Goal: Task Accomplishment & Management: Complete application form

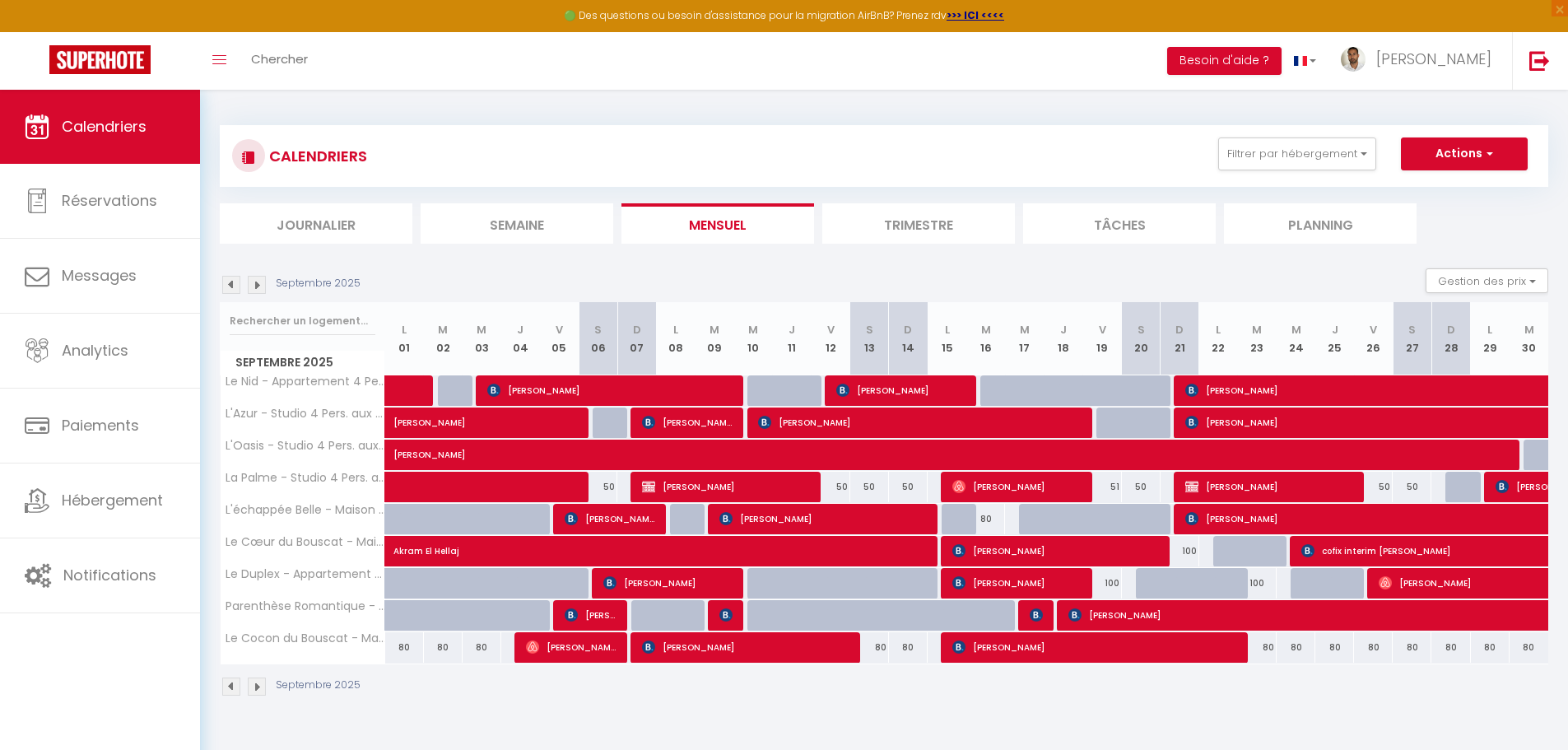
scroll to position [90, 0]
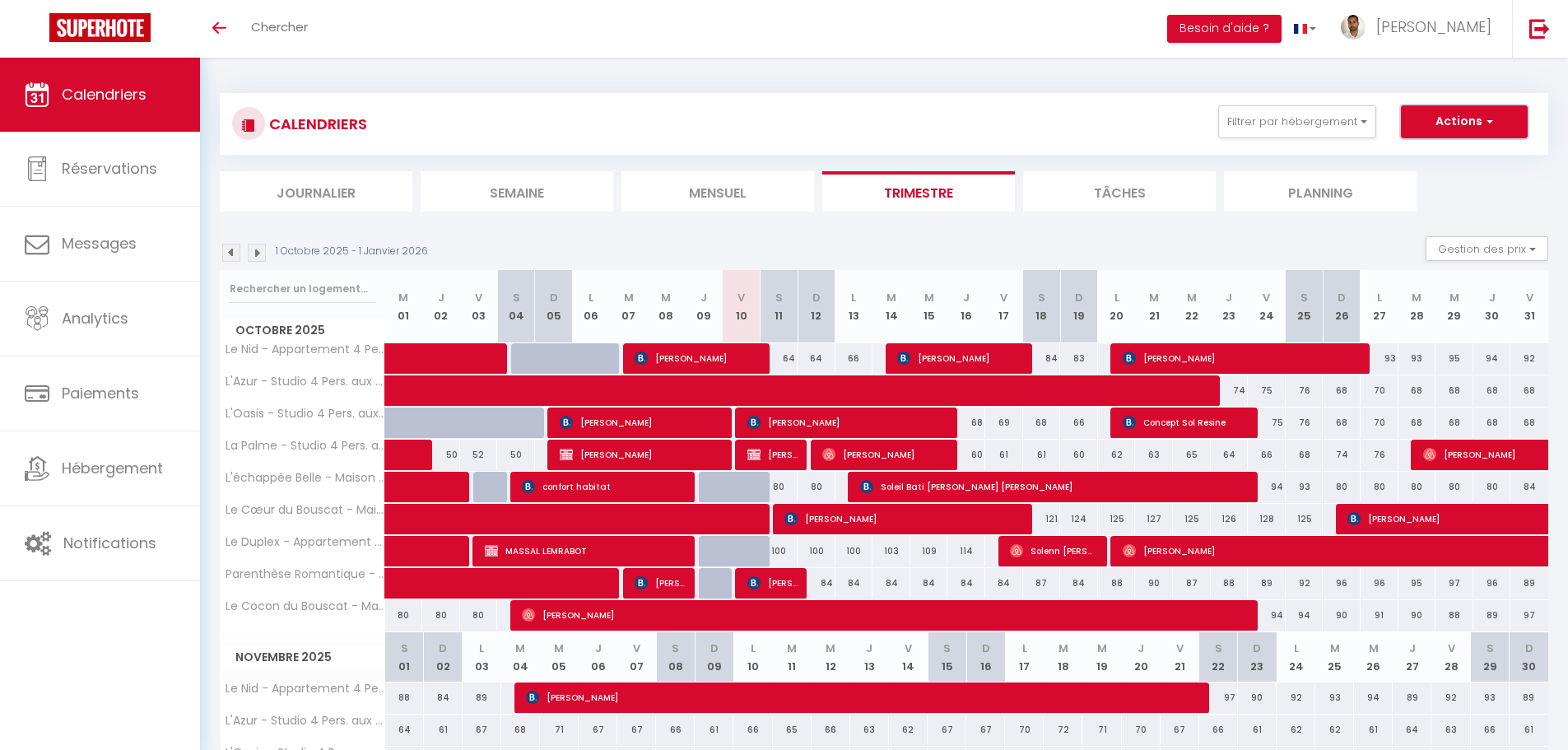
click at [1458, 122] on button "Actions" at bounding box center [1464, 121] width 127 height 33
click at [1454, 157] on link "Nouvelle réservation" at bounding box center [1447, 160] width 143 height 25
select select
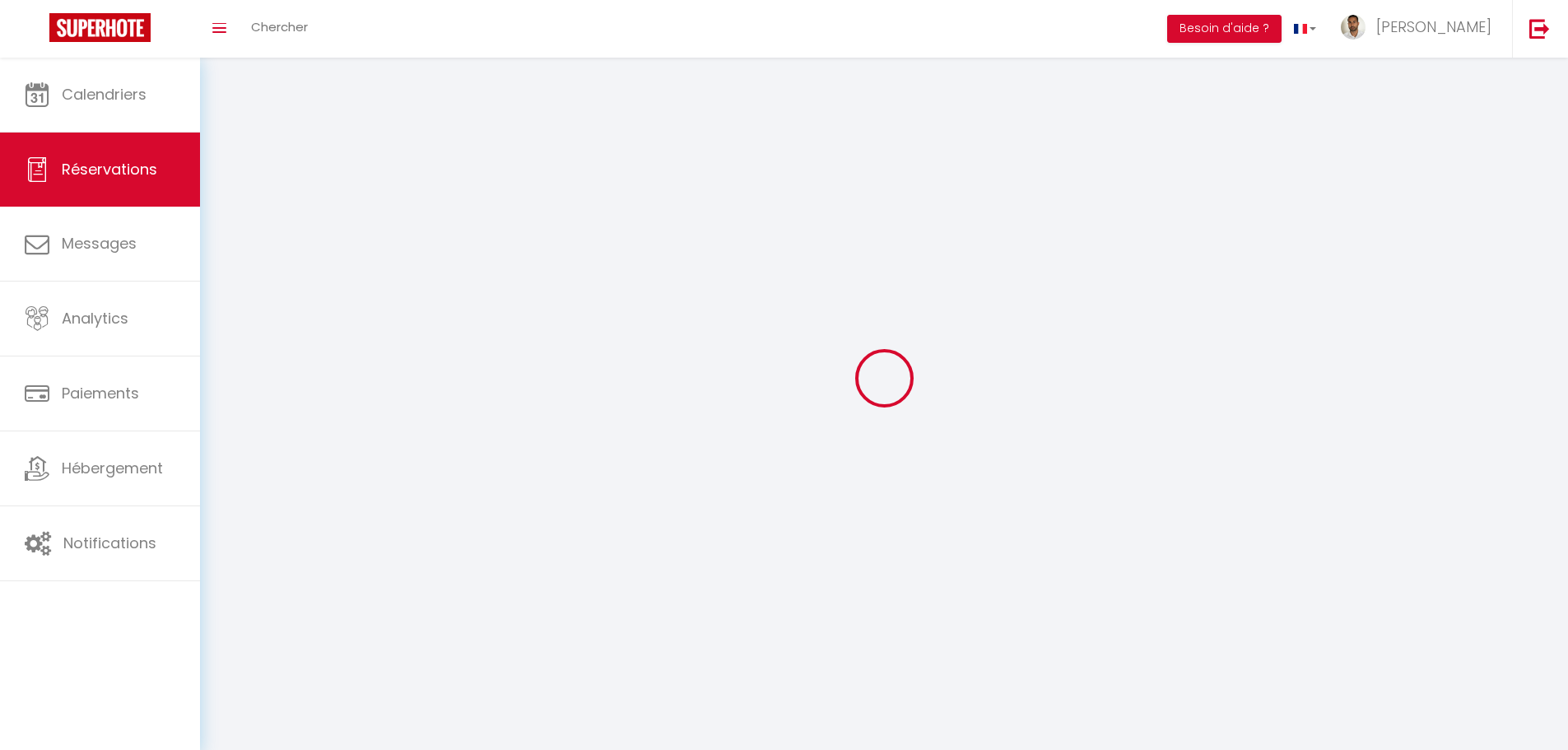
select select
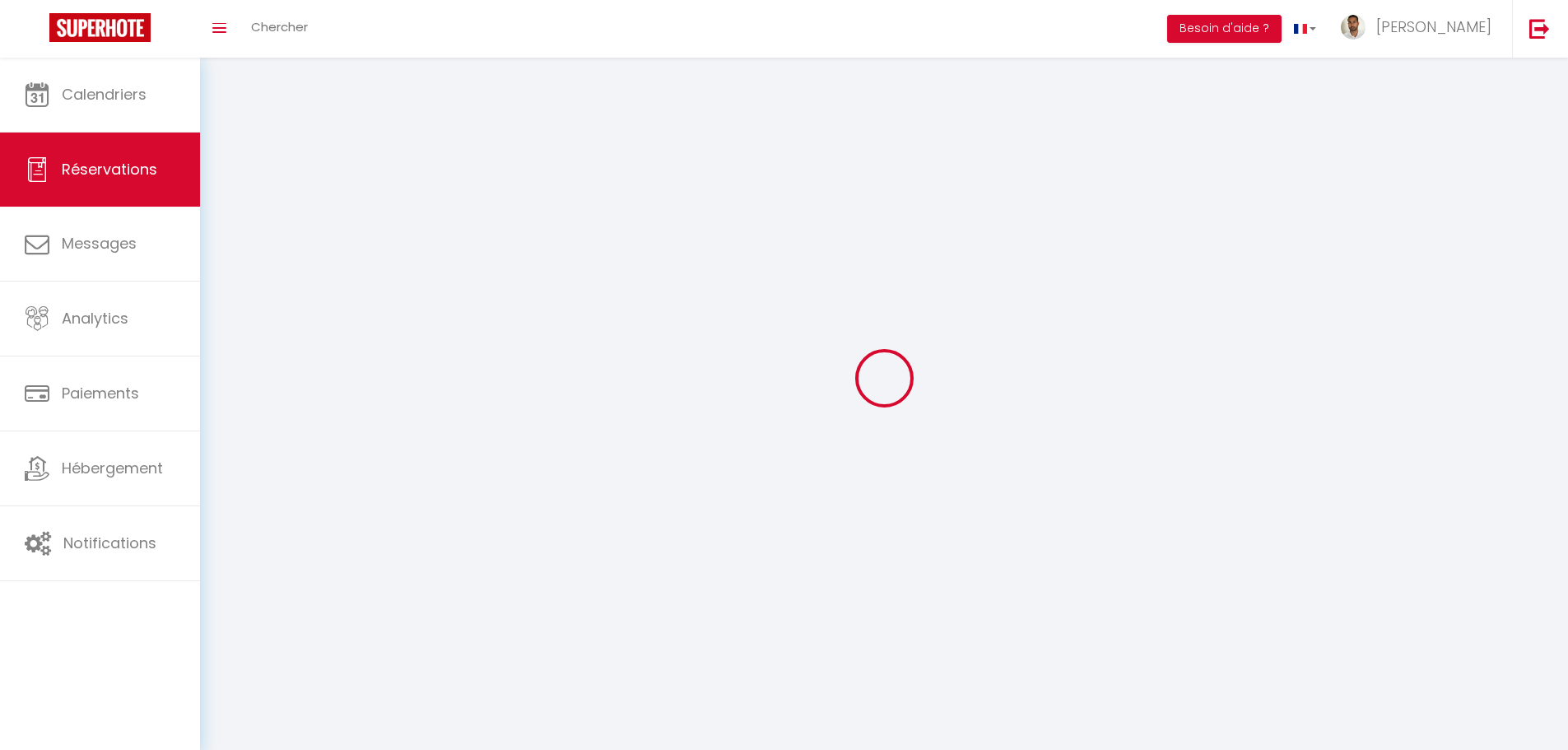
select select
checkbox input "false"
select select
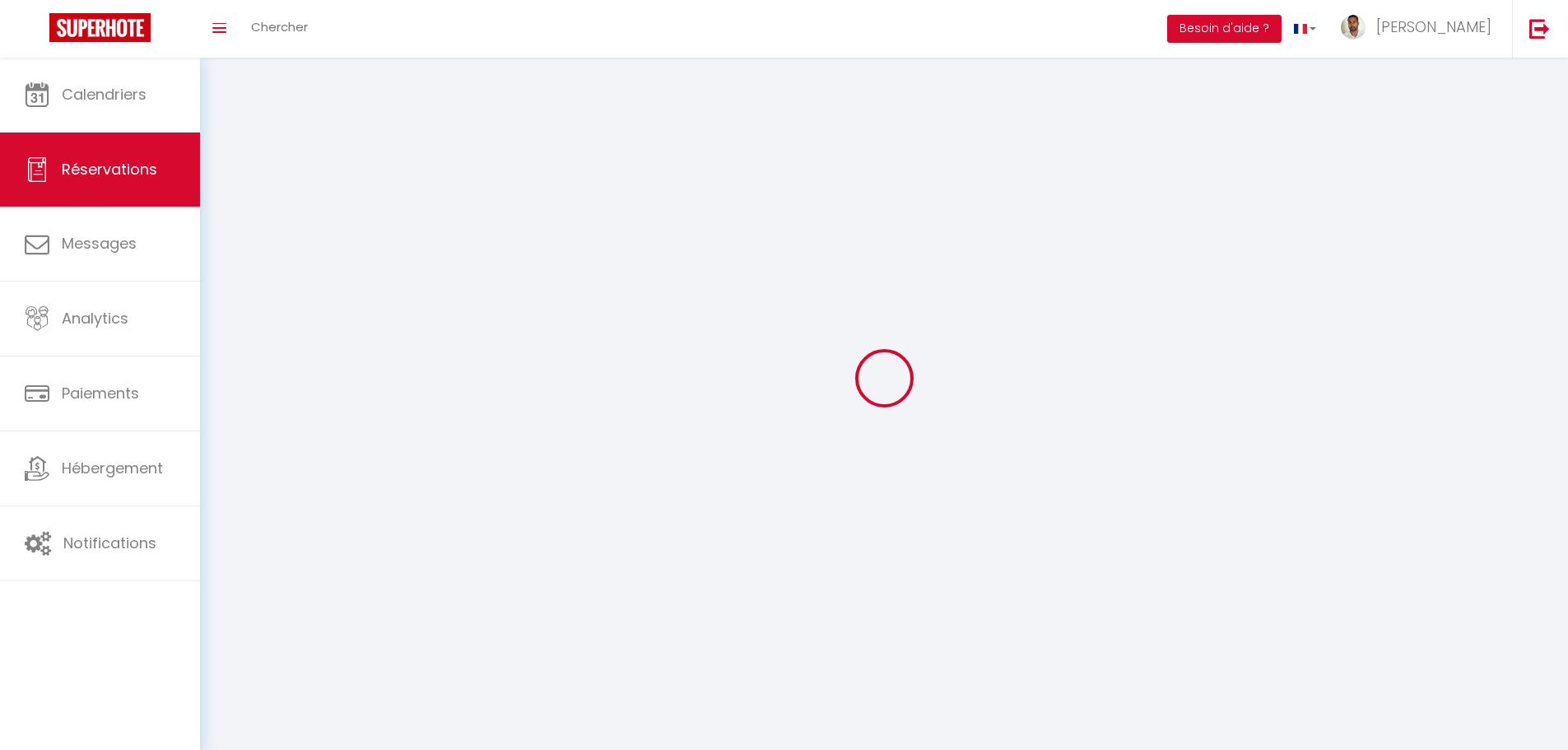
select select
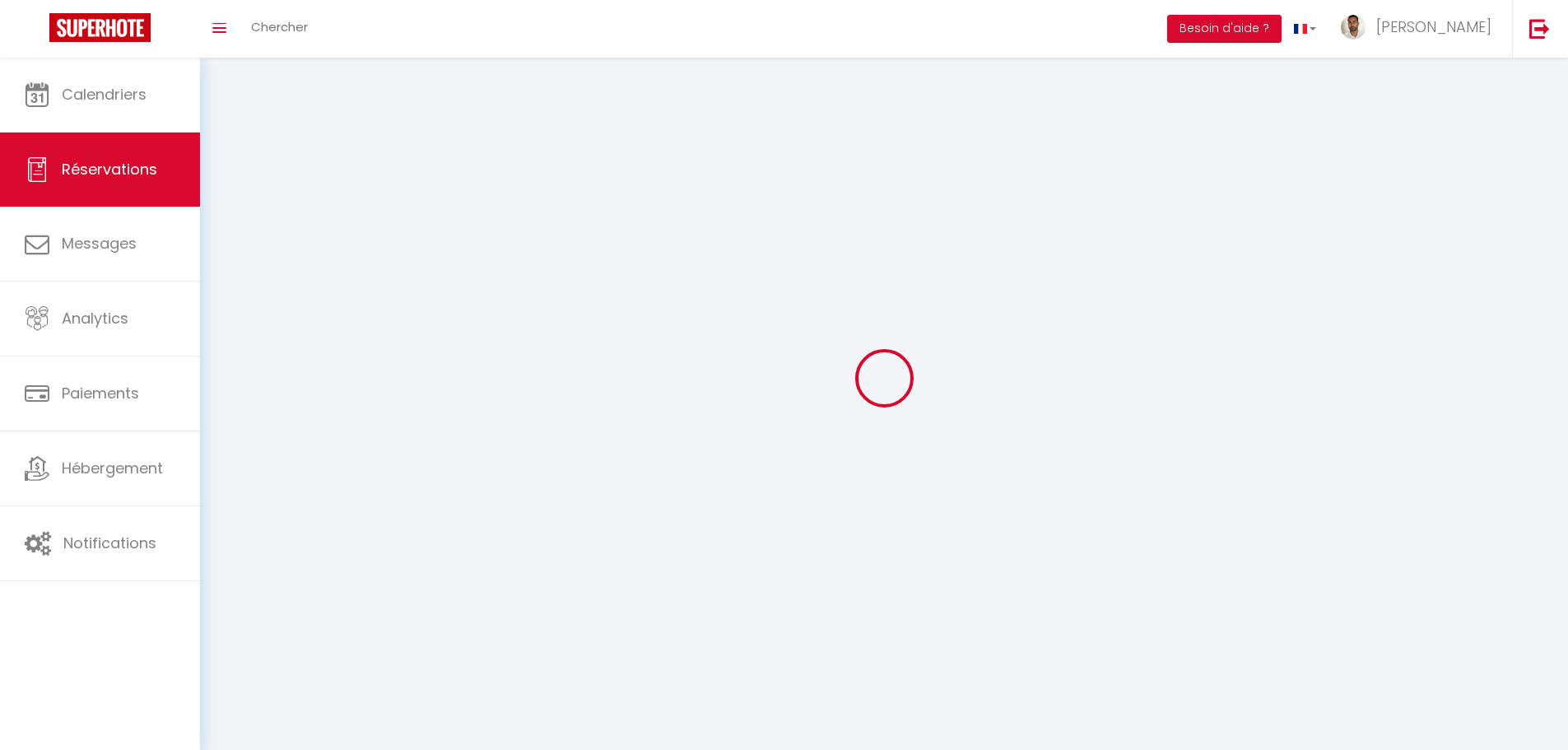
select select
checkbox input "false"
select select
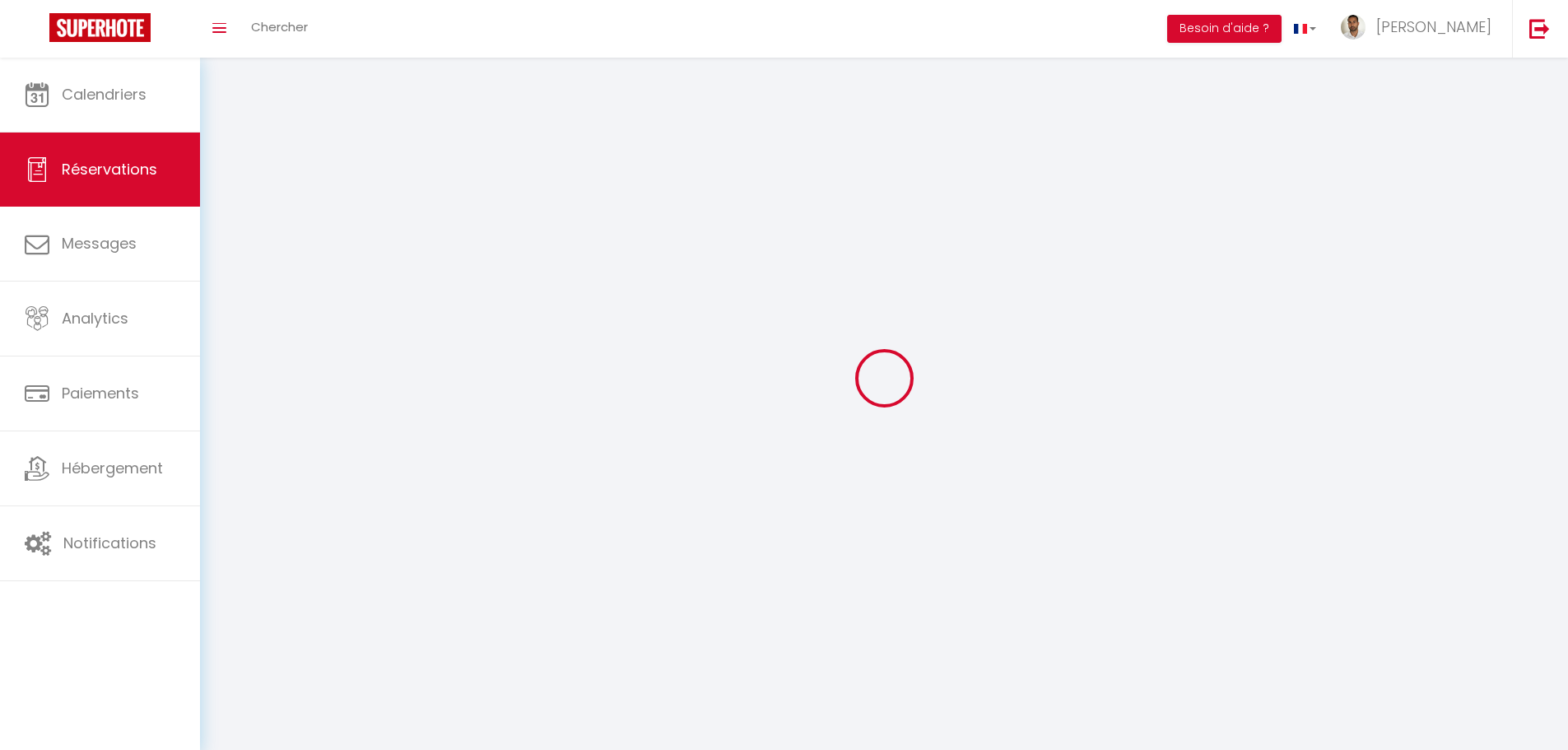
select select
checkbox input "false"
select select
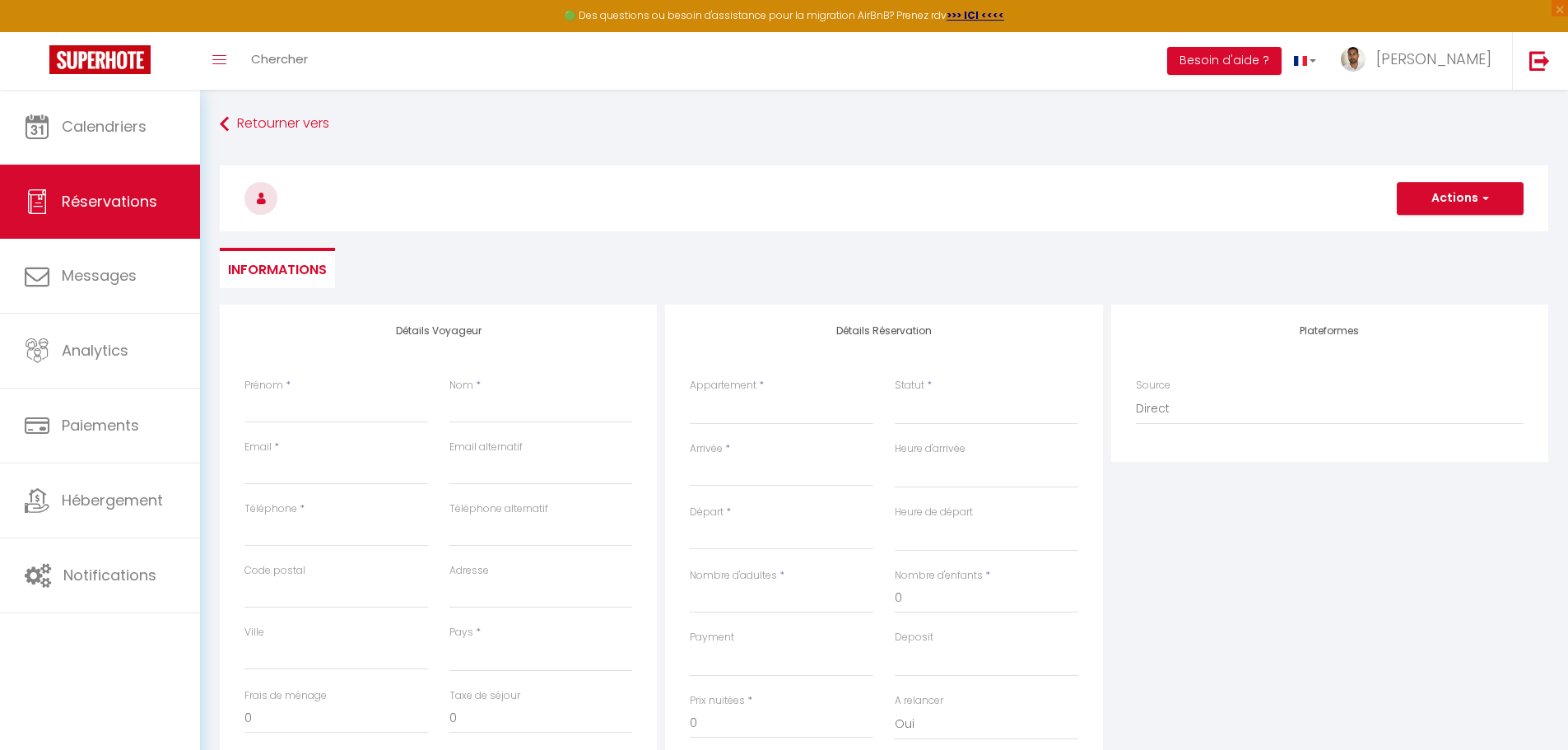
select select
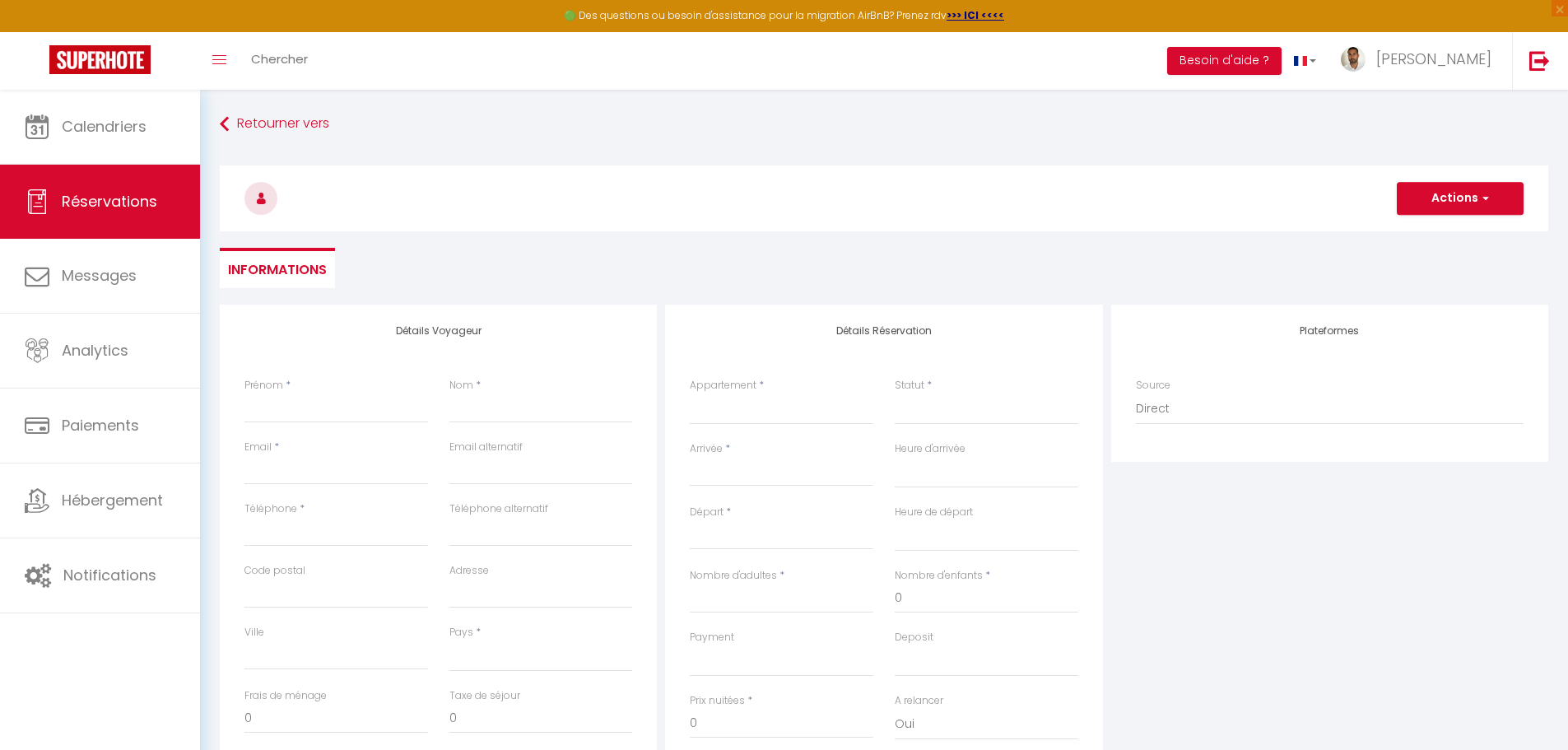
checkbox input "false"
select select
click at [317, 413] on input "Prénom" at bounding box center [337, 408] width 184 height 30
type input "M"
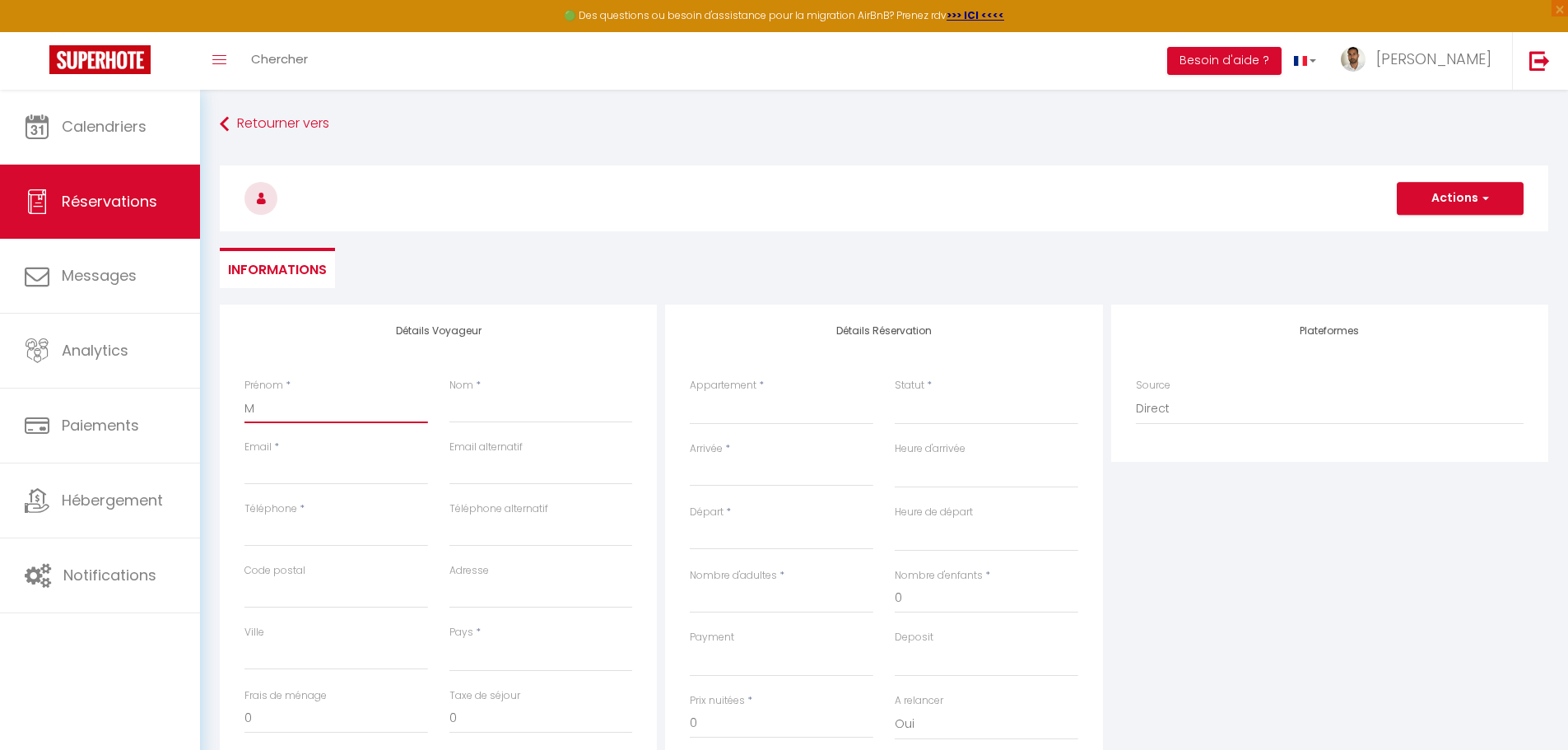
select select
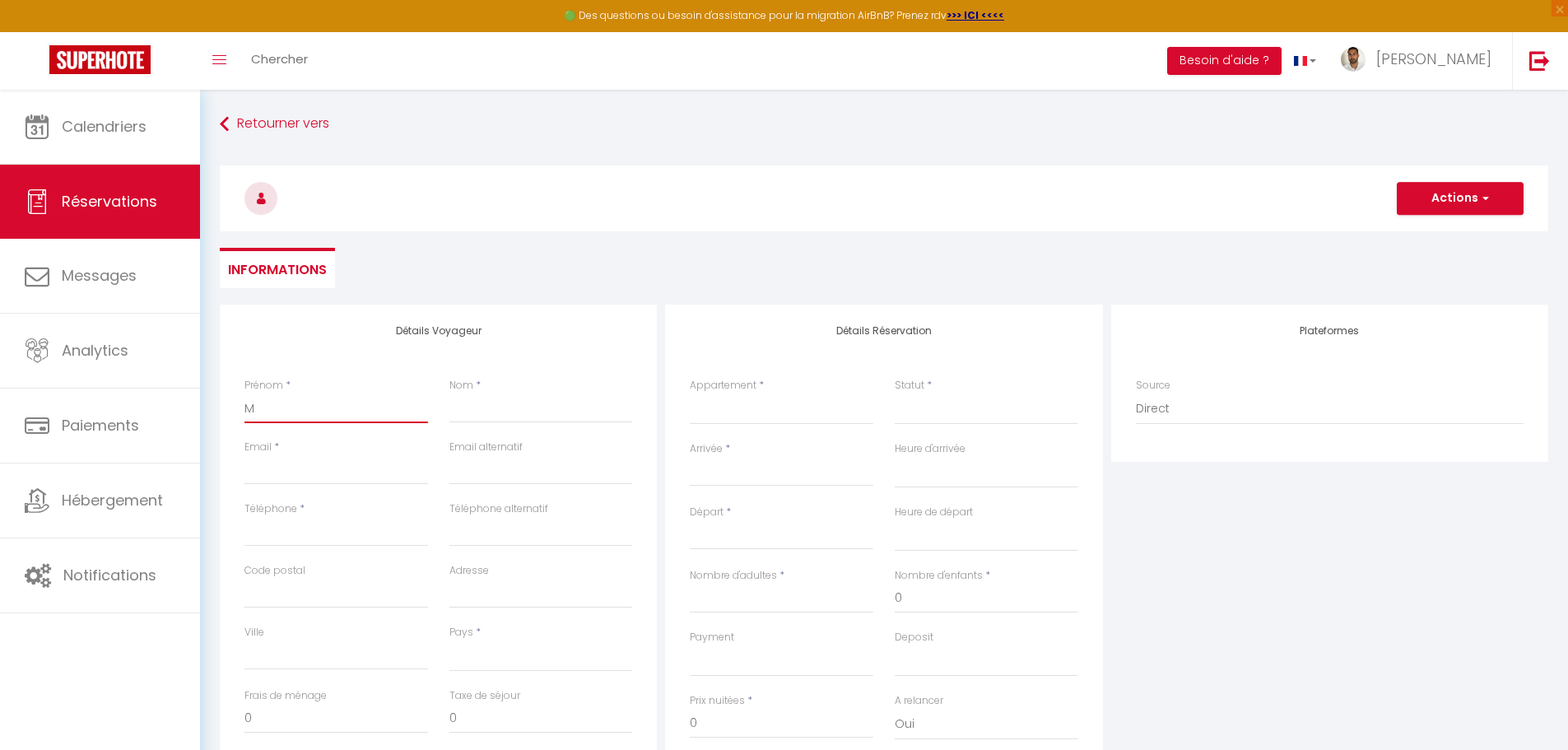
select select
checkbox input "false"
type input "Ma"
select select
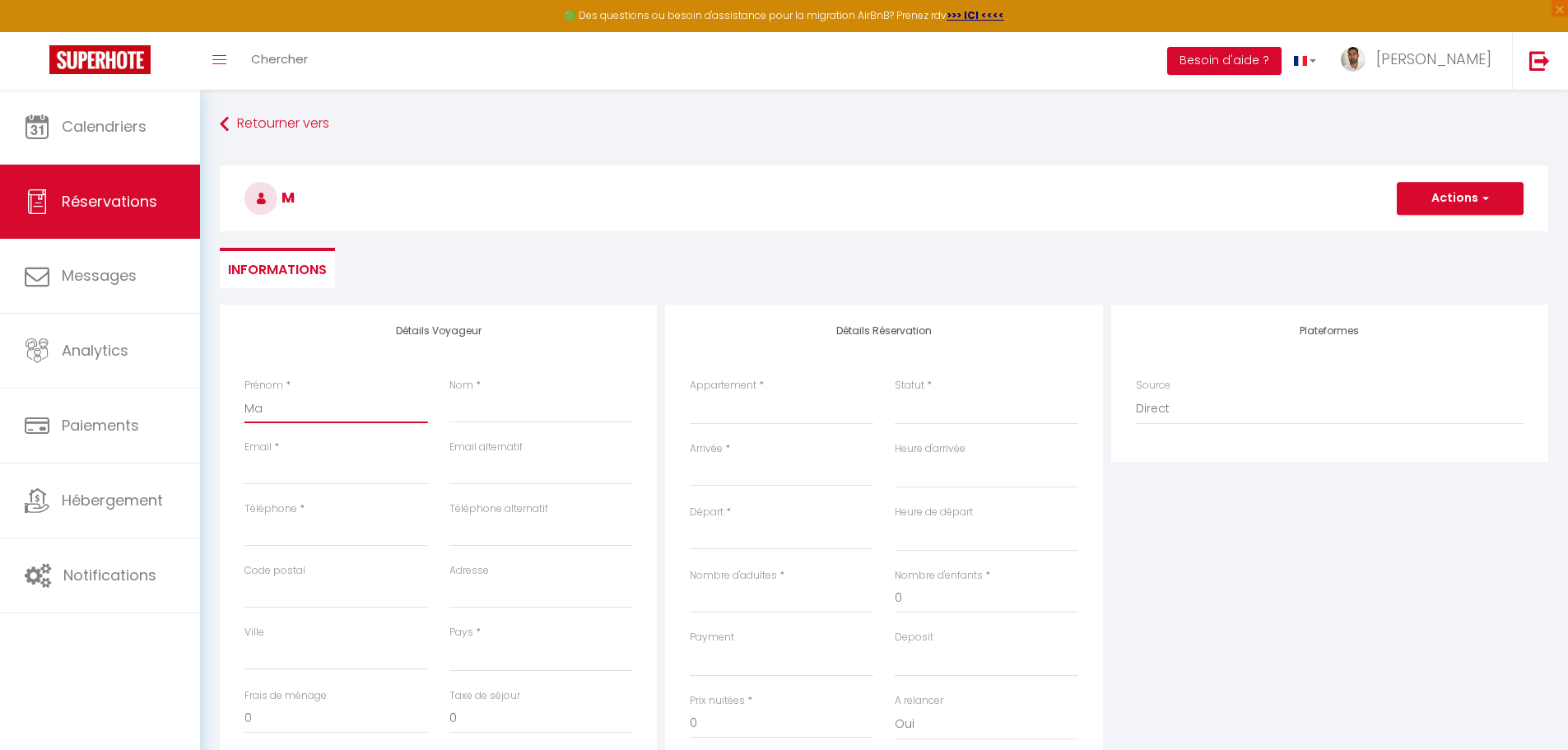
select select
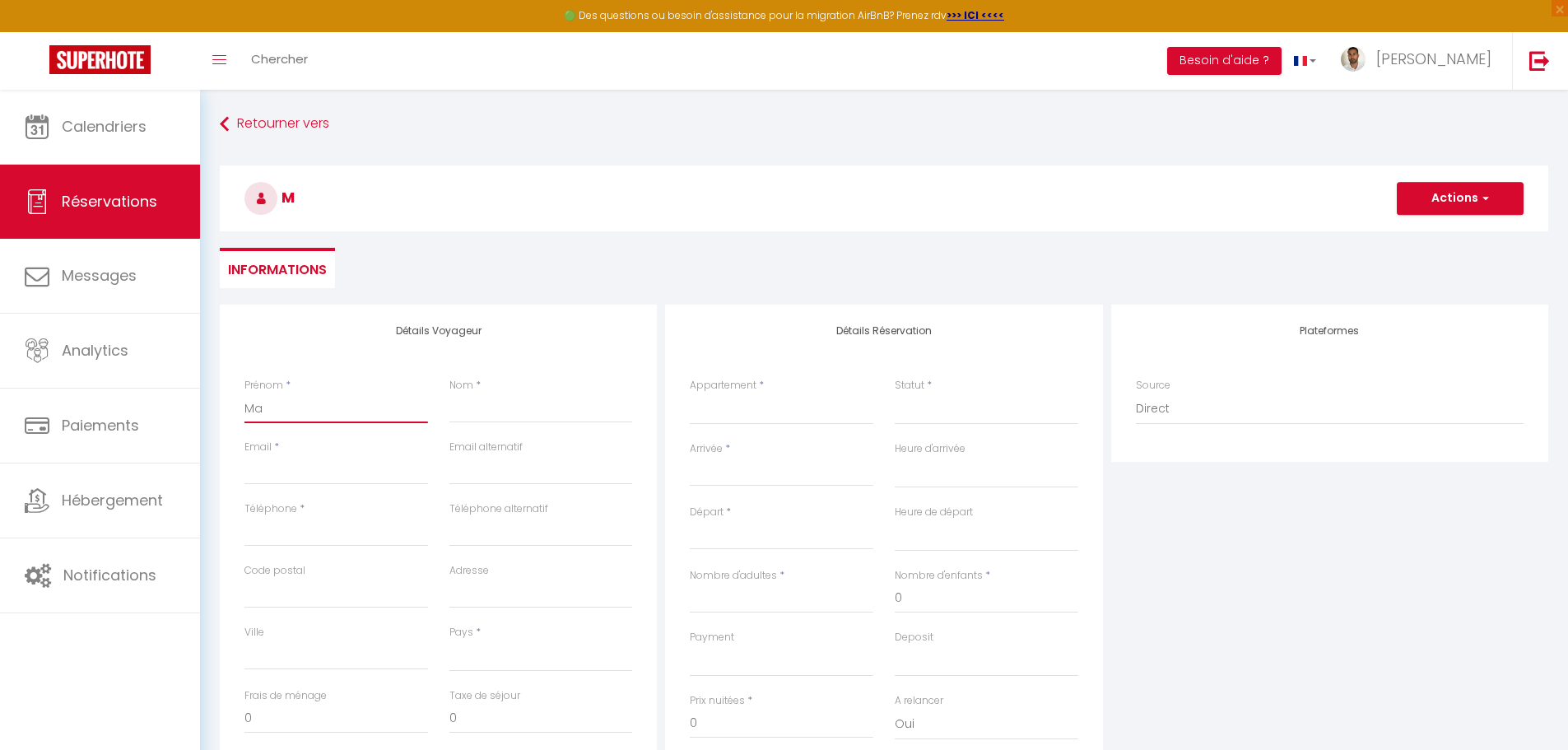
select select
checkbox input "false"
type input "Mal"
select select
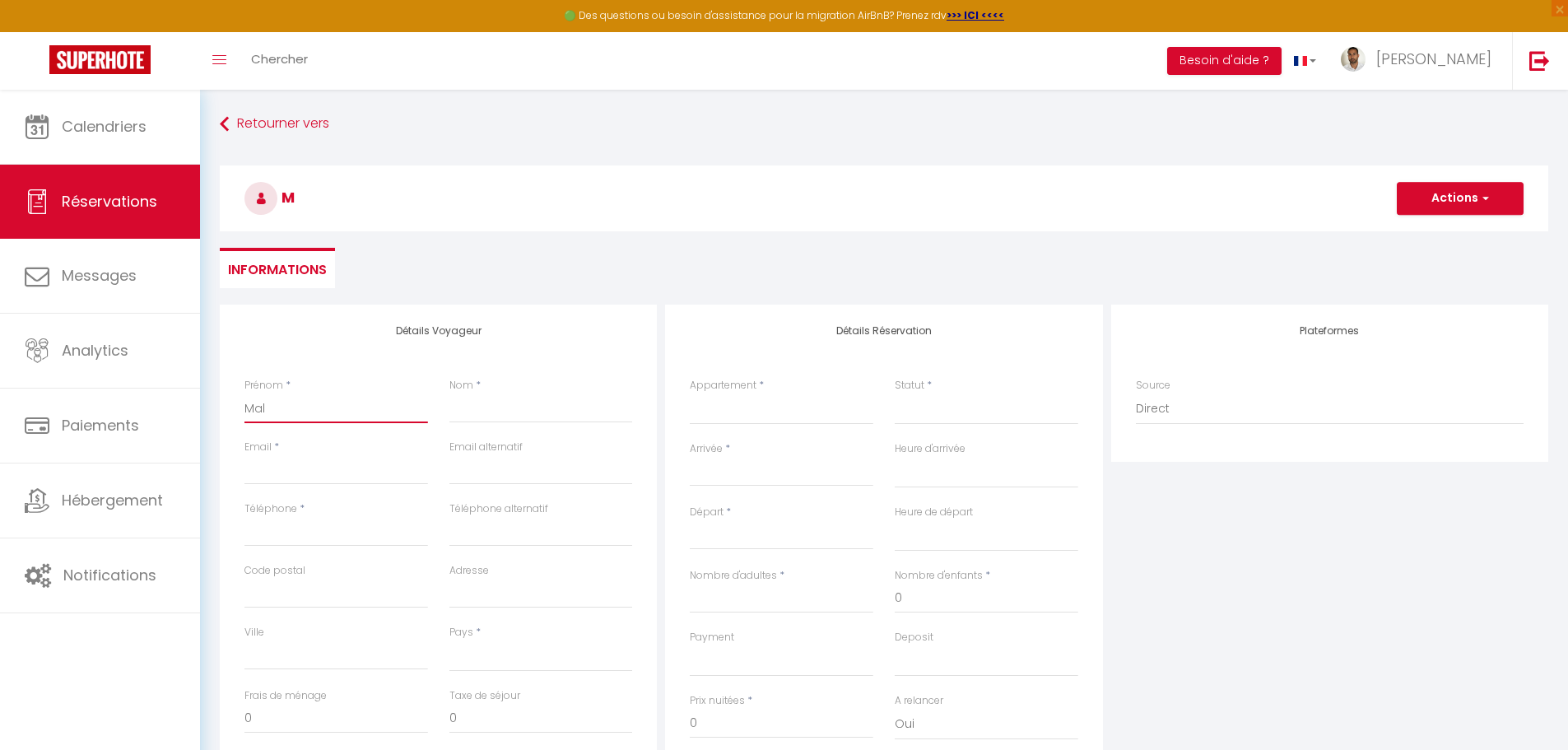
select select
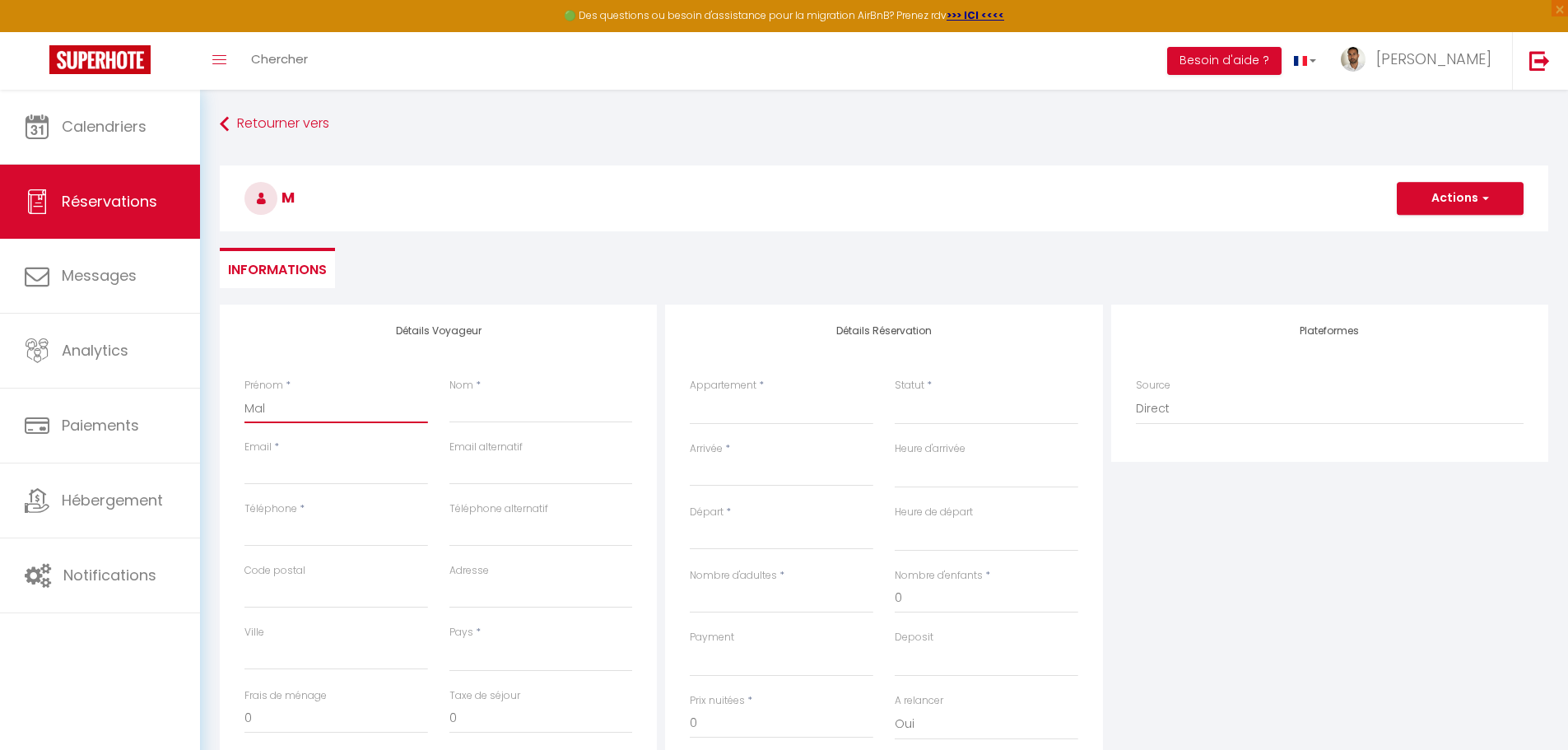
checkbox input "false"
type input "Mali"
select select
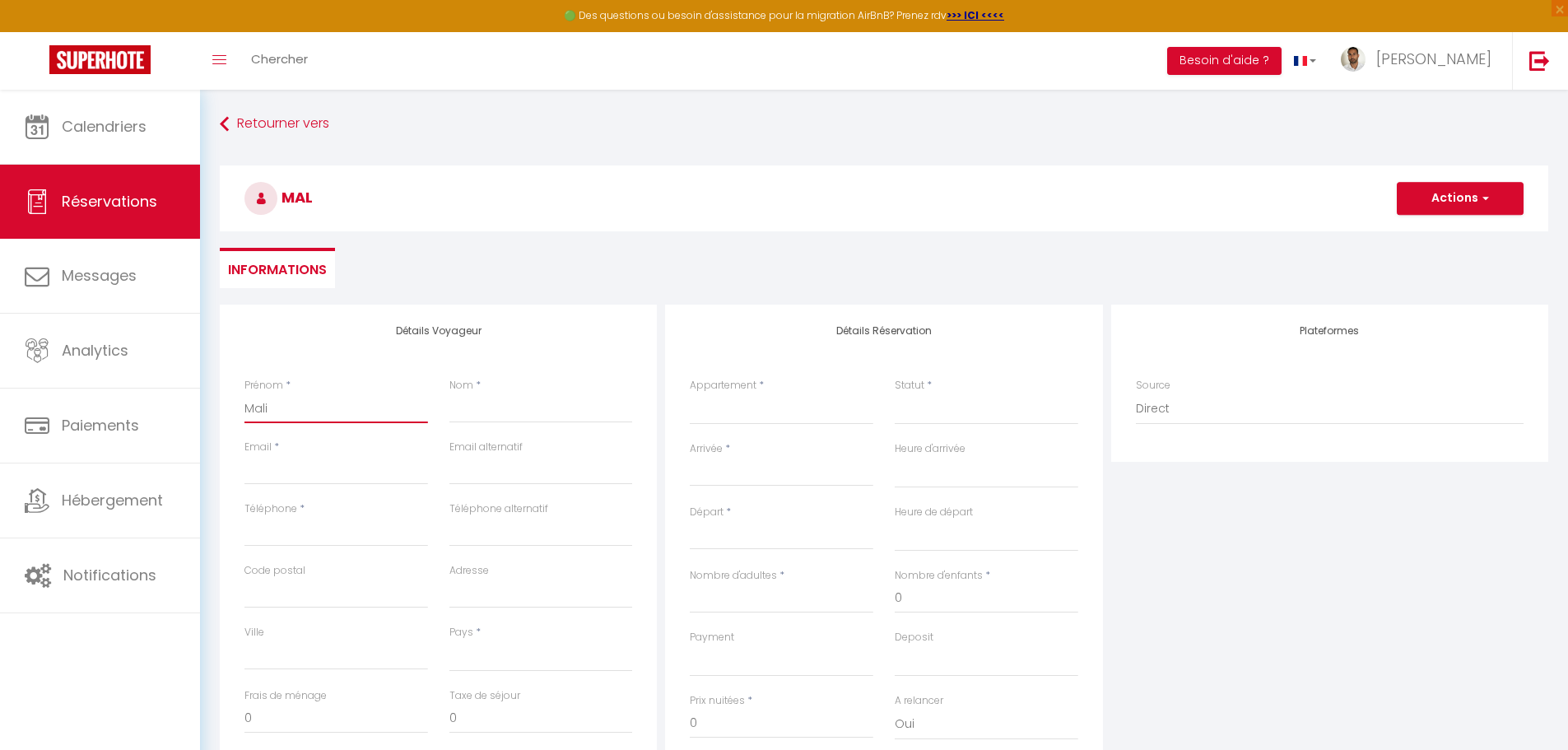
select select
checkbox input "false"
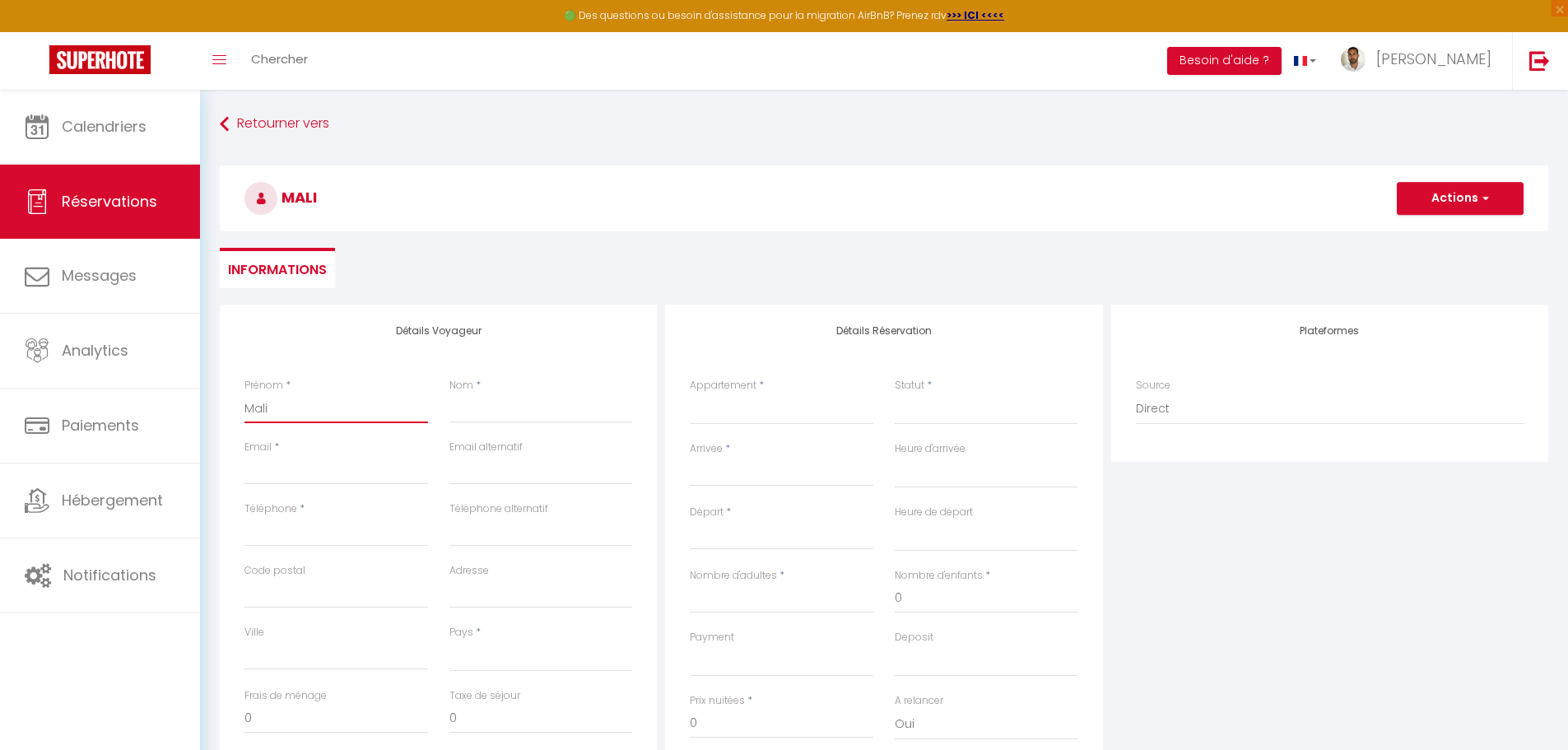
type input "Malik"
select select
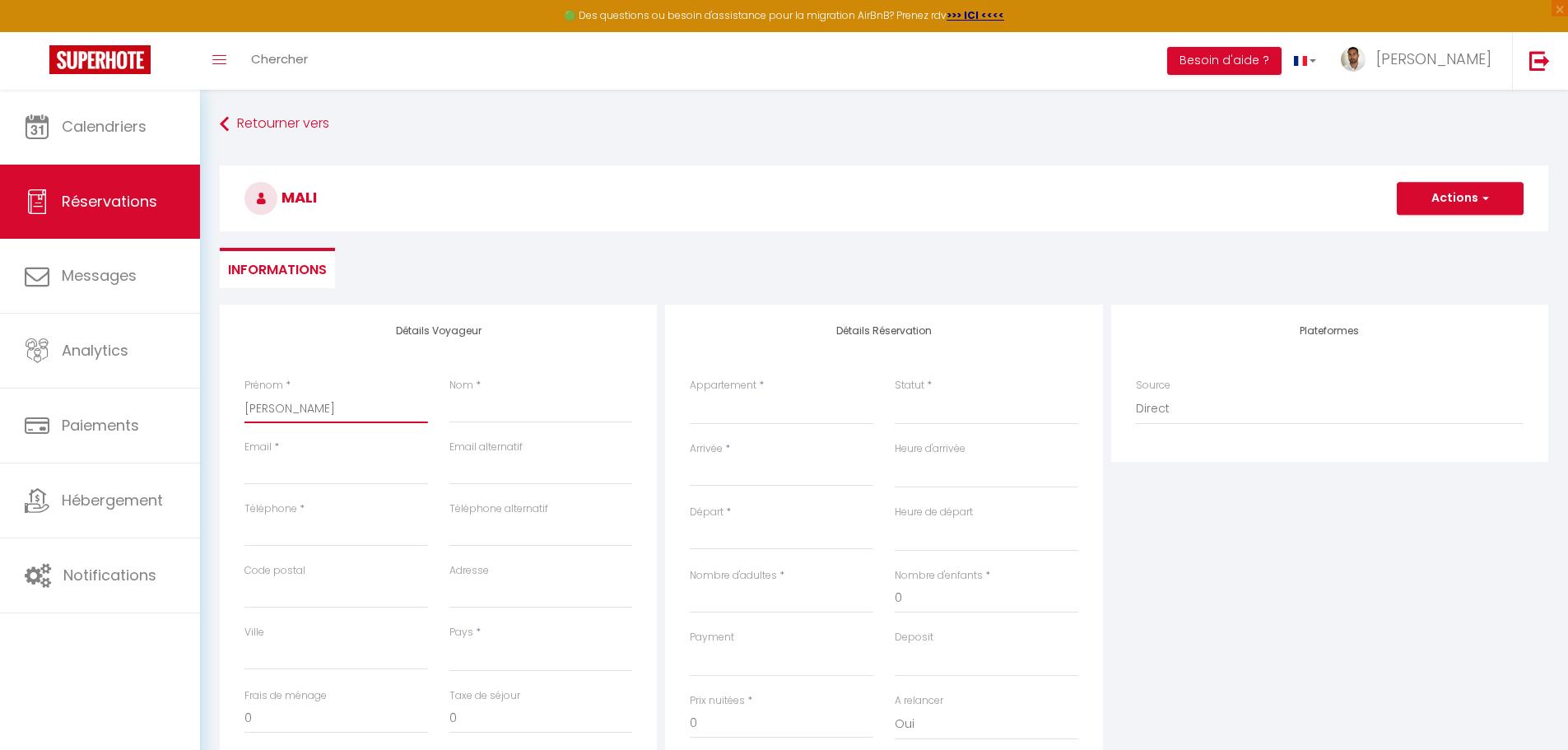
select select
checkbox input "false"
type input "Malike"
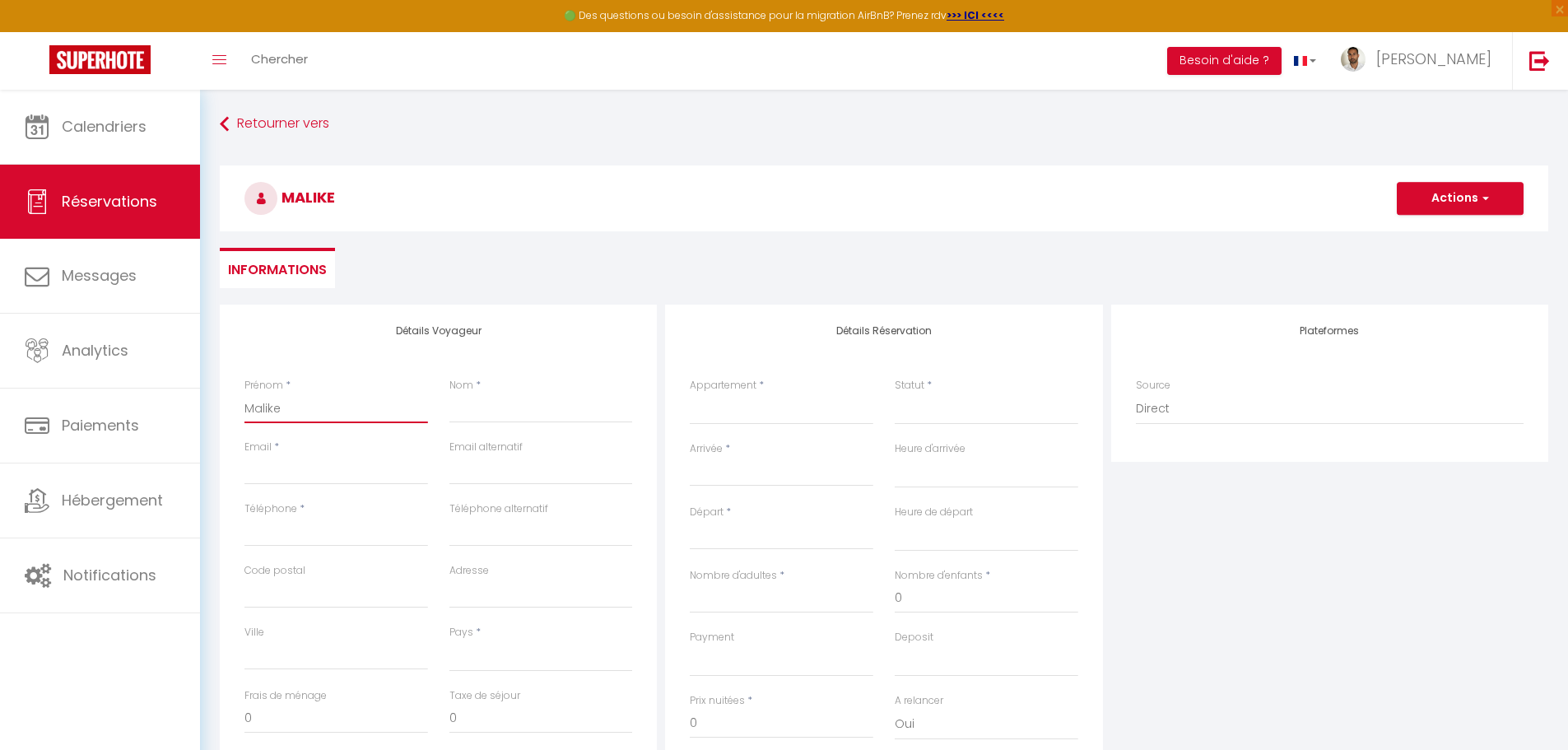
select select
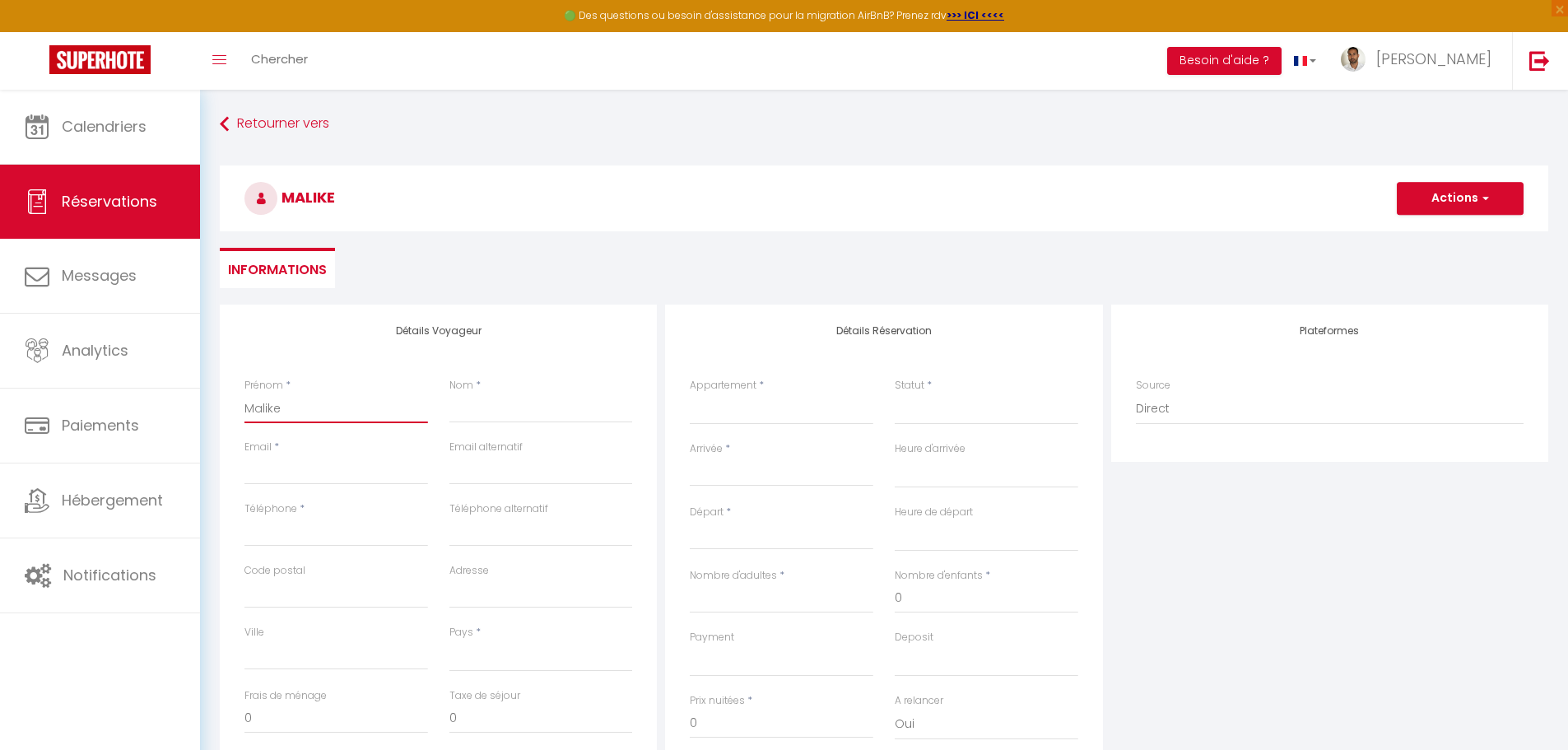
select select
checkbox input "false"
type input "Malik"
select select
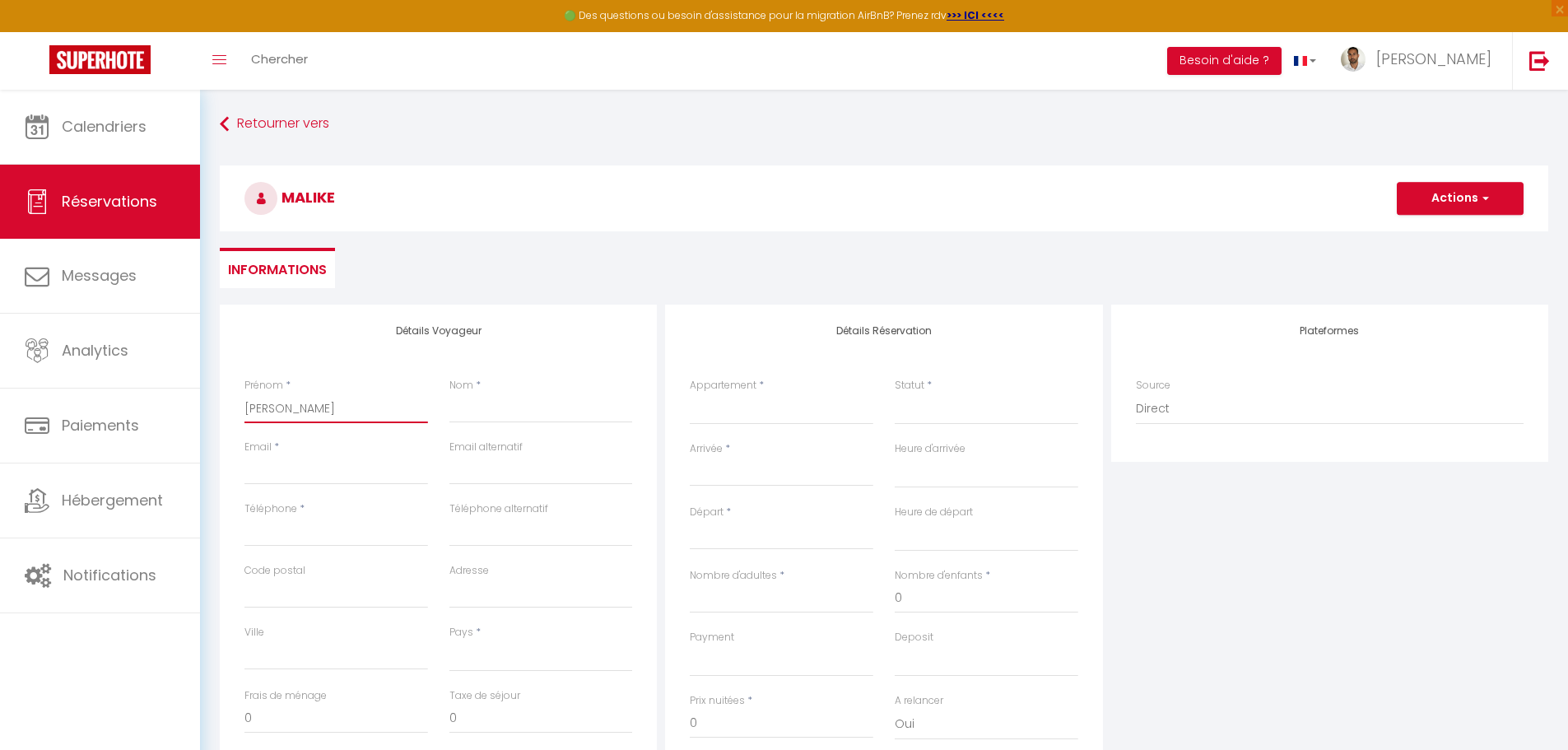
select select
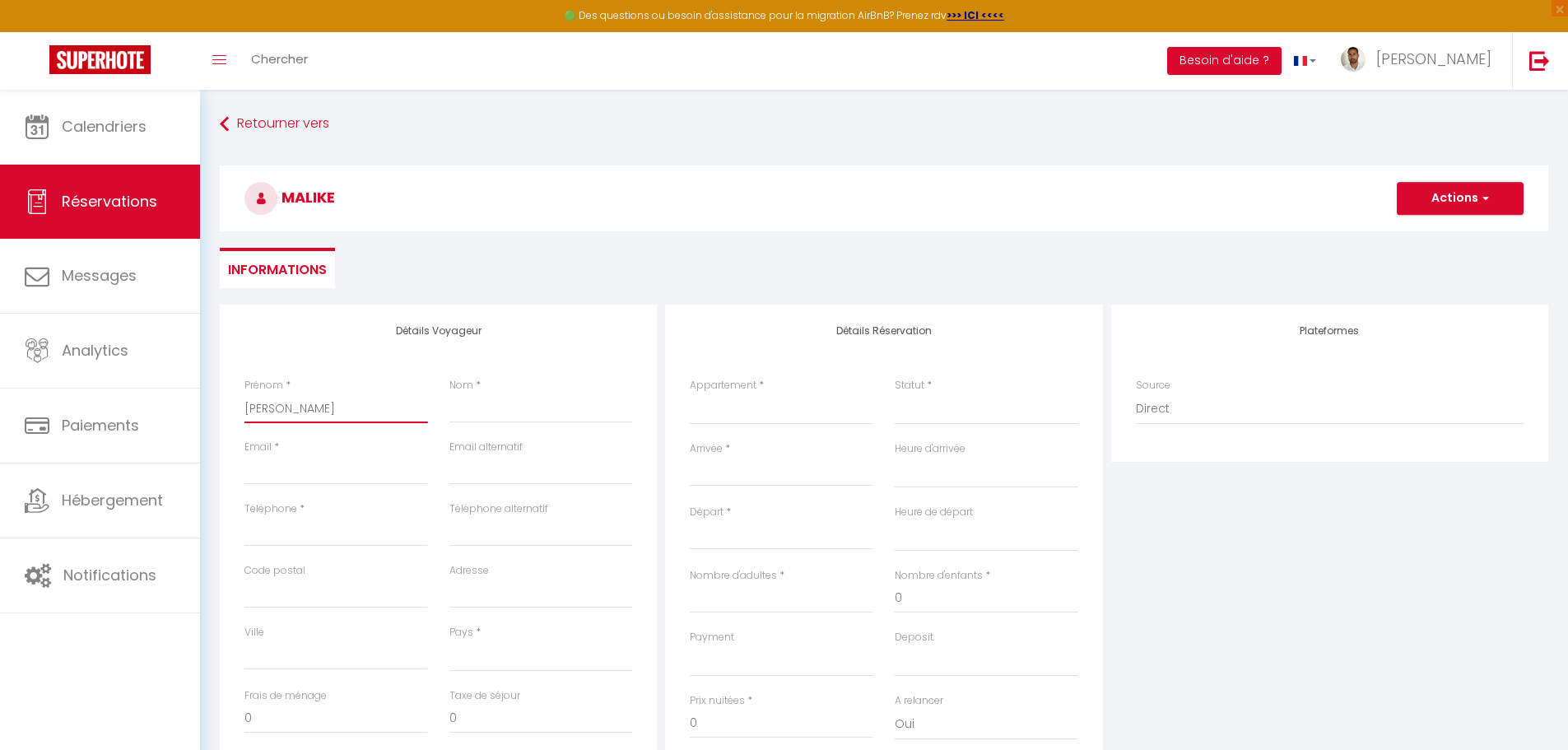
select select
checkbox input "false"
type input "Malika"
select select
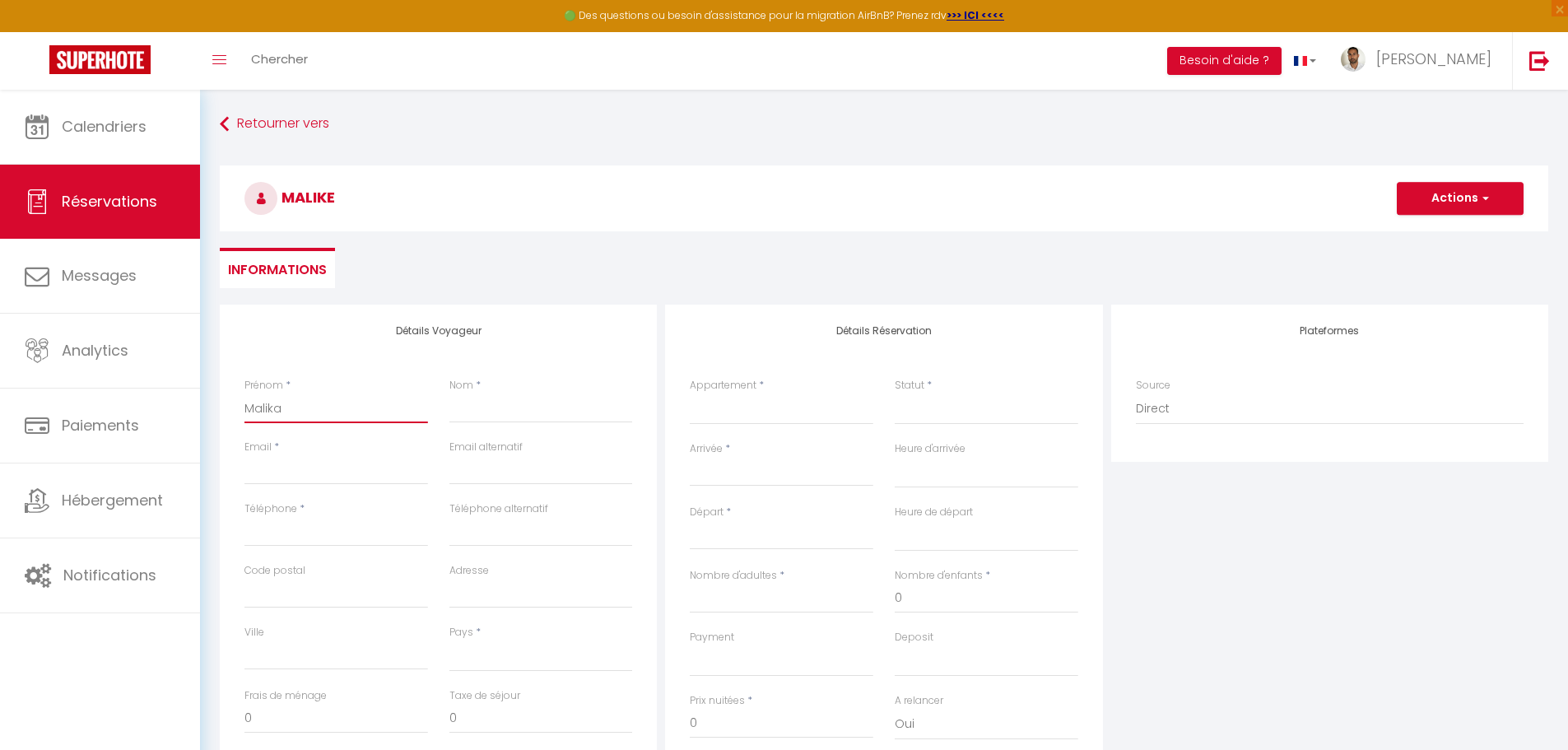
select select
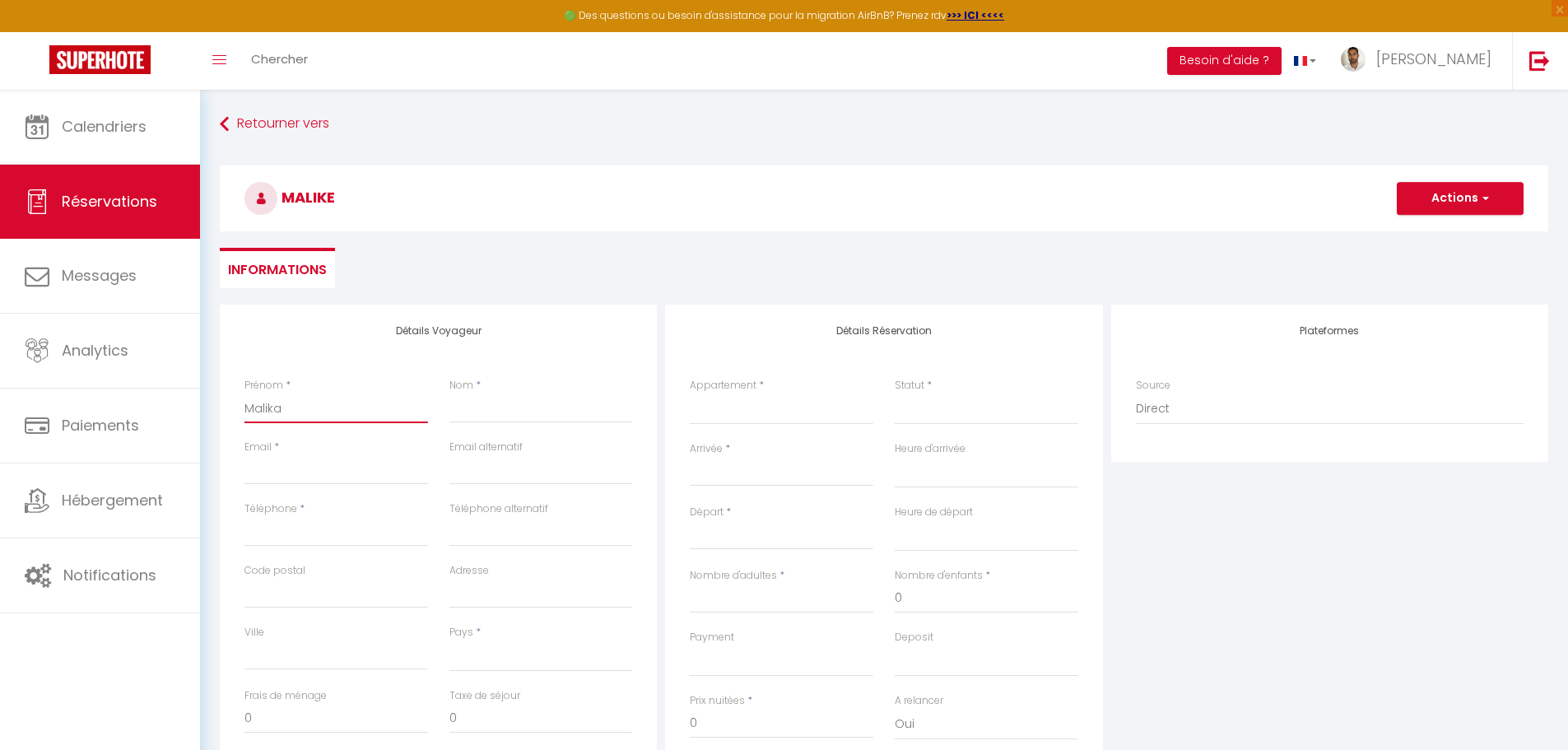
checkbox input "false"
type input "Malika"
select select
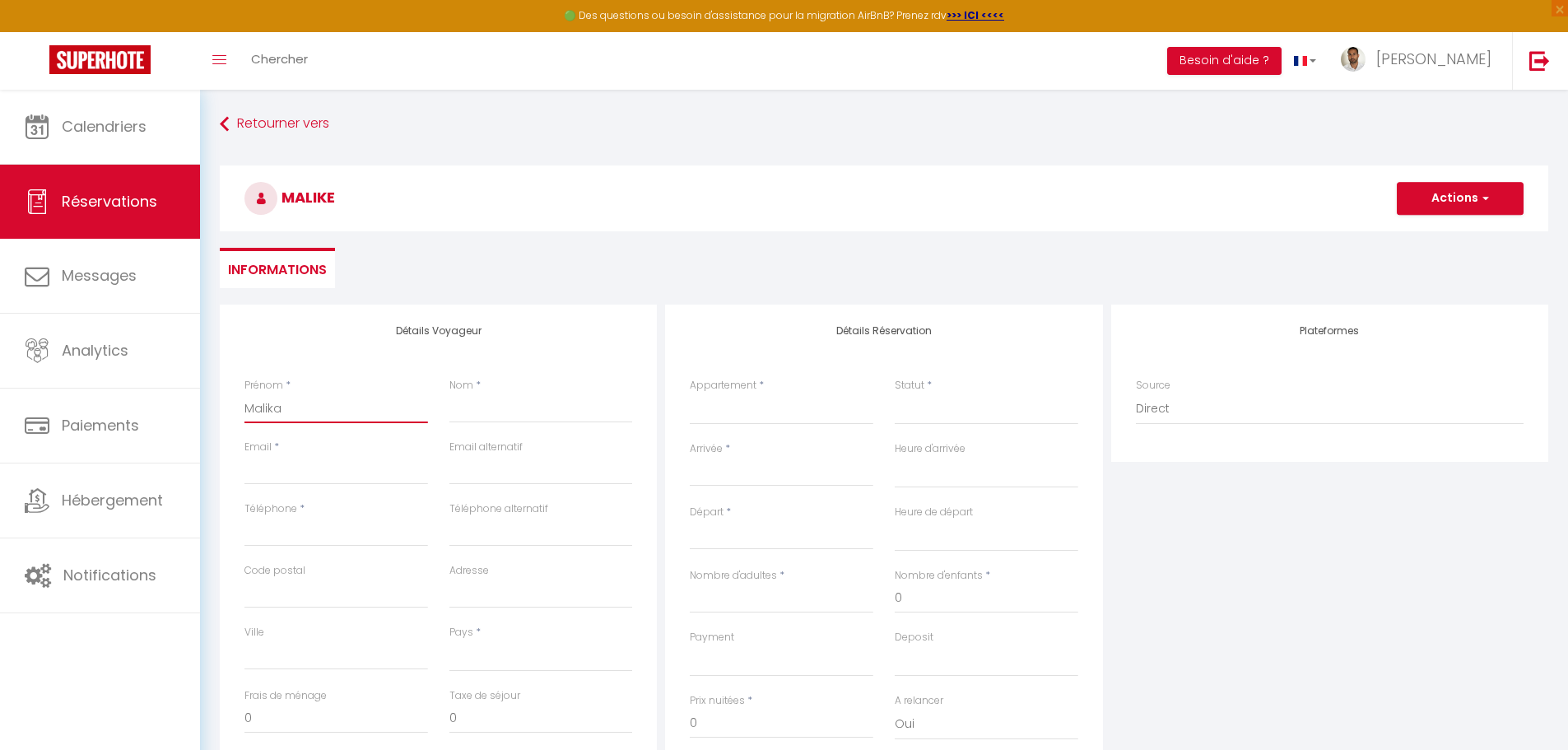
select select
checkbox input "false"
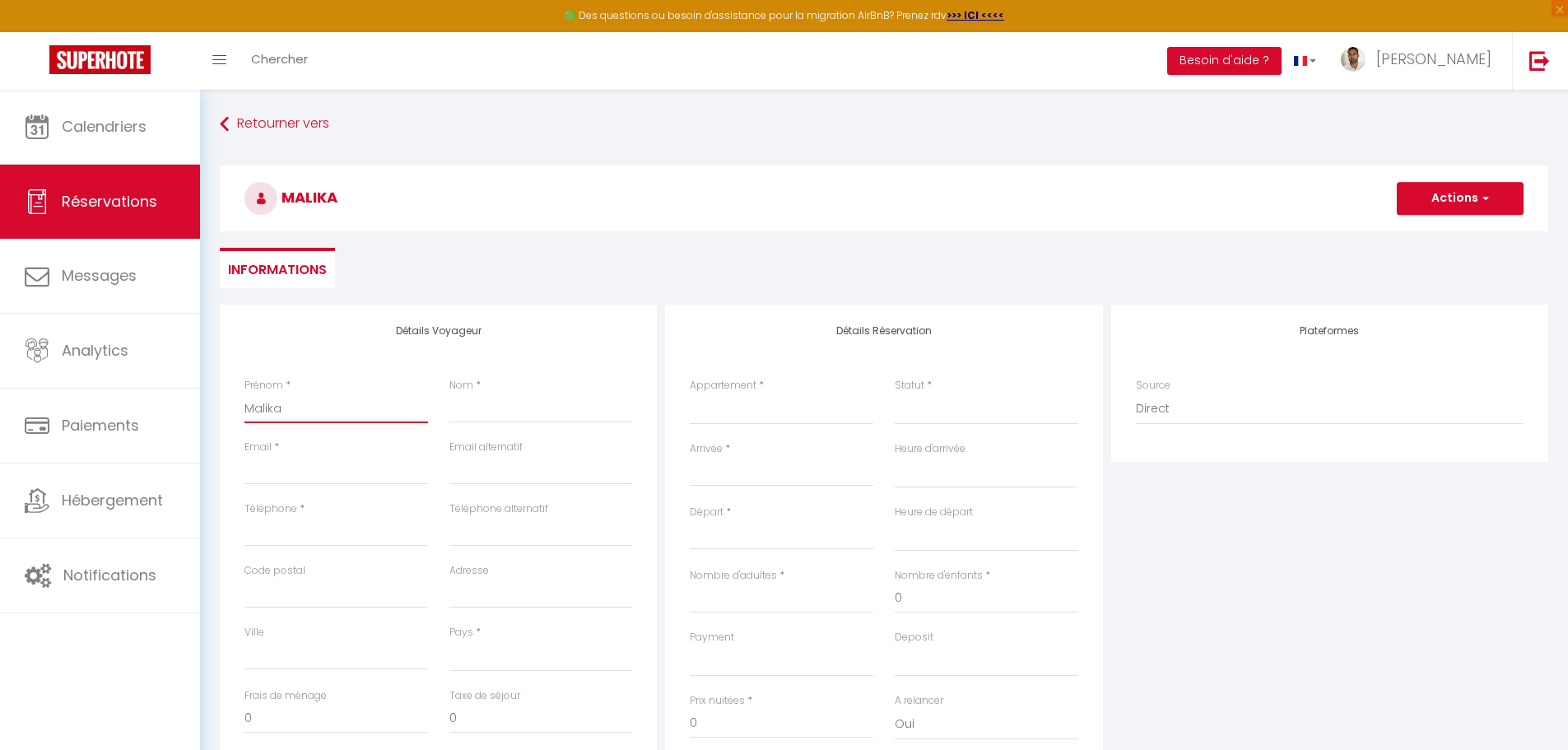
type input "Malika"
select select
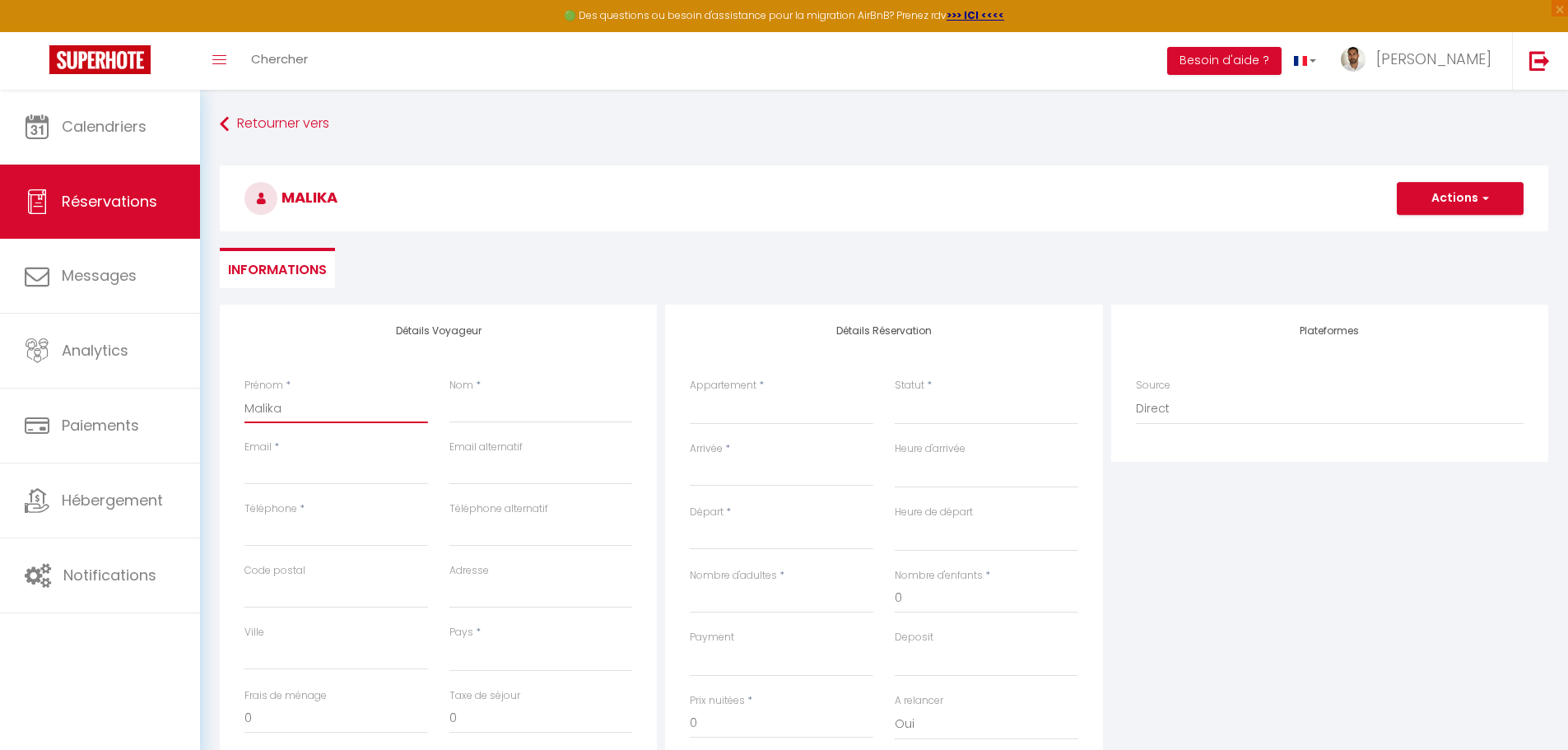
select select
checkbox input "false"
click at [320, 396] on input "Malika" at bounding box center [337, 408] width 184 height 30
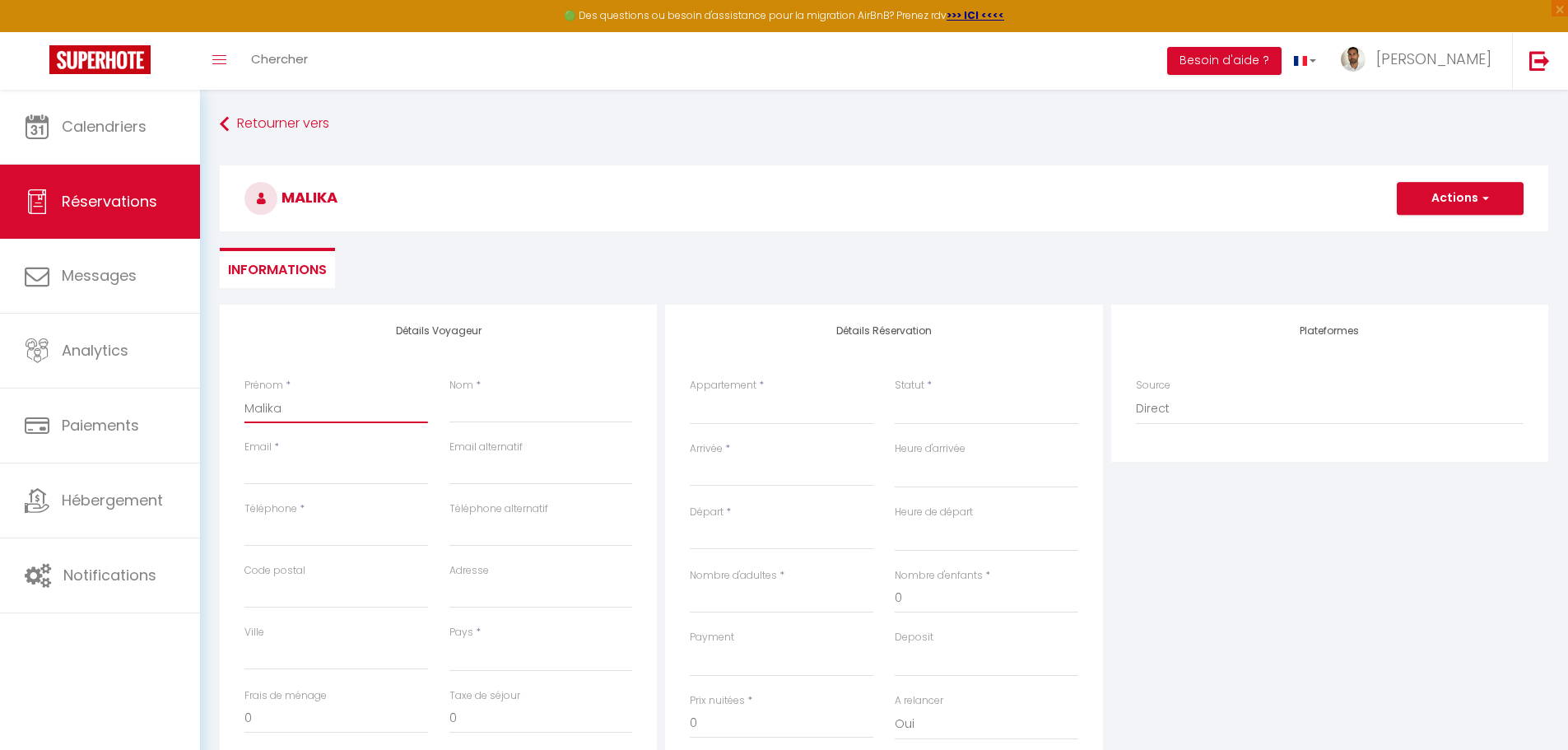
type input "Malika"
select select
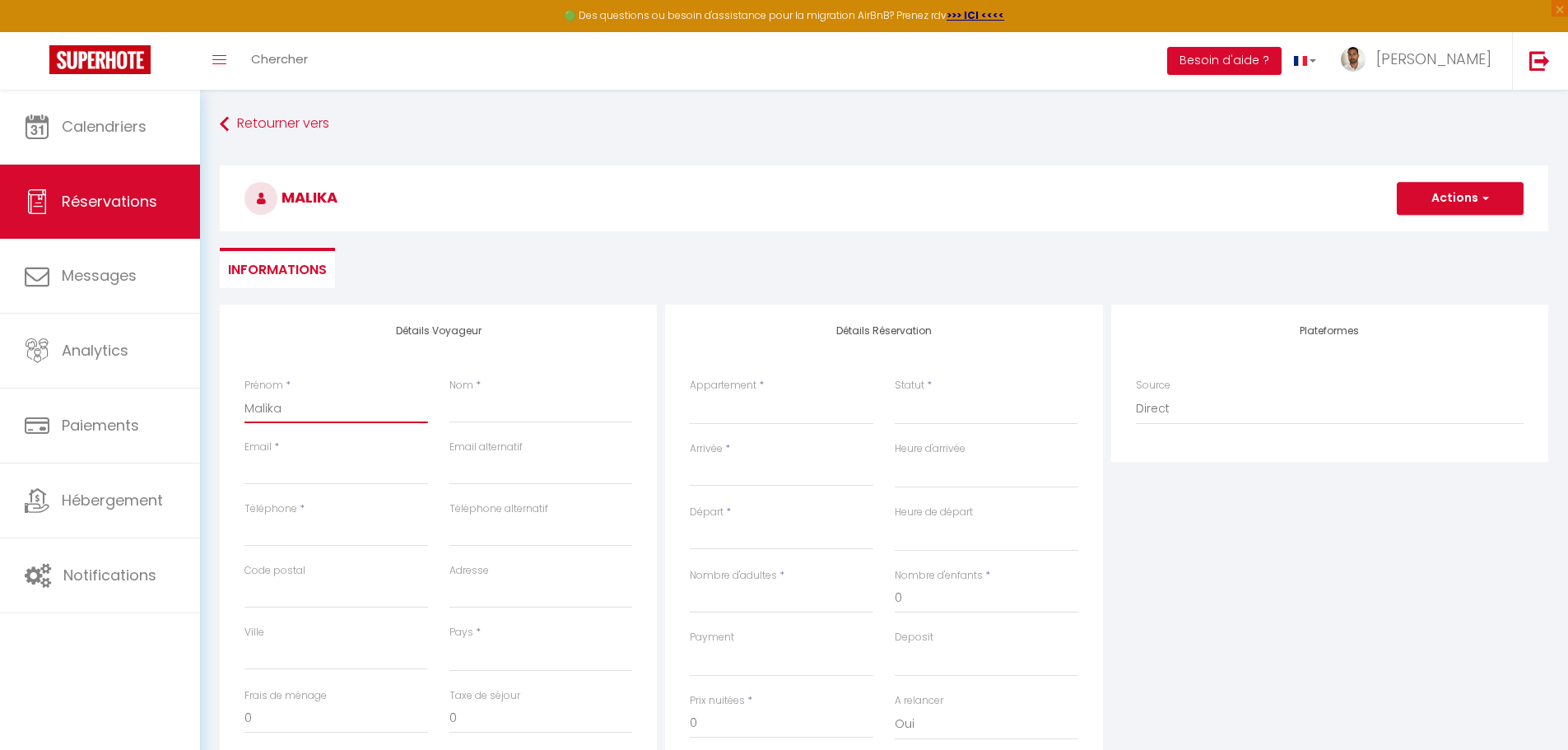
select select
checkbox input "false"
paste input "IDELCADI"
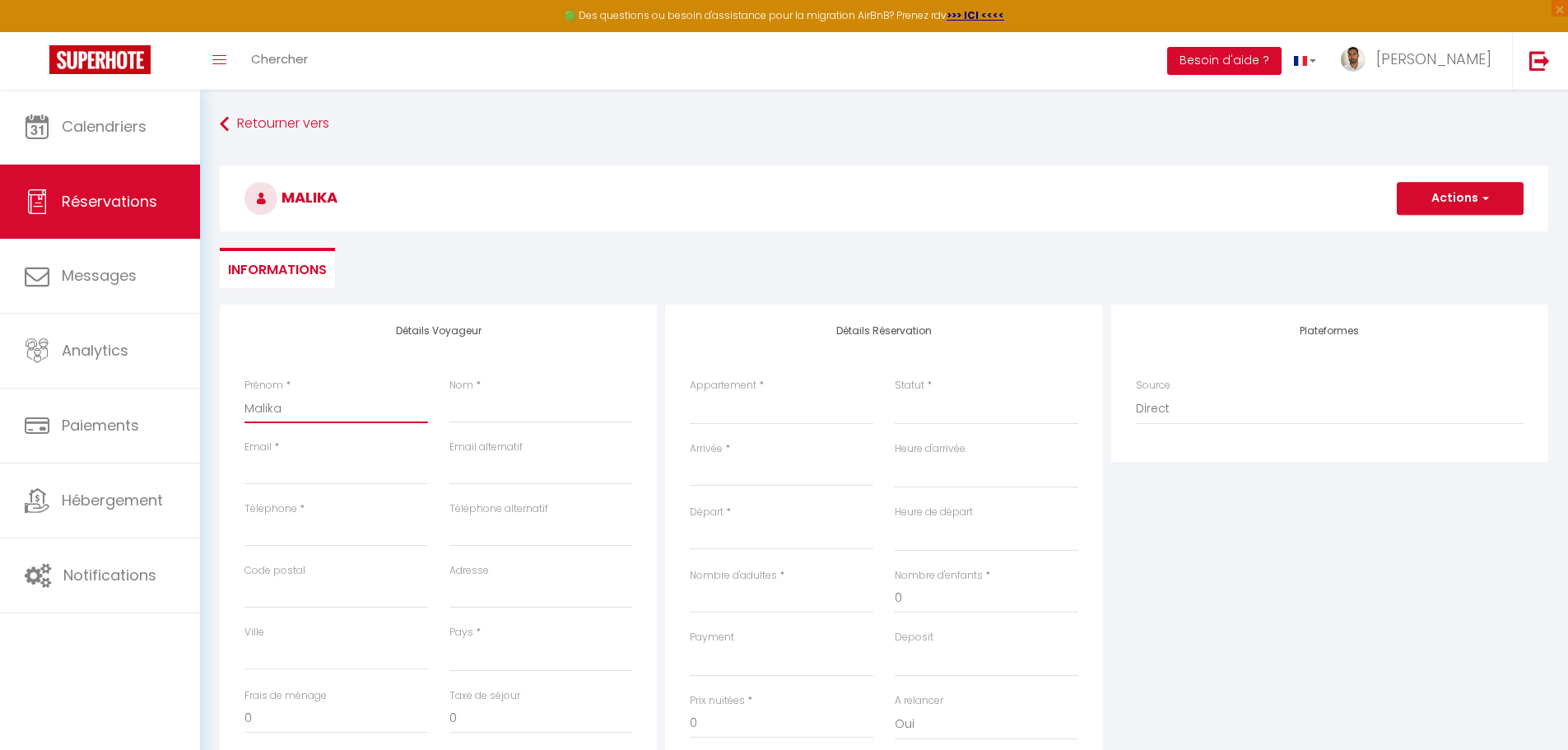
type input "Malika IDELCADI"
select select
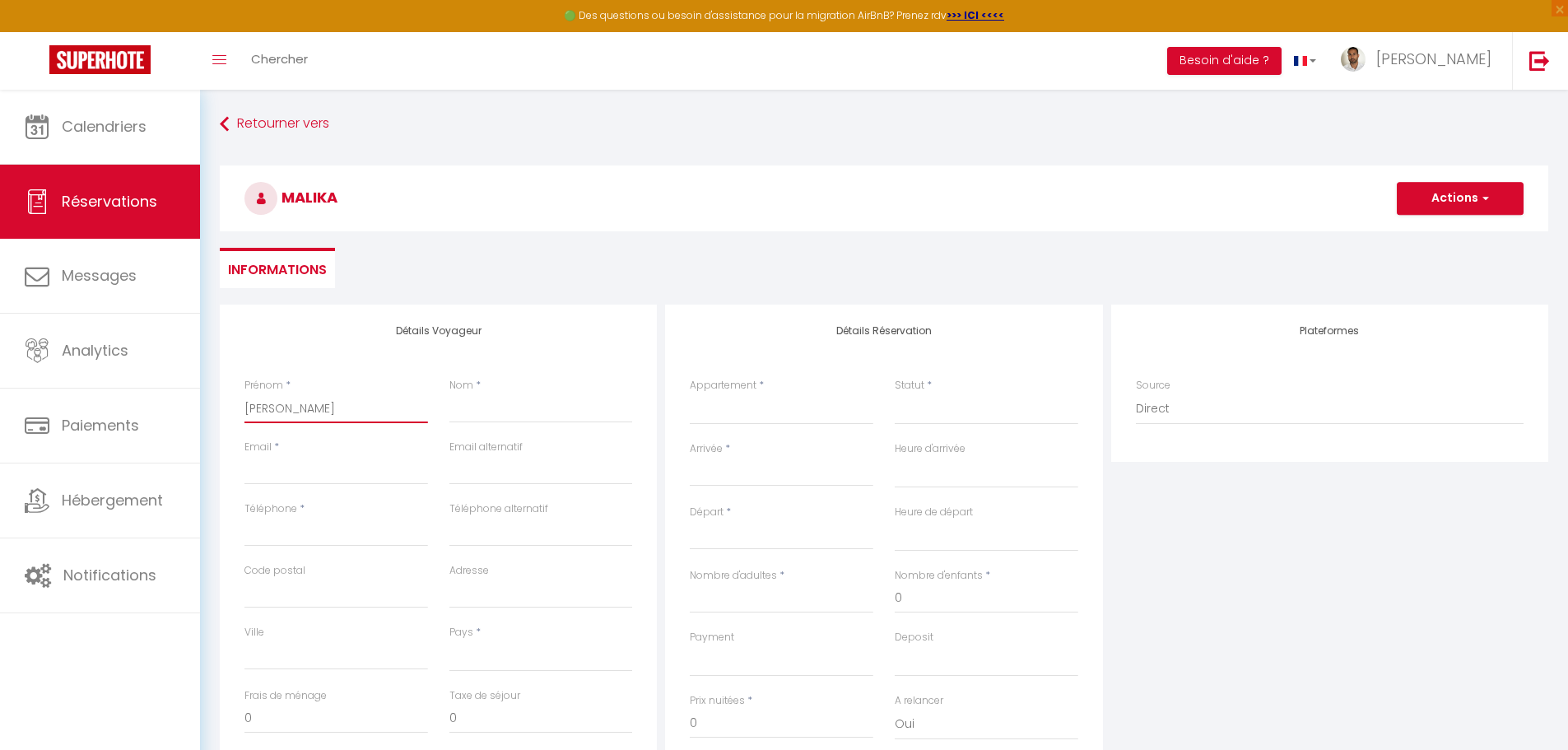
select select
checkbox input "false"
type input "Malika IDELCADI"
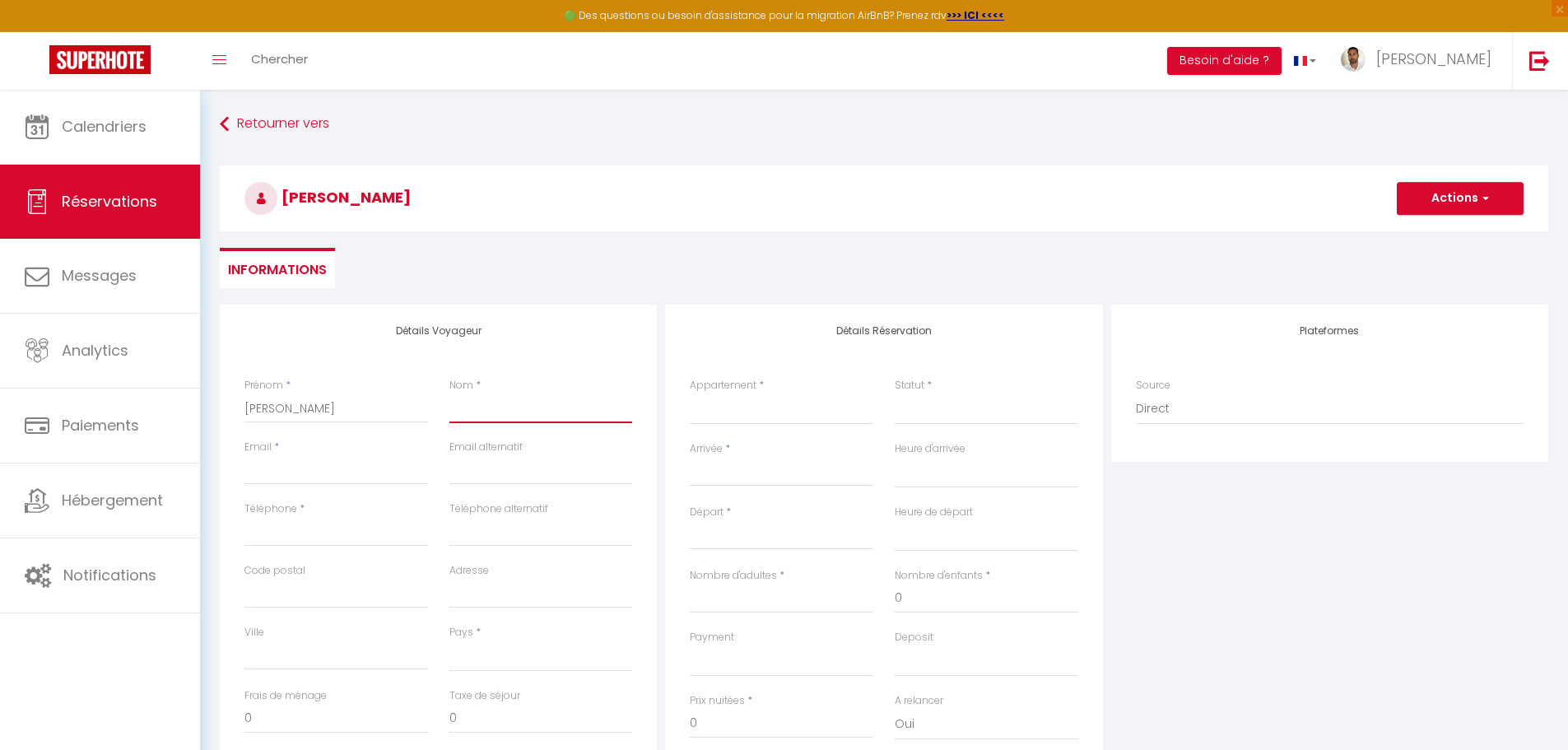
click at [506, 406] on input "Nom" at bounding box center [541, 408] width 184 height 30
click at [482, 402] on input "Nom" at bounding box center [541, 408] width 184 height 30
type input "C"
select select
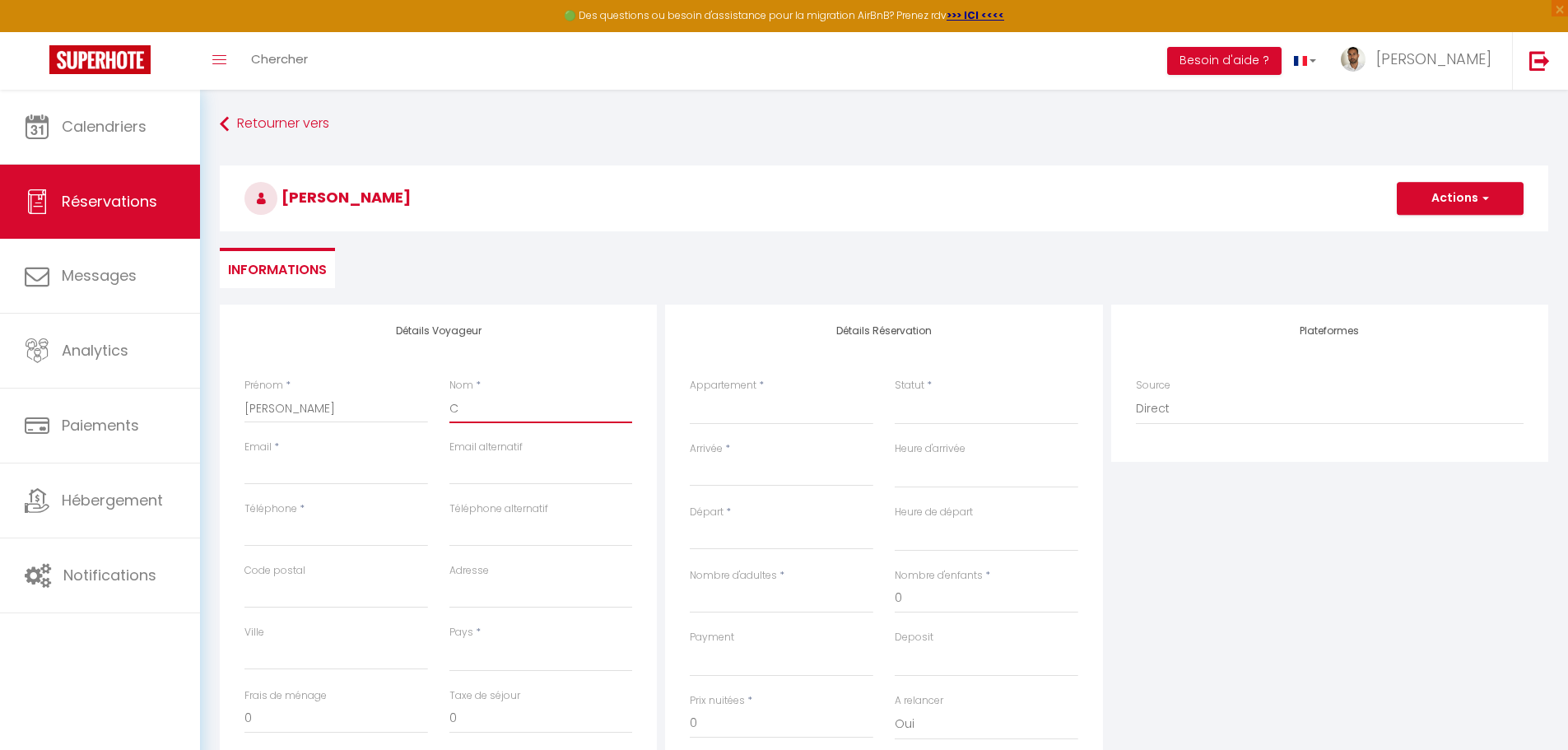
select select
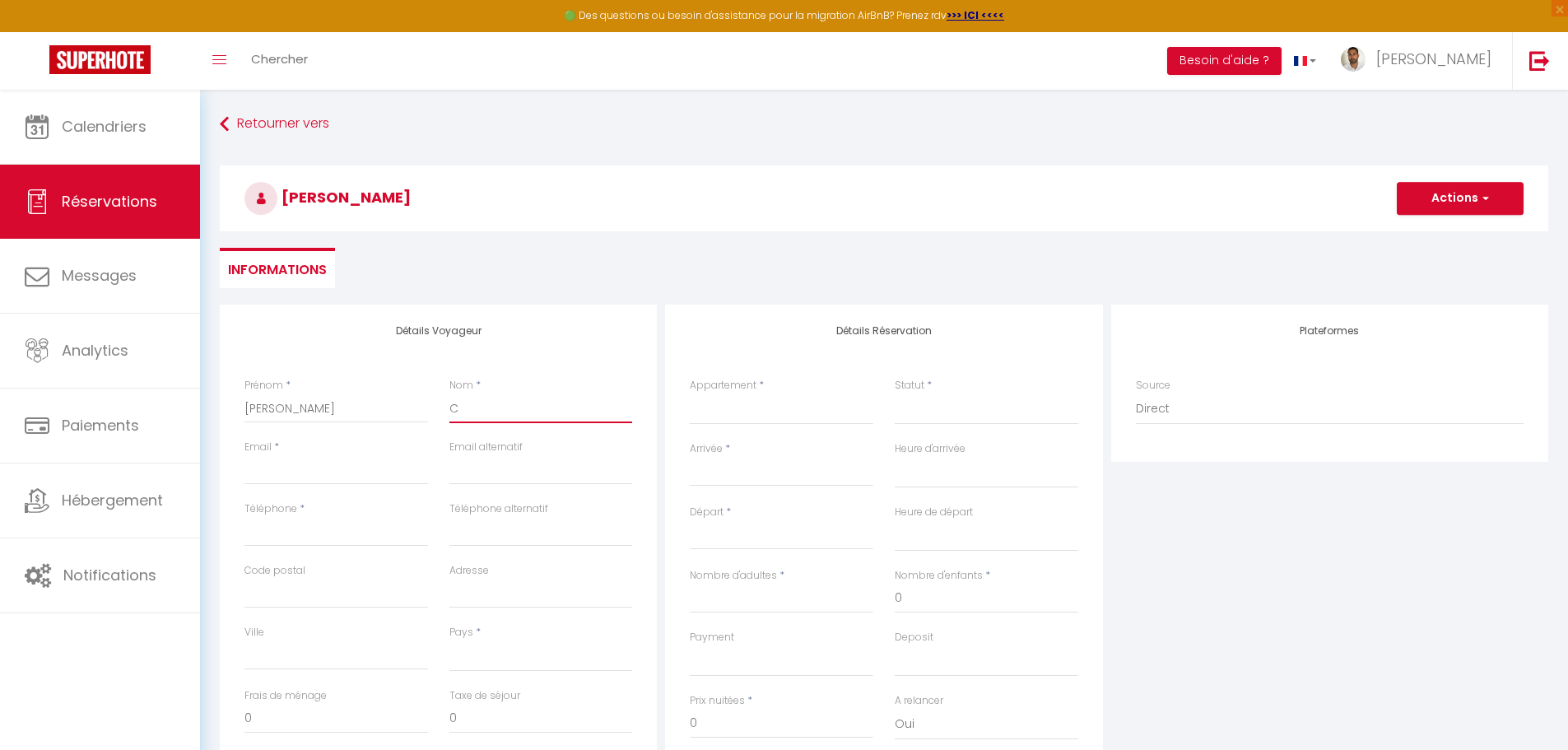
checkbox input "false"
type input "CO"
select select
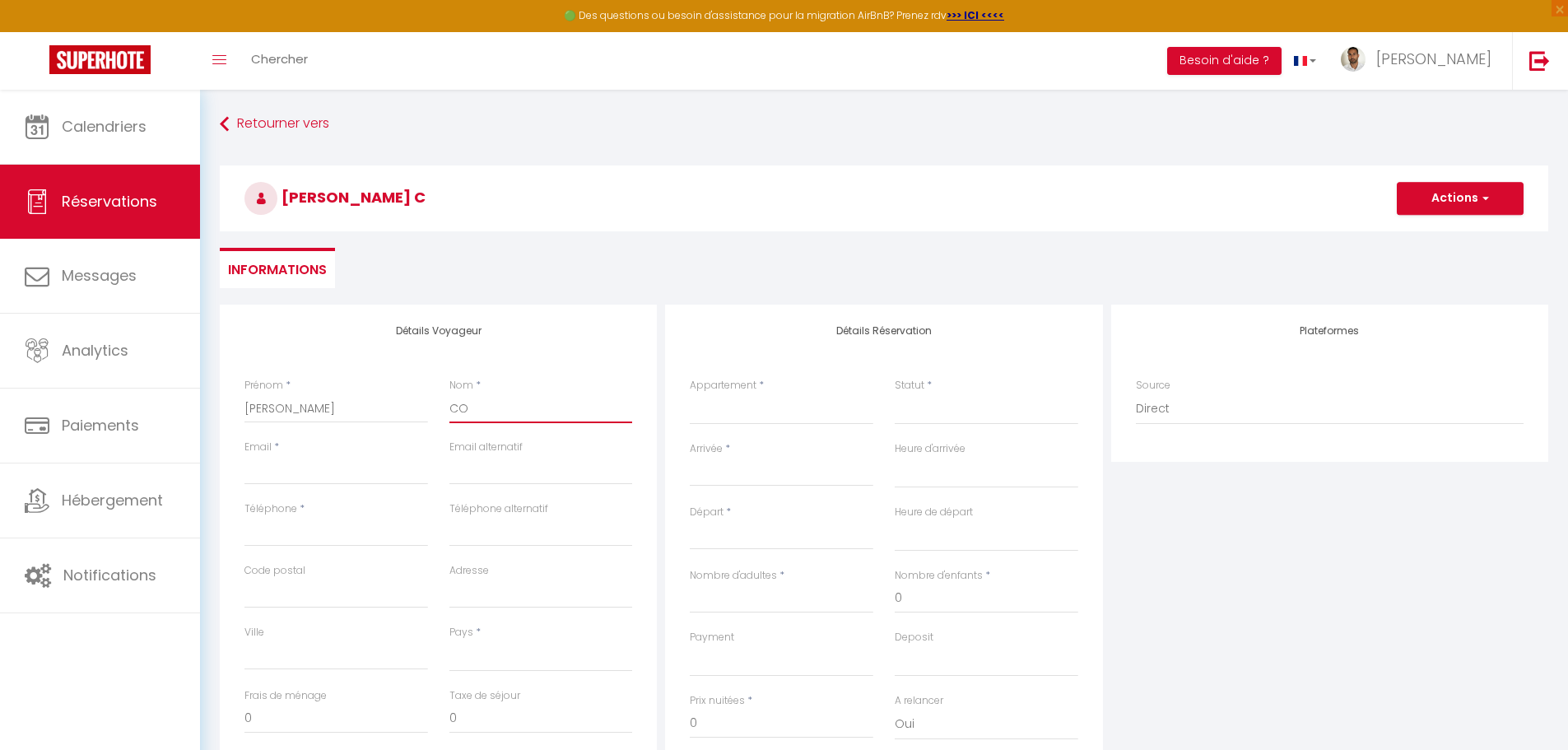
select select
checkbox input "false"
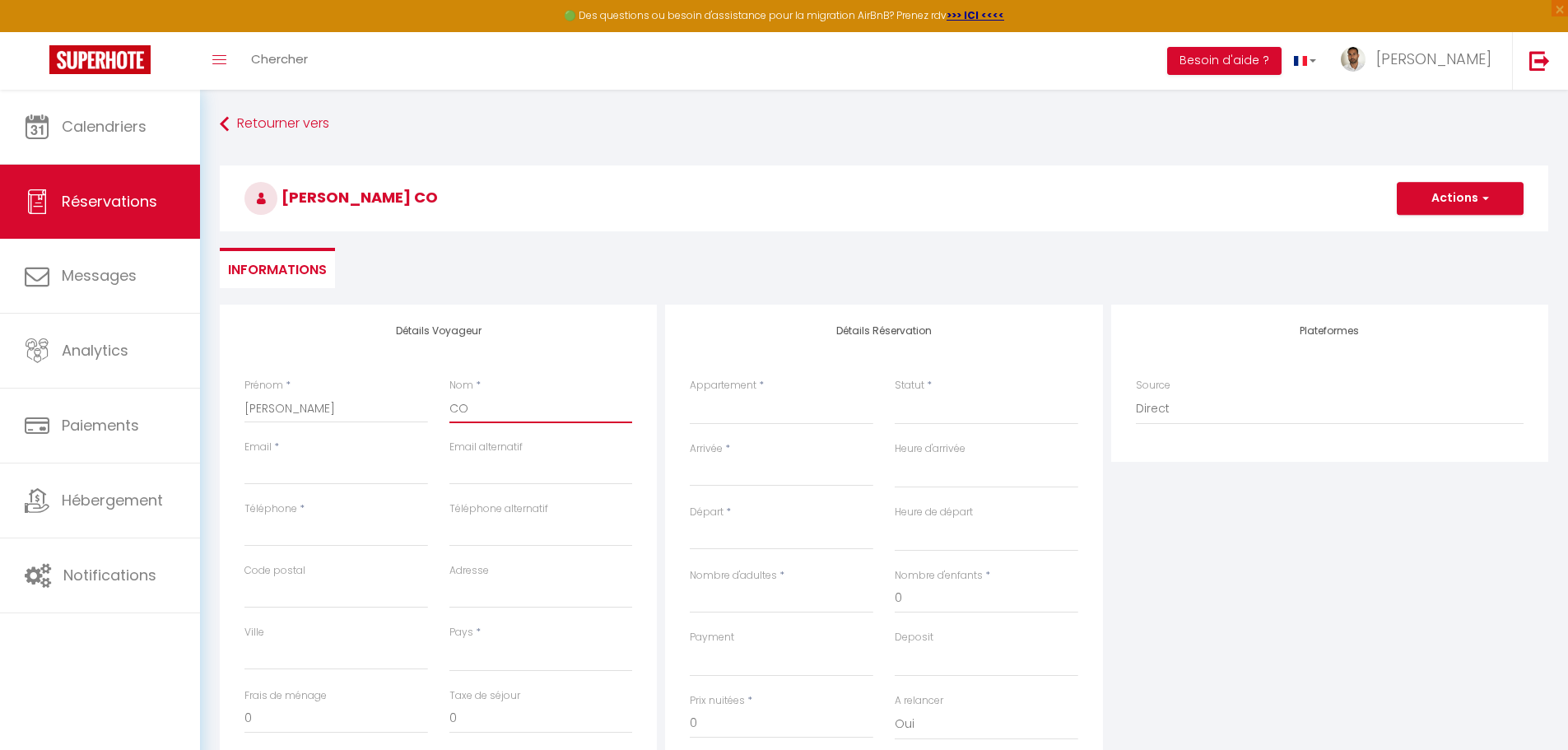
type input "COF"
select select
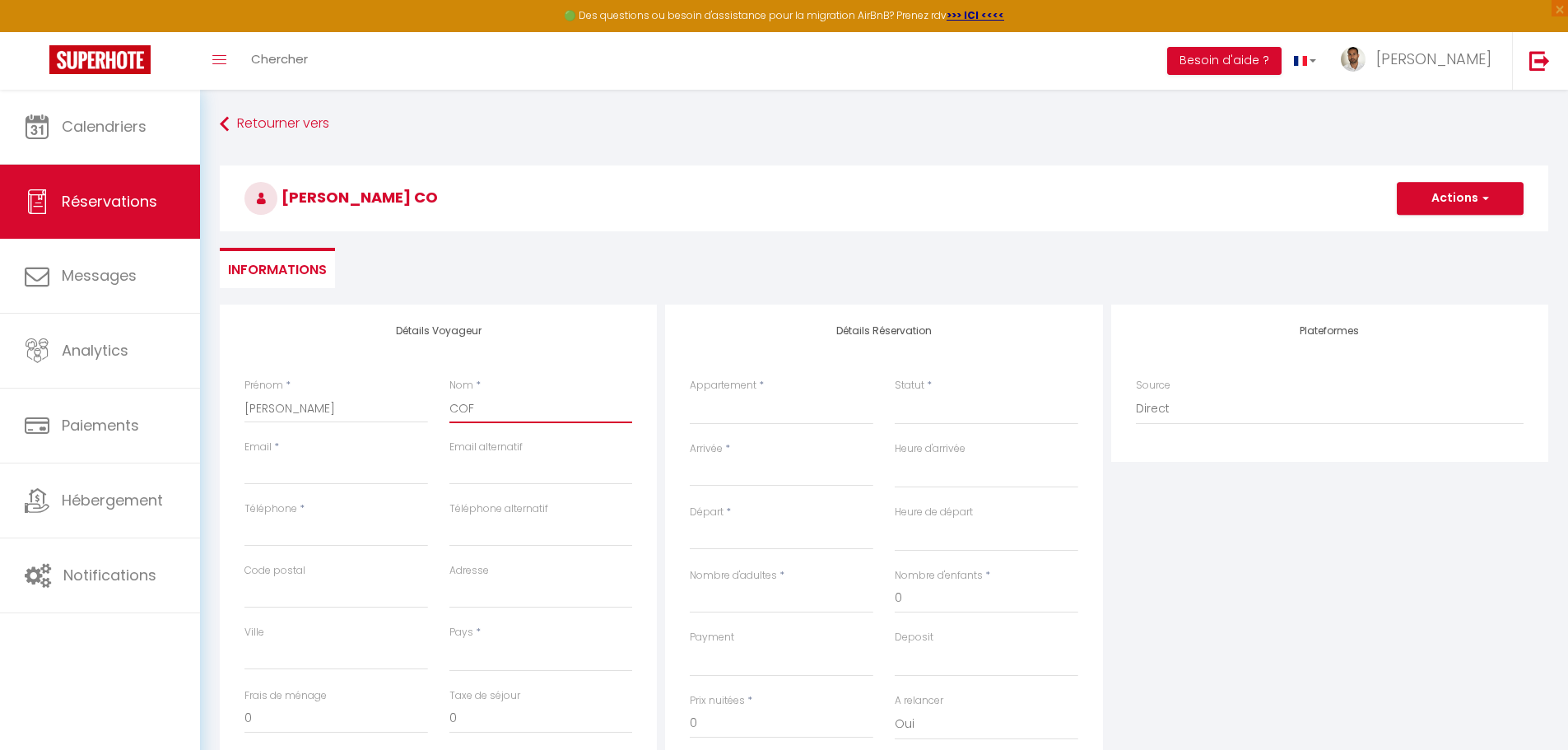
select select
checkbox input "false"
type input "COFI"
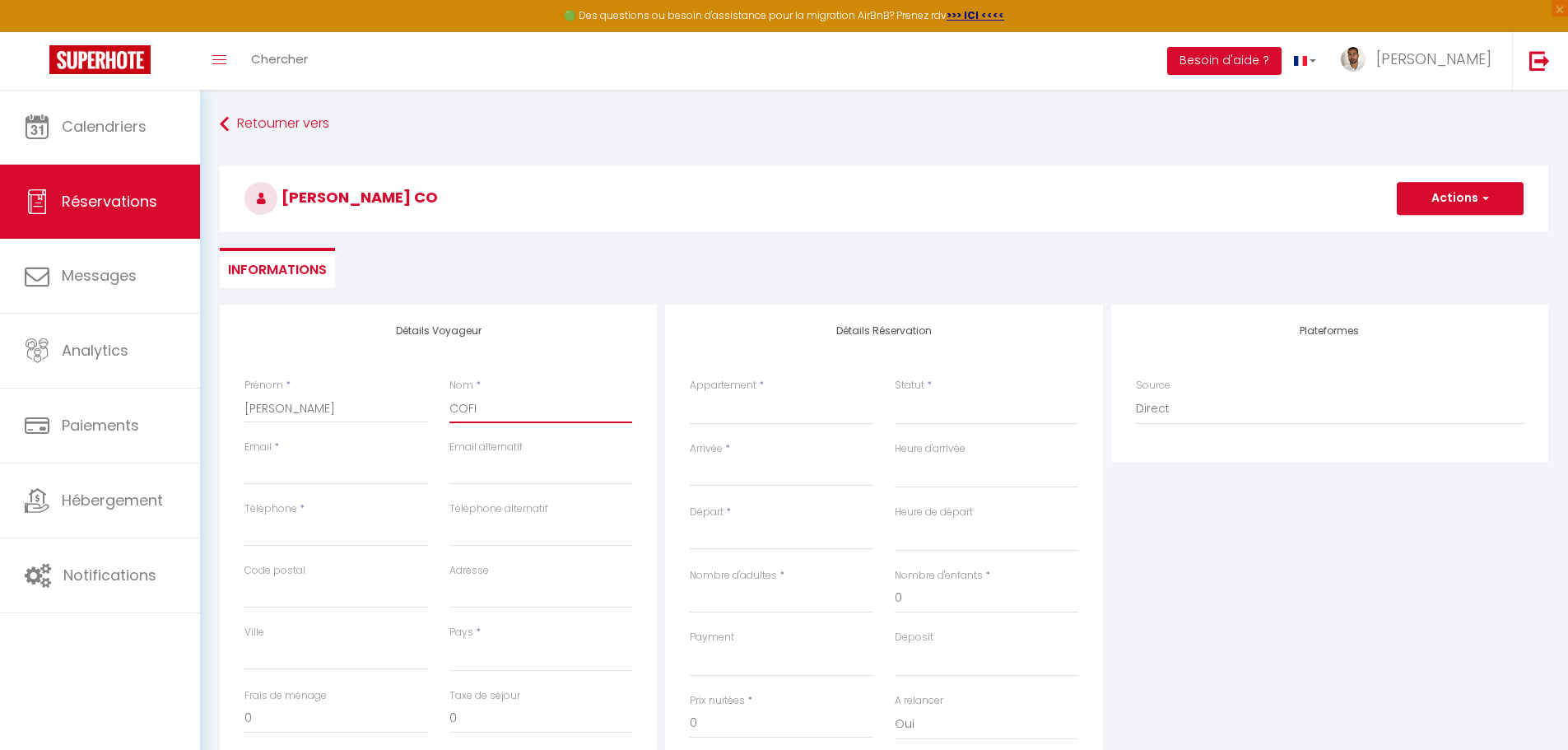
select select
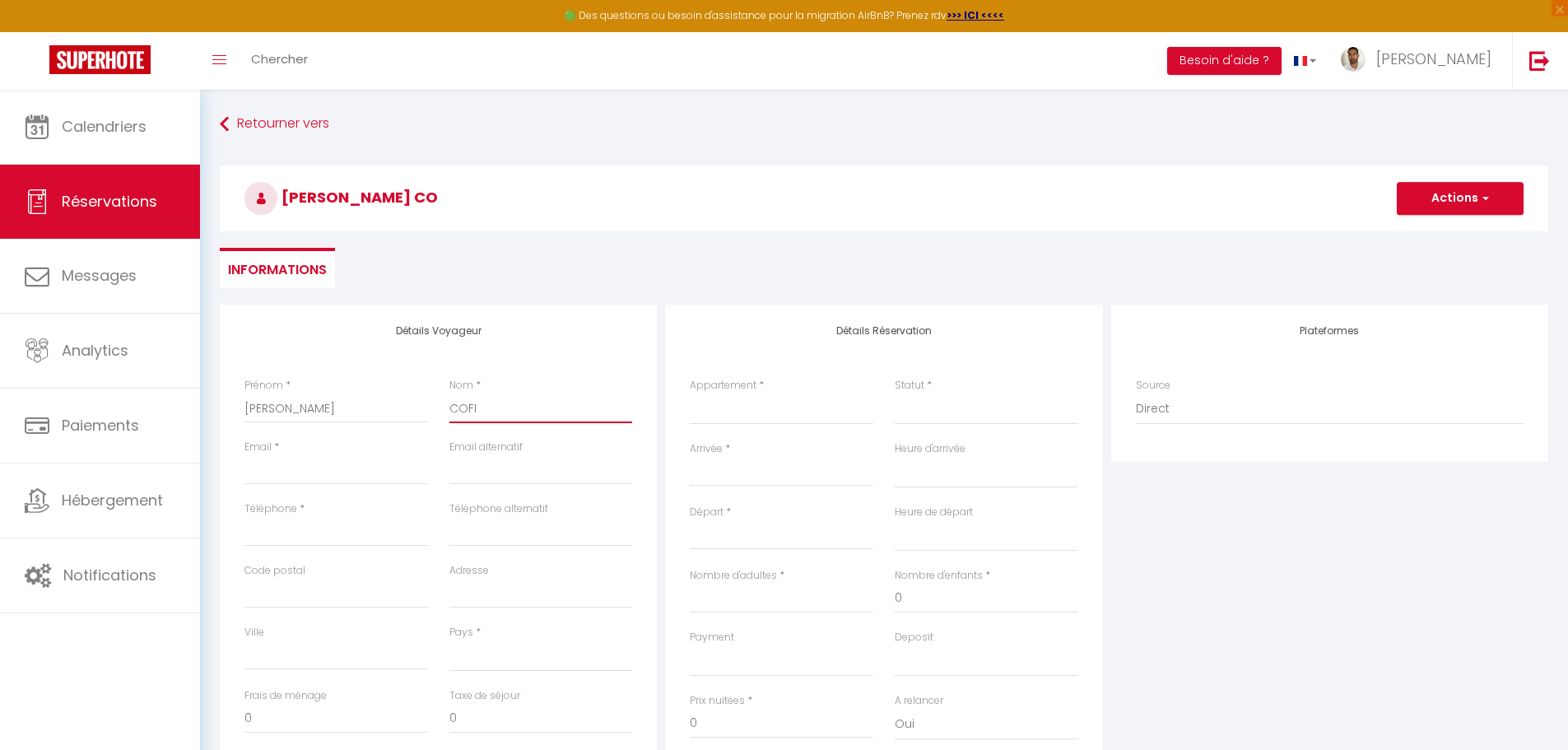
select select
checkbox input "false"
type input "COFIX"
select select
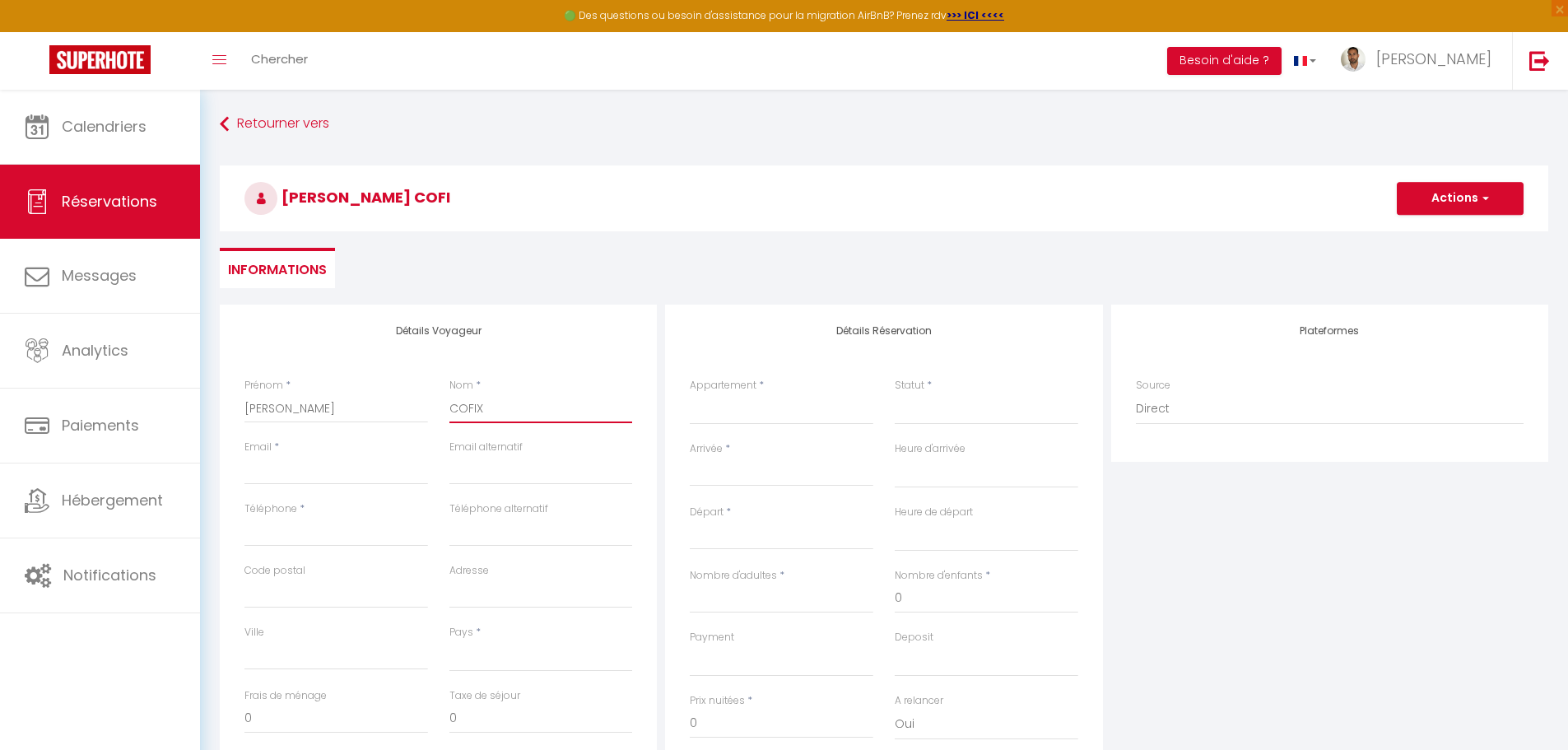
select select
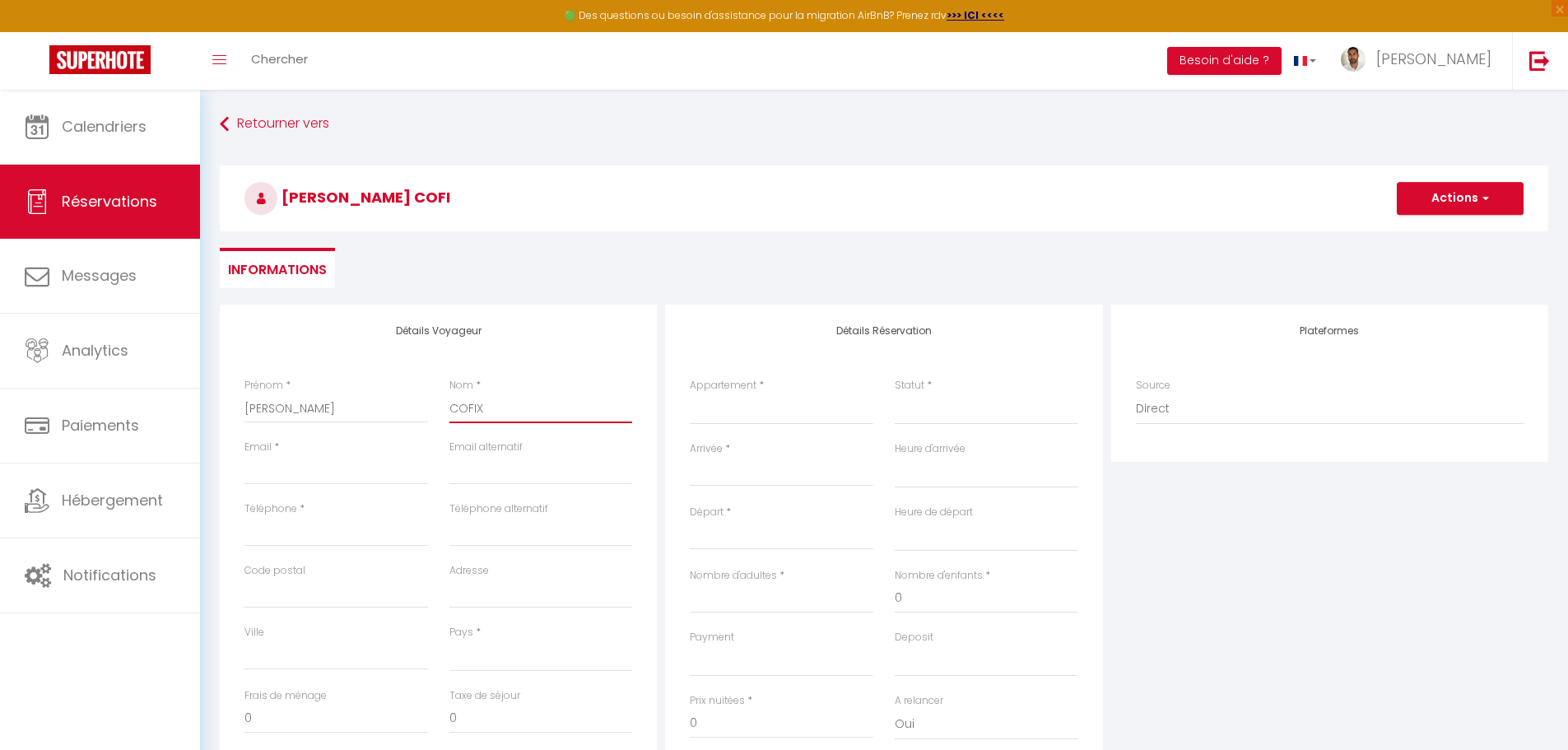
select select
checkbox input "false"
type input "COFIX"
select select
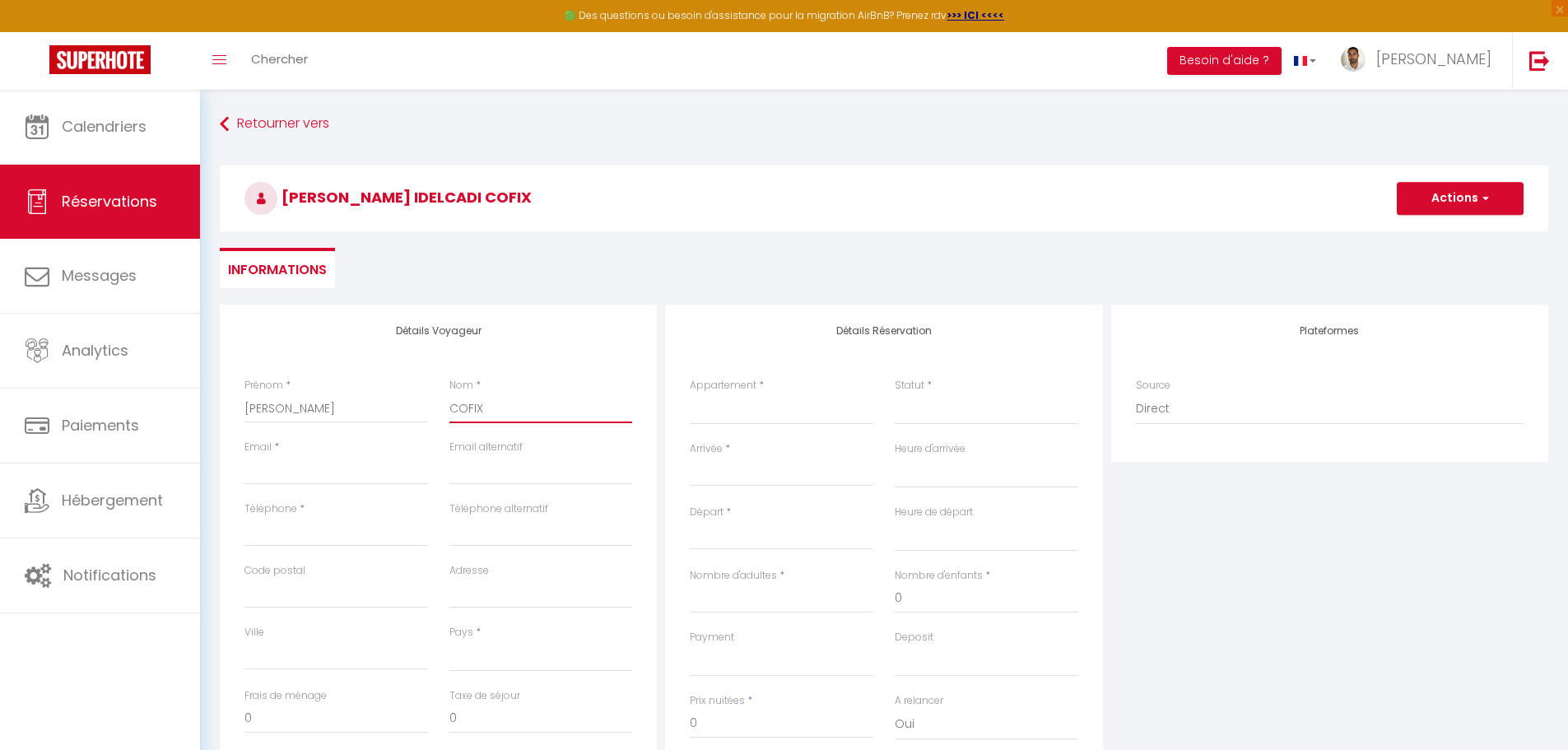
select select
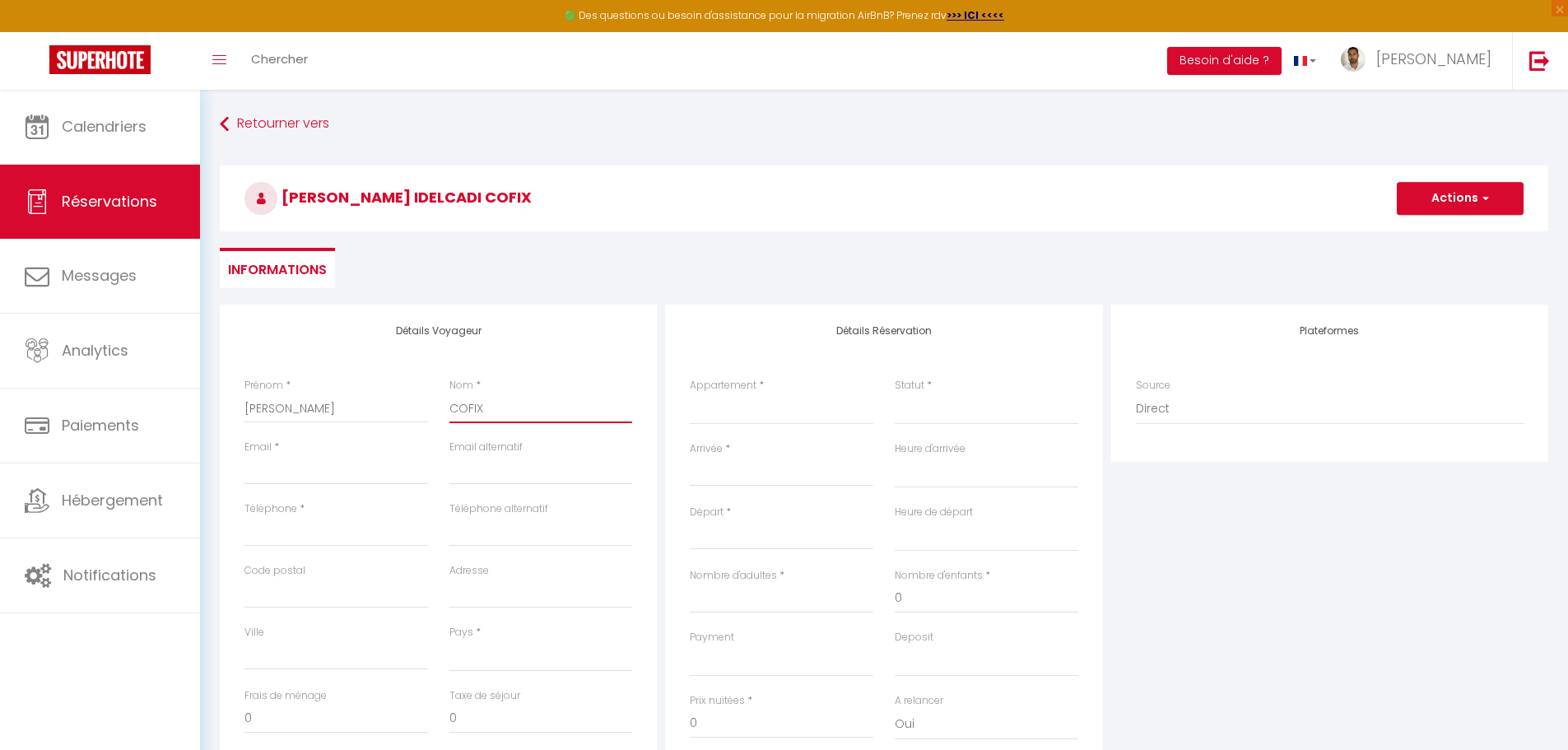
checkbox input "false"
type input "COFIX I"
drag, startPoint x: 270, startPoint y: 483, endPoint x: 276, endPoint y: 475, distance: 10.0
click at [270, 483] on input "Email client" at bounding box center [337, 470] width 184 height 30
click at [277, 475] on input "Email client" at bounding box center [337, 470] width 184 height 30
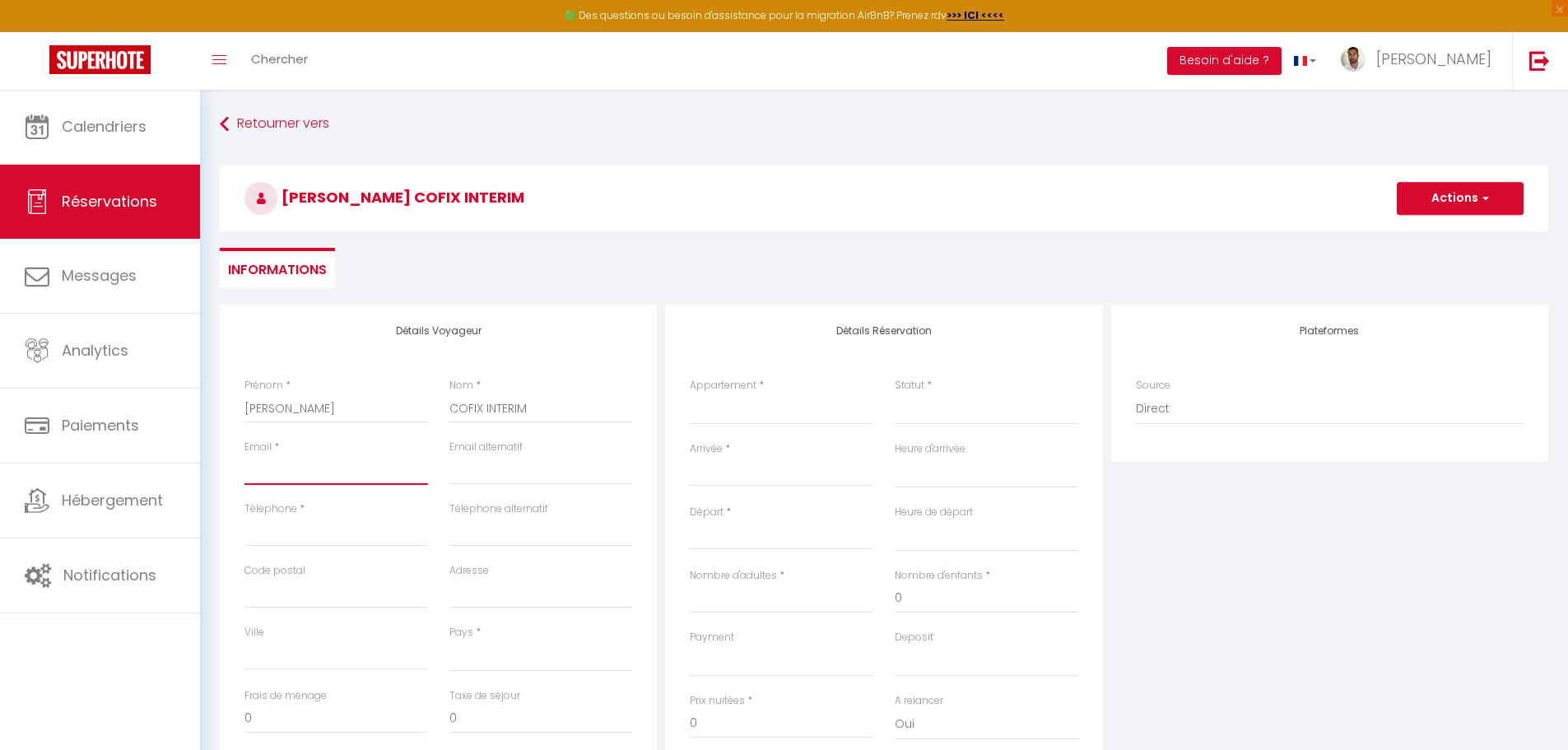
paste input "malika@cofix-interim.com"
click at [500, 471] on input "email" at bounding box center [541, 470] width 184 height 30
click at [323, 526] on input "Téléphone" at bounding box center [337, 532] width 184 height 30
click at [467, 506] on label "Téléphone alternatif" at bounding box center [498, 509] width 98 height 15
click at [467, 518] on input "Téléphone alternatif" at bounding box center [541, 532] width 184 height 30
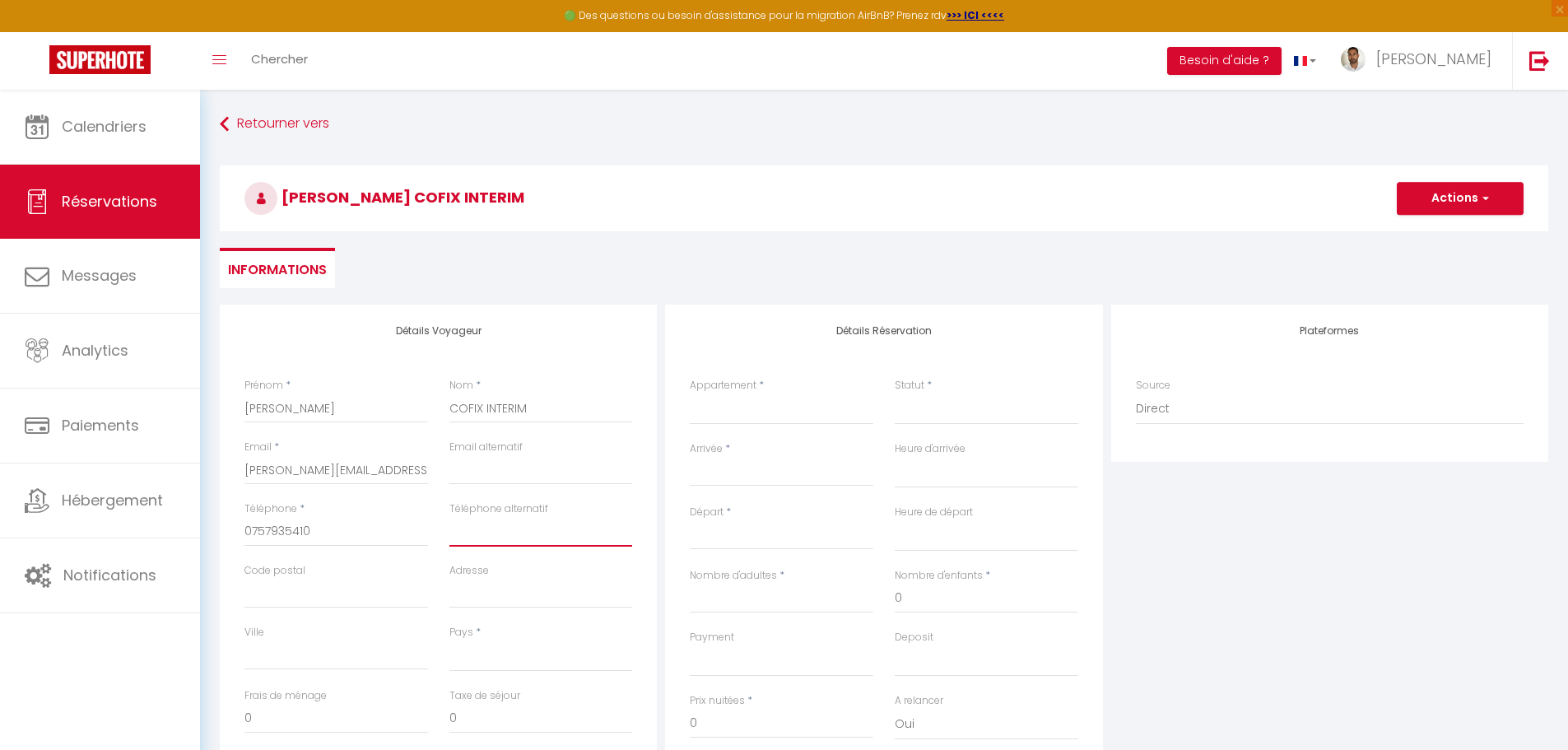
click at [494, 542] on input "Téléphone alternatif" at bounding box center [541, 532] width 184 height 30
click at [407, 591] on input "Code postal" at bounding box center [337, 593] width 184 height 30
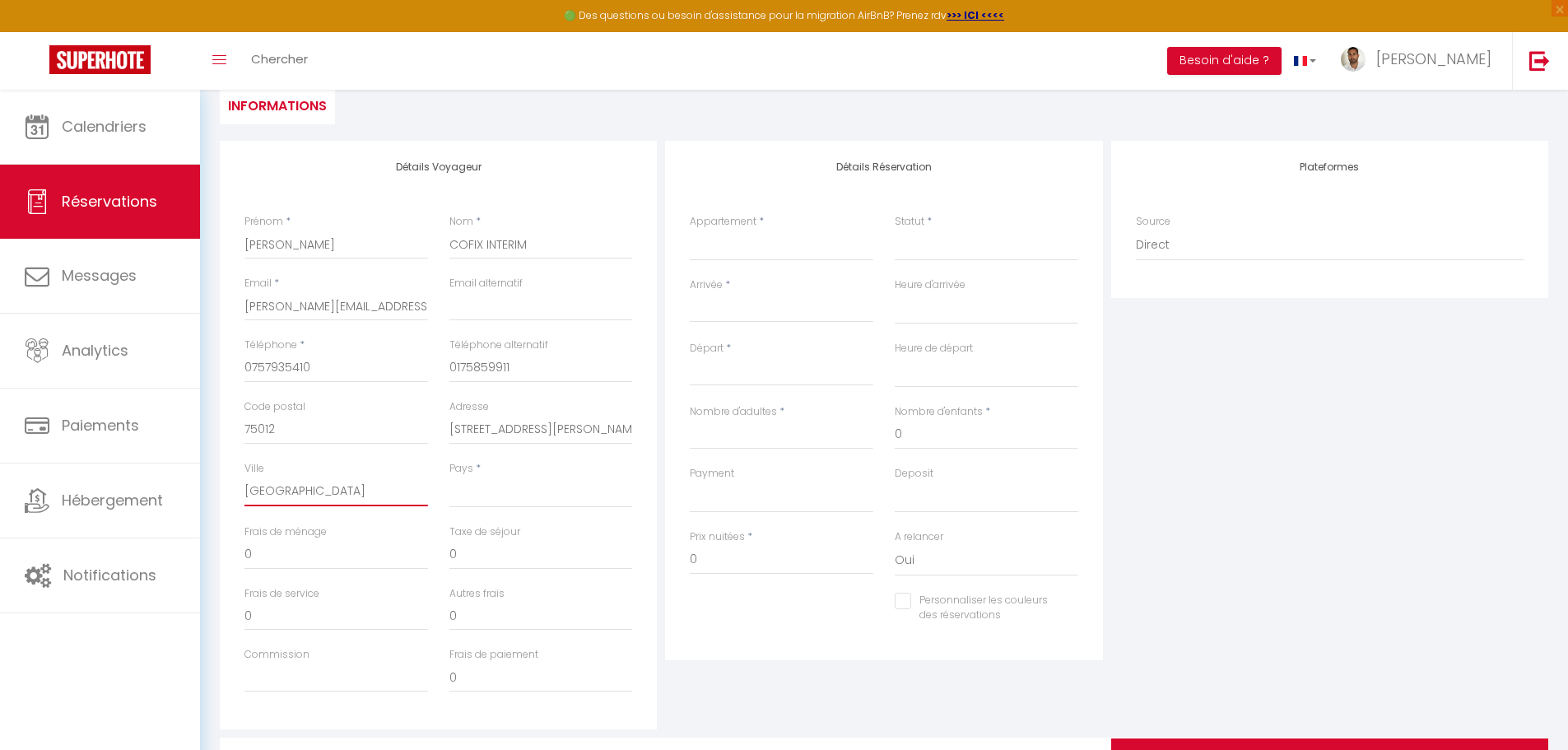
scroll to position [165, 0]
click at [486, 498] on select "France Portugal Afghanistan Albania Algeria American Samoa Andorra Angola Angui…" at bounding box center [541, 492] width 184 height 32
click at [449, 476] on select "France Portugal Afghanistan Albania Algeria American Samoa Andorra Angola Angui…" at bounding box center [541, 492] width 184 height 32
click at [328, 557] on input "0" at bounding box center [337, 554] width 184 height 30
drag, startPoint x: 328, startPoint y: 557, endPoint x: 237, endPoint y: 551, distance: 91.2
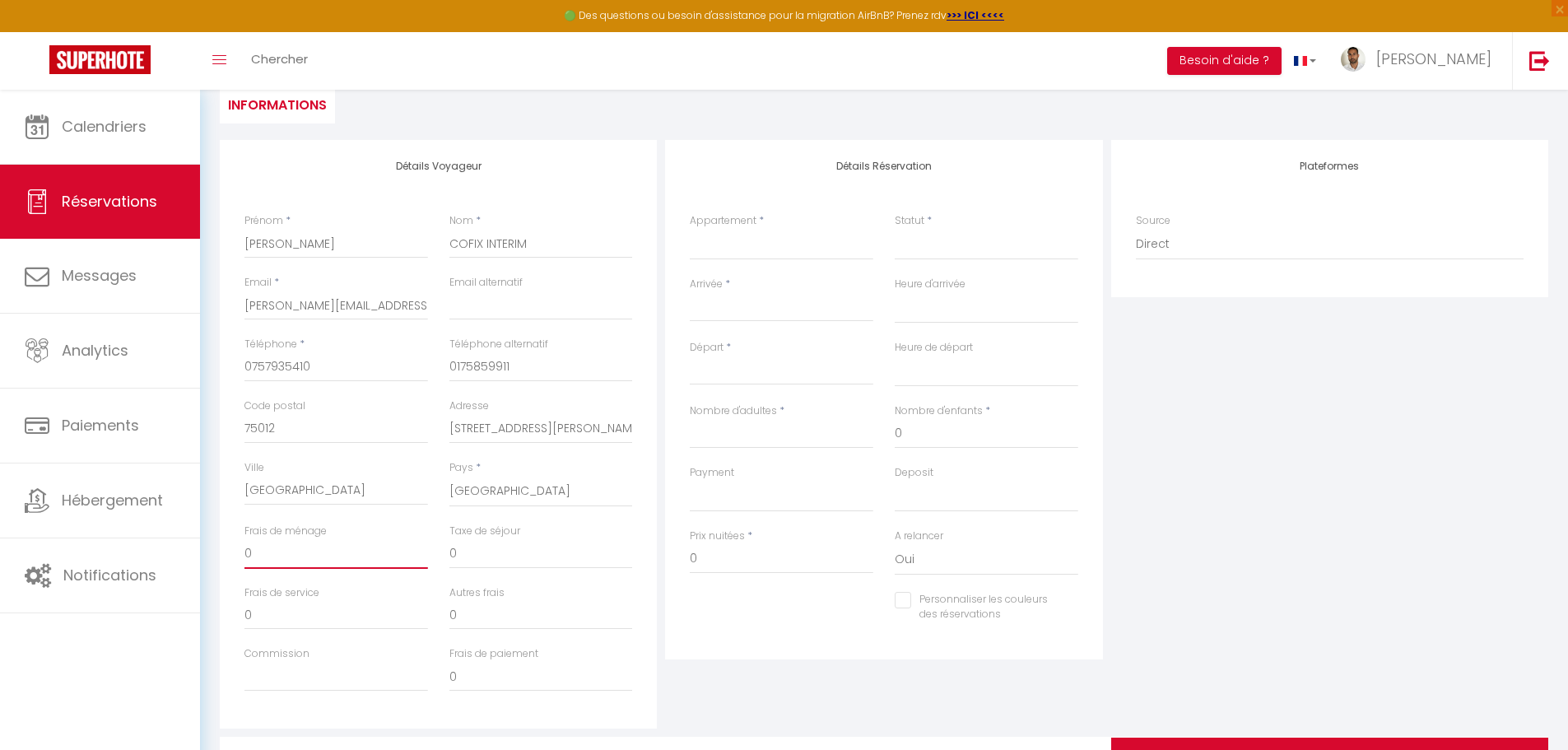
click at [237, 551] on div "Frais de ménage 0" at bounding box center [336, 554] width 205 height 62
click at [764, 244] on select "Parenthèse Romantique - Love Room avec Jacuzzi La Palme - Studio 4 Pers. aux Po…" at bounding box center [781, 244] width 184 height 32
click at [689, 229] on select "Parenthèse Romantique - Love Room avec Jacuzzi La Palme - Studio 4 Pers. aux Po…" at bounding box center [781, 244] width 184 height 32
click at [927, 255] on select "Confirmé Non Confirmé Annulé Annulé par le voyageur No Show Request" at bounding box center [987, 244] width 184 height 32
click at [895, 229] on select "Confirmé Non Confirmé Annulé Annulé par le voyageur No Show Request" at bounding box center [987, 244] width 184 height 32
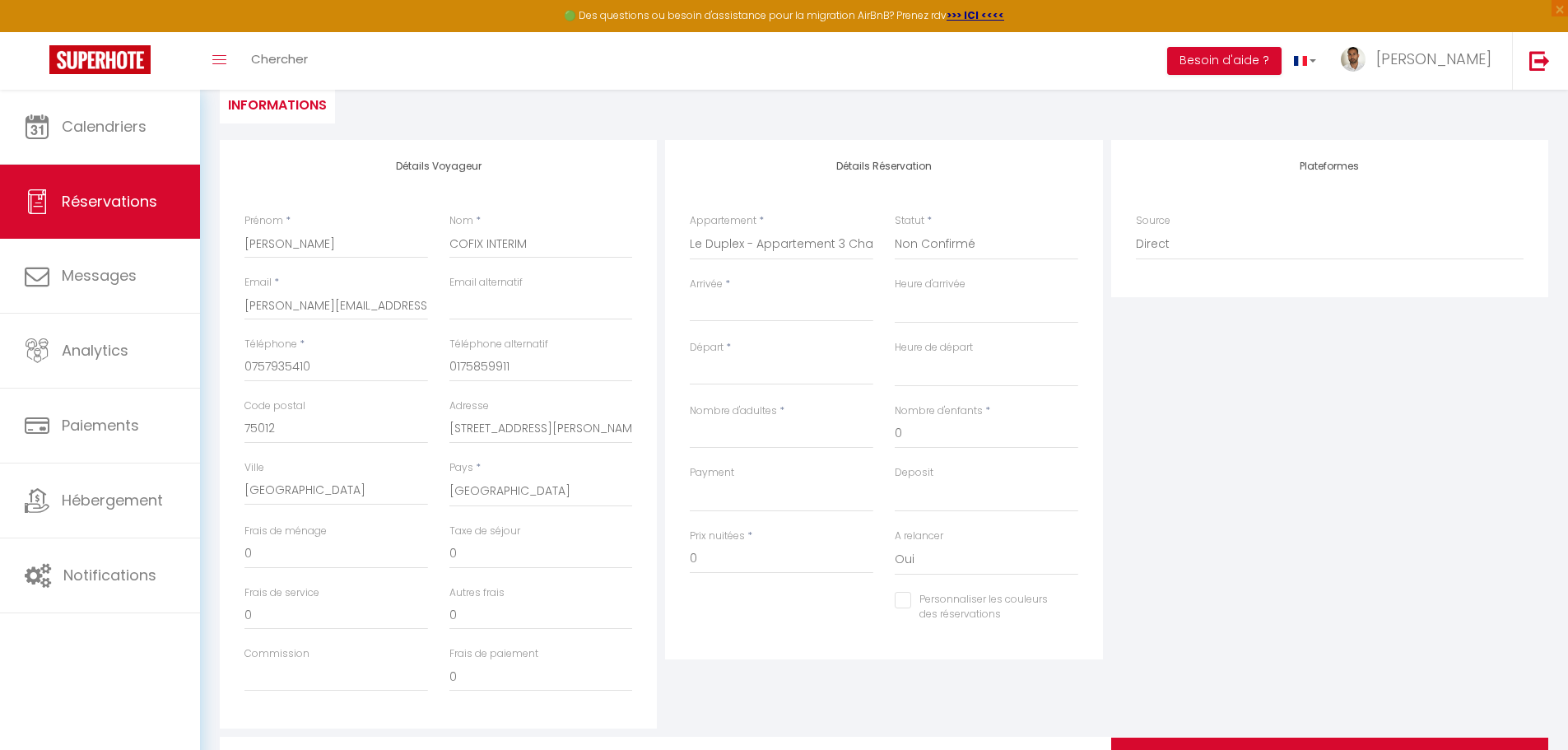
click at [792, 307] on input "Arrivée" at bounding box center [781, 309] width 184 height 21
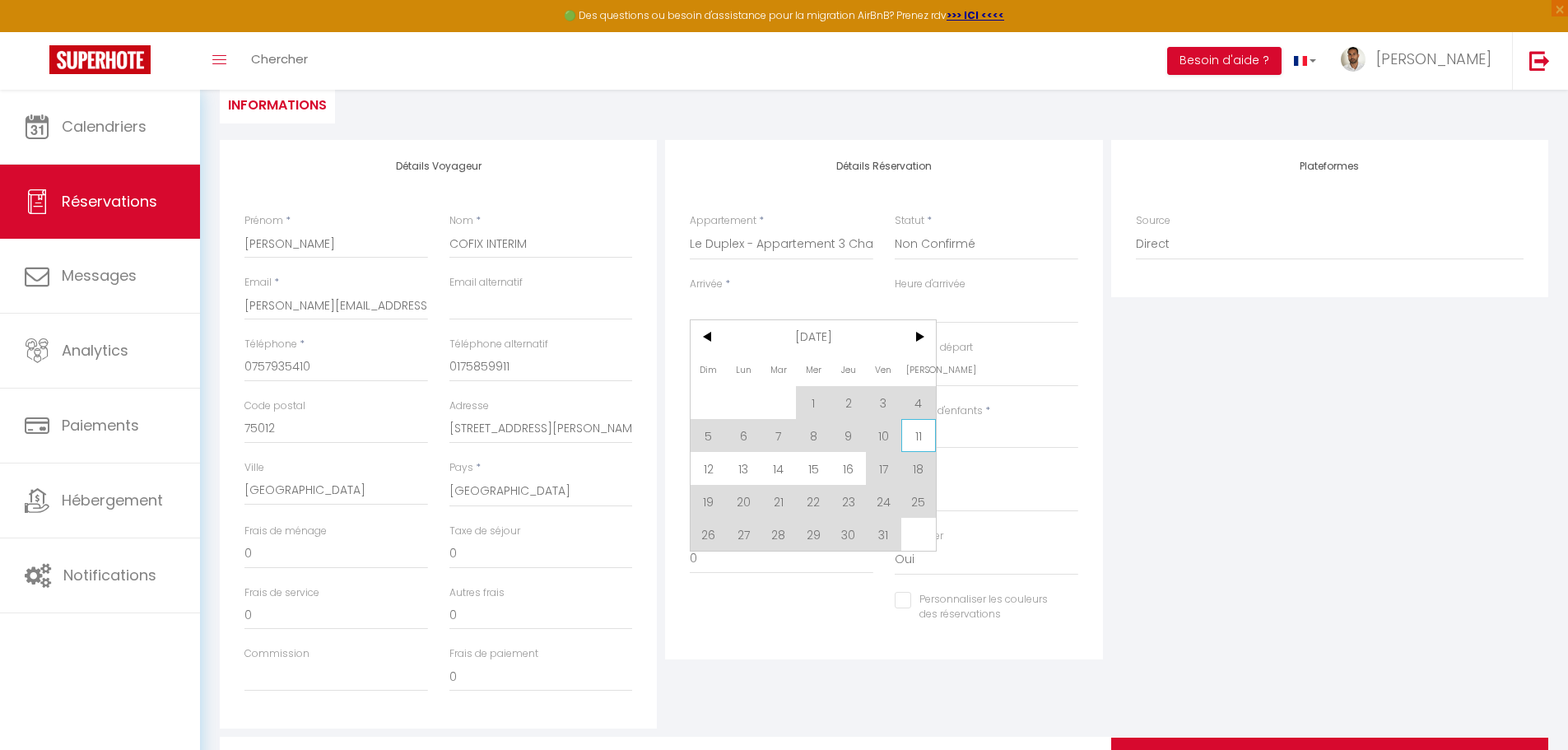
click at [922, 435] on span "11" at bounding box center [919, 435] width 35 height 33
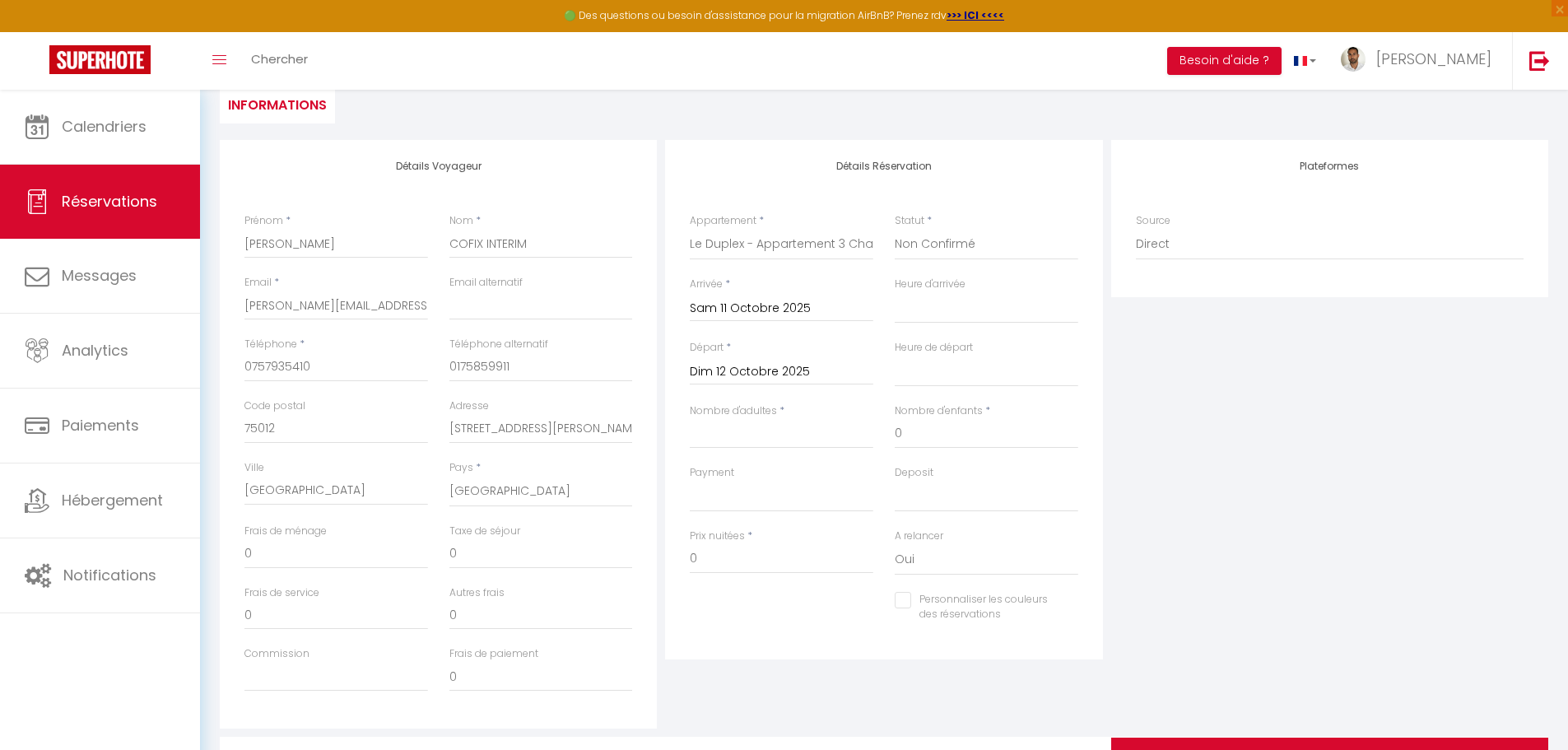
click at [822, 371] on input "Dim 12 Octobre 2025" at bounding box center [781, 372] width 184 height 21
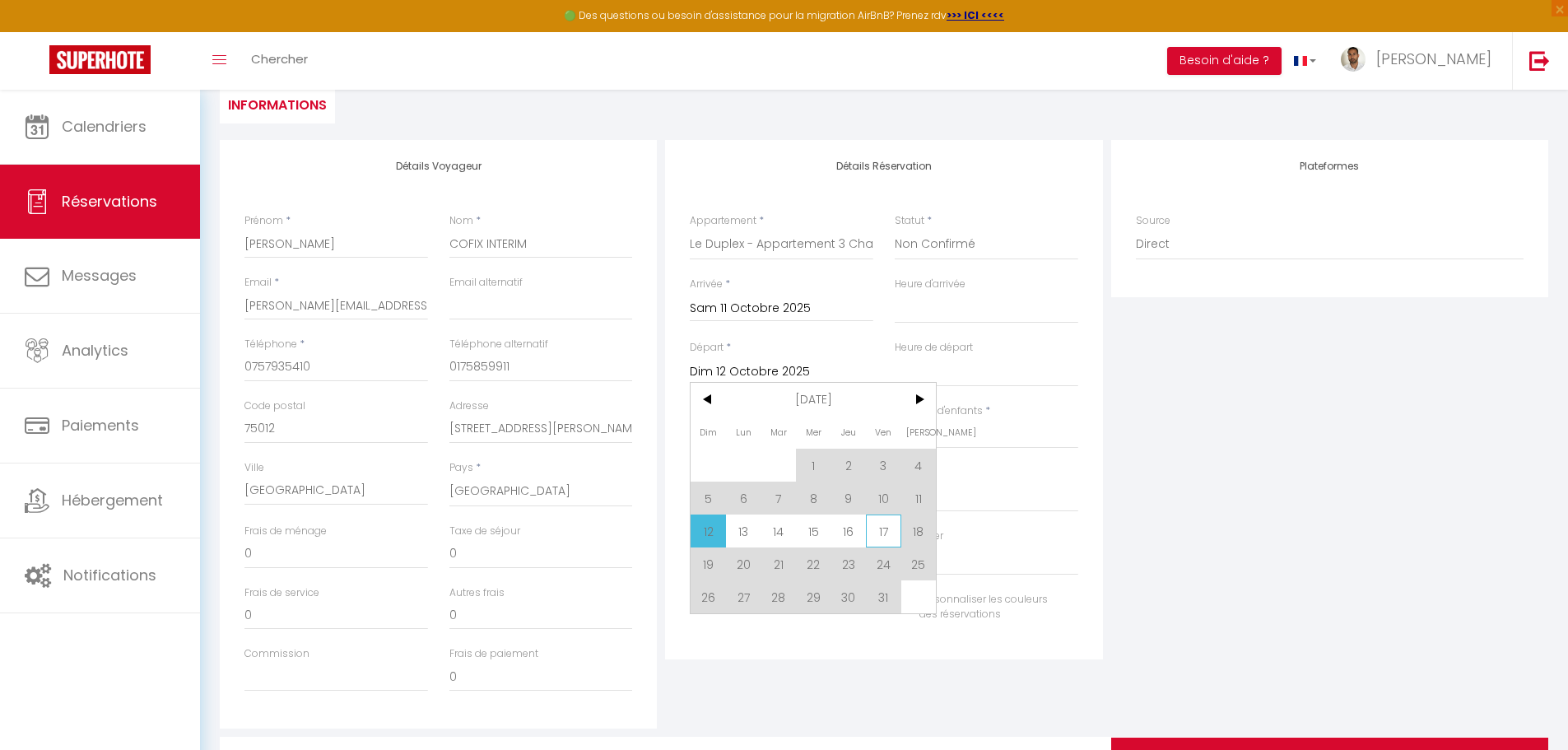
click at [890, 528] on span "17" at bounding box center [883, 531] width 35 height 33
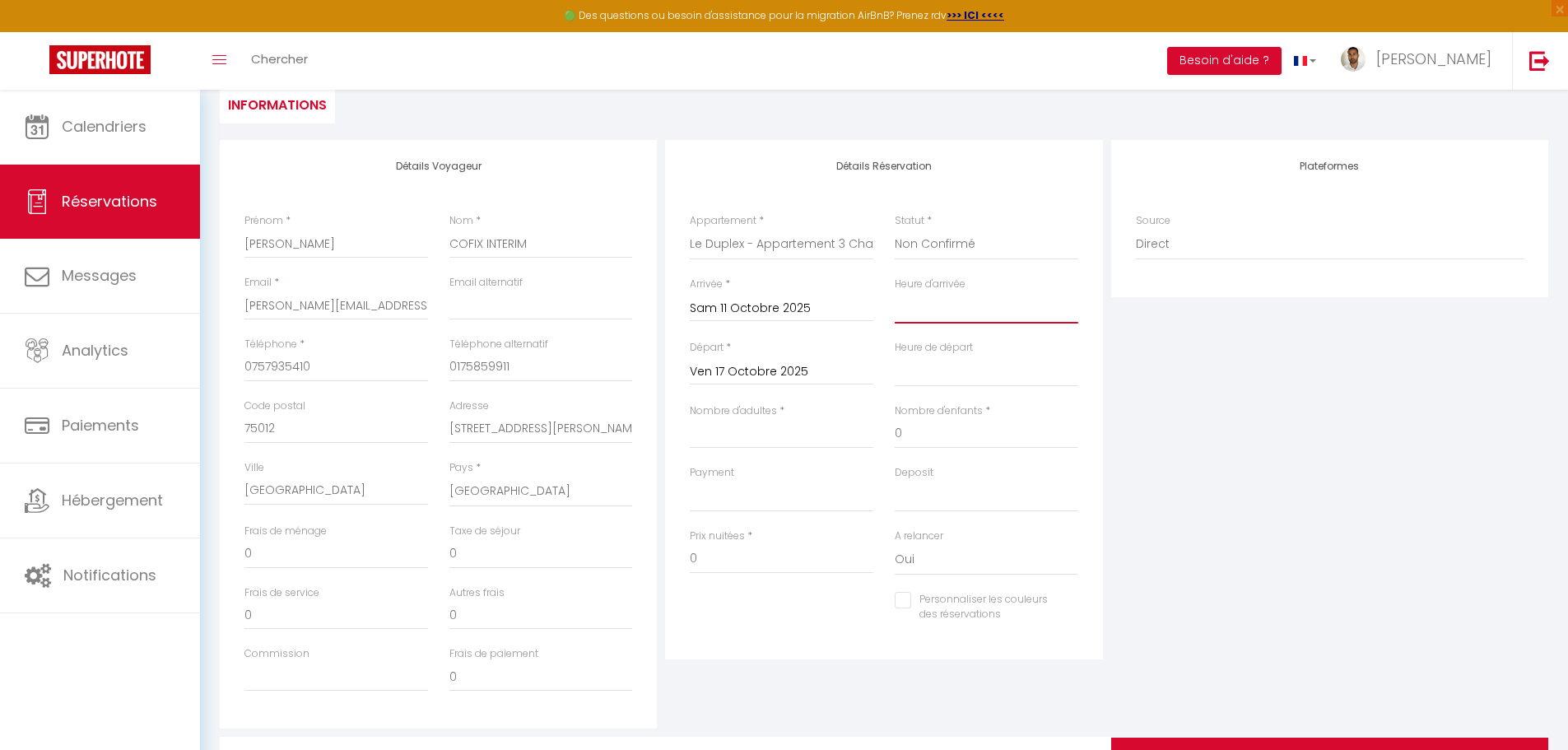
click at [945, 301] on select "00:00 00:30 01:00 01:30 02:00 02:30 03:00 03:30 04:00 04:30 05:00 05:30 06:00 0…" at bounding box center [987, 308] width 184 height 32
click at [895, 293] on select "00:00 00:30 01:00 01:30 02:00 02:30 03:00 03:30 04:00 04:30 05:00 05:30 06:00 0…" at bounding box center [987, 308] width 184 height 32
click at [928, 370] on select "00:00 00:30 01:00 01:30 02:00 02:30 03:00 03:30 04:00 04:30 05:00 05:30 06:00 0…" at bounding box center [987, 371] width 184 height 32
click at [895, 356] on select "00:00 00:30 01:00 01:30 02:00 02:30 03:00 03:30 04:00 04:30 05:00 05:30 06:00 0…" at bounding box center [987, 371] width 184 height 32
click at [949, 364] on select "00:00 00:30 01:00 01:30 02:00 02:30 03:00 03:30 04:00 04:30 05:00 05:30 06:00 0…" at bounding box center [987, 371] width 184 height 32
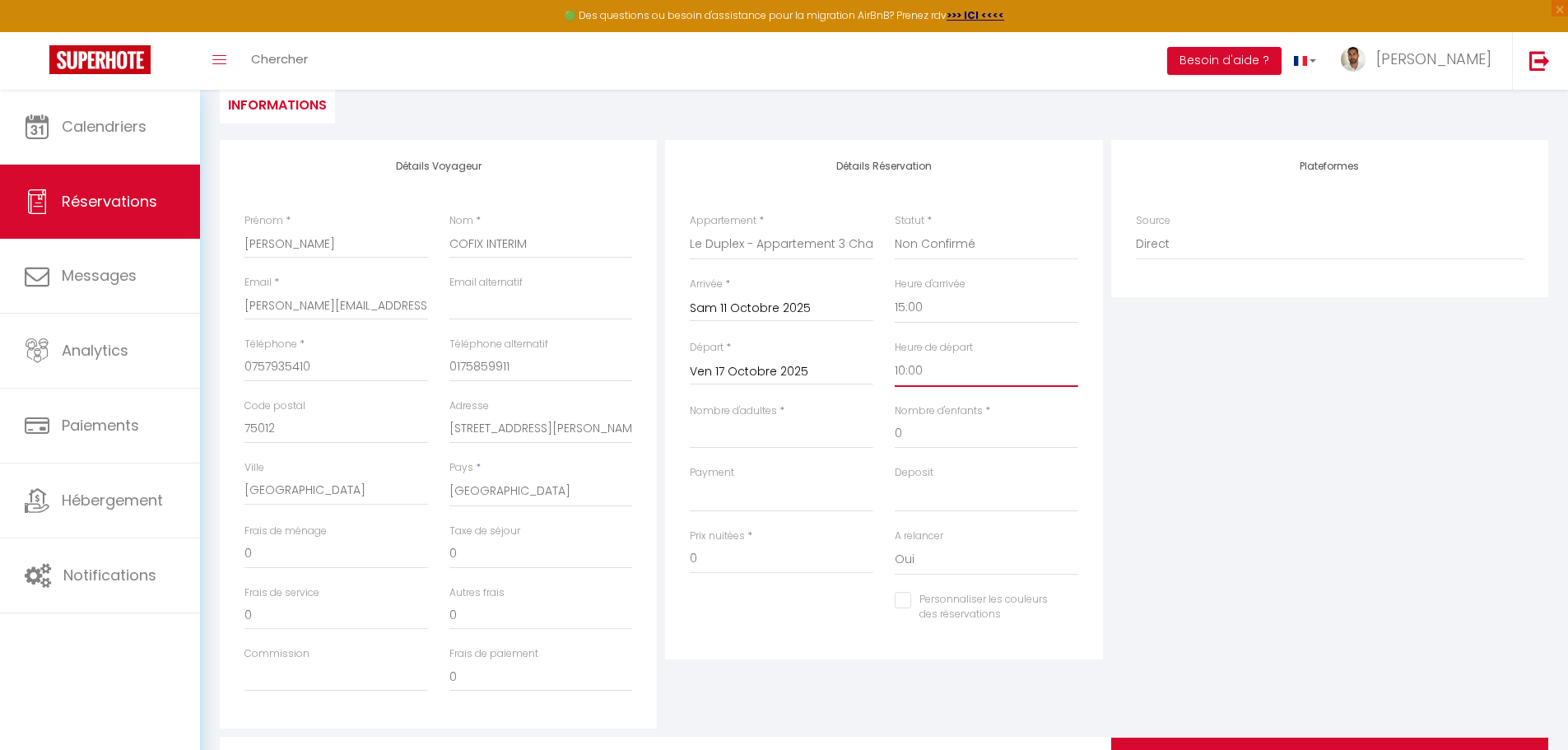
click at [895, 356] on select "00:00 00:30 01:00 01:30 02:00 02:30 03:00 03:30 04:00 04:30 05:00 05:30 06:00 0…" at bounding box center [987, 371] width 184 height 32
click at [782, 429] on input "Nombre d'adultes" at bounding box center [781, 433] width 184 height 30
click at [951, 430] on input "0" at bounding box center [987, 433] width 184 height 30
click at [860, 492] on select "OK KO" at bounding box center [781, 496] width 184 height 32
click at [689, 481] on select "OK KO" at bounding box center [781, 496] width 184 height 32
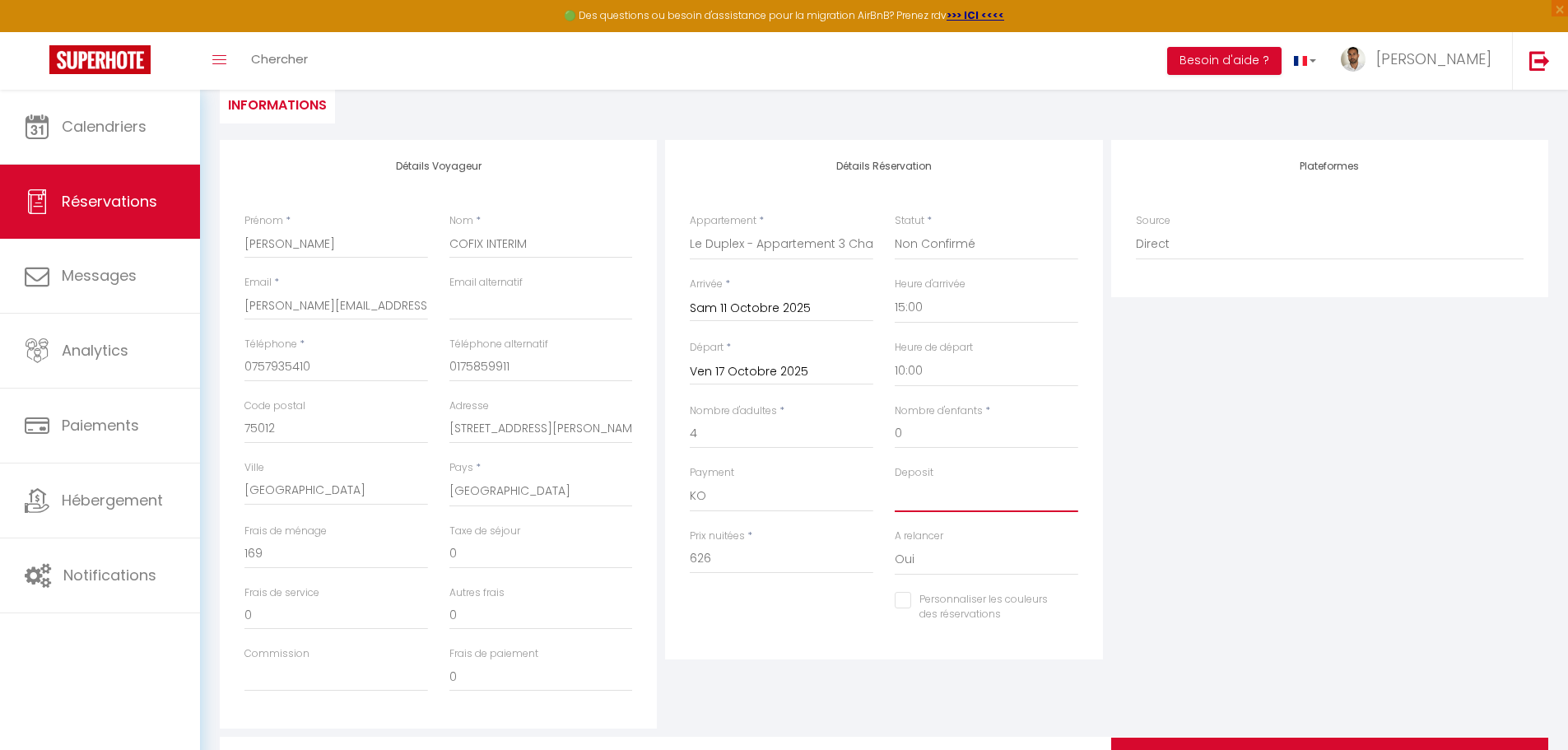
click at [926, 487] on select "OK KO" at bounding box center [987, 496] width 184 height 32
click at [895, 481] on select "OK KO" at bounding box center [987, 496] width 184 height 32
click at [811, 554] on input "626" at bounding box center [781, 559] width 184 height 30
drag, startPoint x: 800, startPoint y: 556, endPoint x: 636, endPoint y: 548, distance: 164.2
click at [636, 548] on div "Détails Voyageur Prénom * Malika IDELCADI Nom * COFIX INTERIM Email * malika@co…" at bounding box center [884, 433] width 1337 height 588
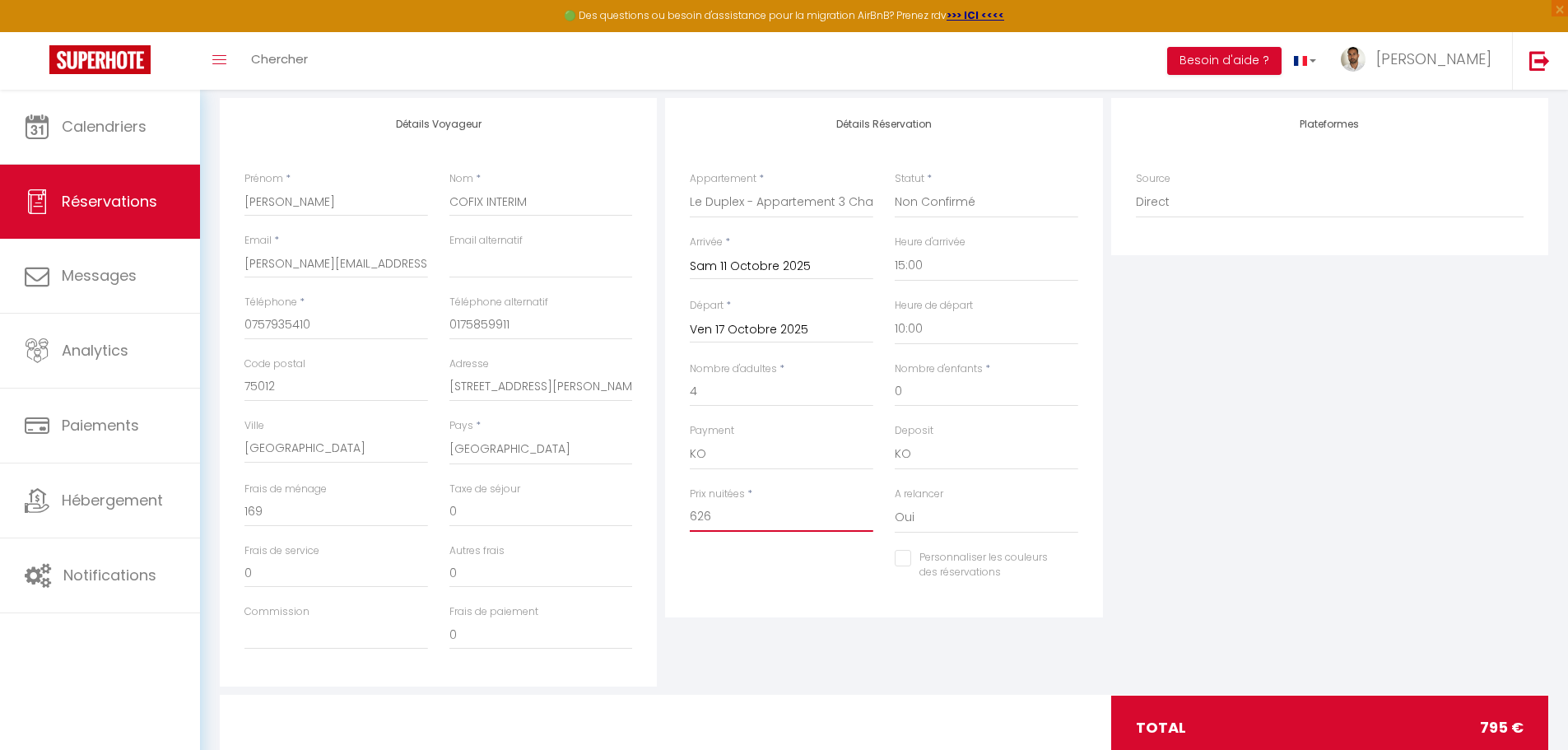
scroll to position [247, 0]
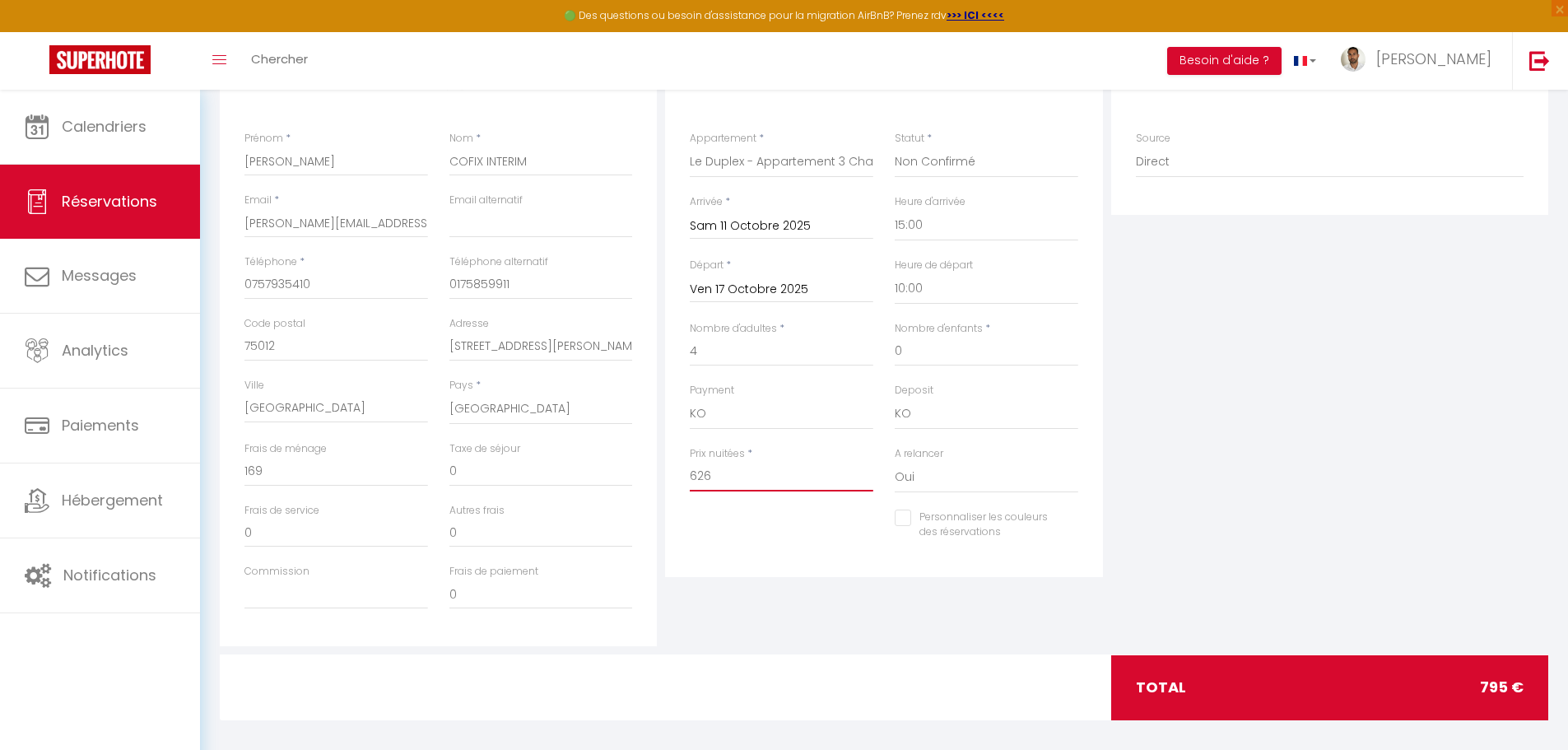
click at [719, 468] on input "626" at bounding box center [781, 476] width 184 height 30
click at [796, 479] on input "626" at bounding box center [781, 476] width 184 height 30
drag, startPoint x: 784, startPoint y: 478, endPoint x: 695, endPoint y: 471, distance: 89.3
click at [695, 471] on input "626" at bounding box center [781, 476] width 184 height 30
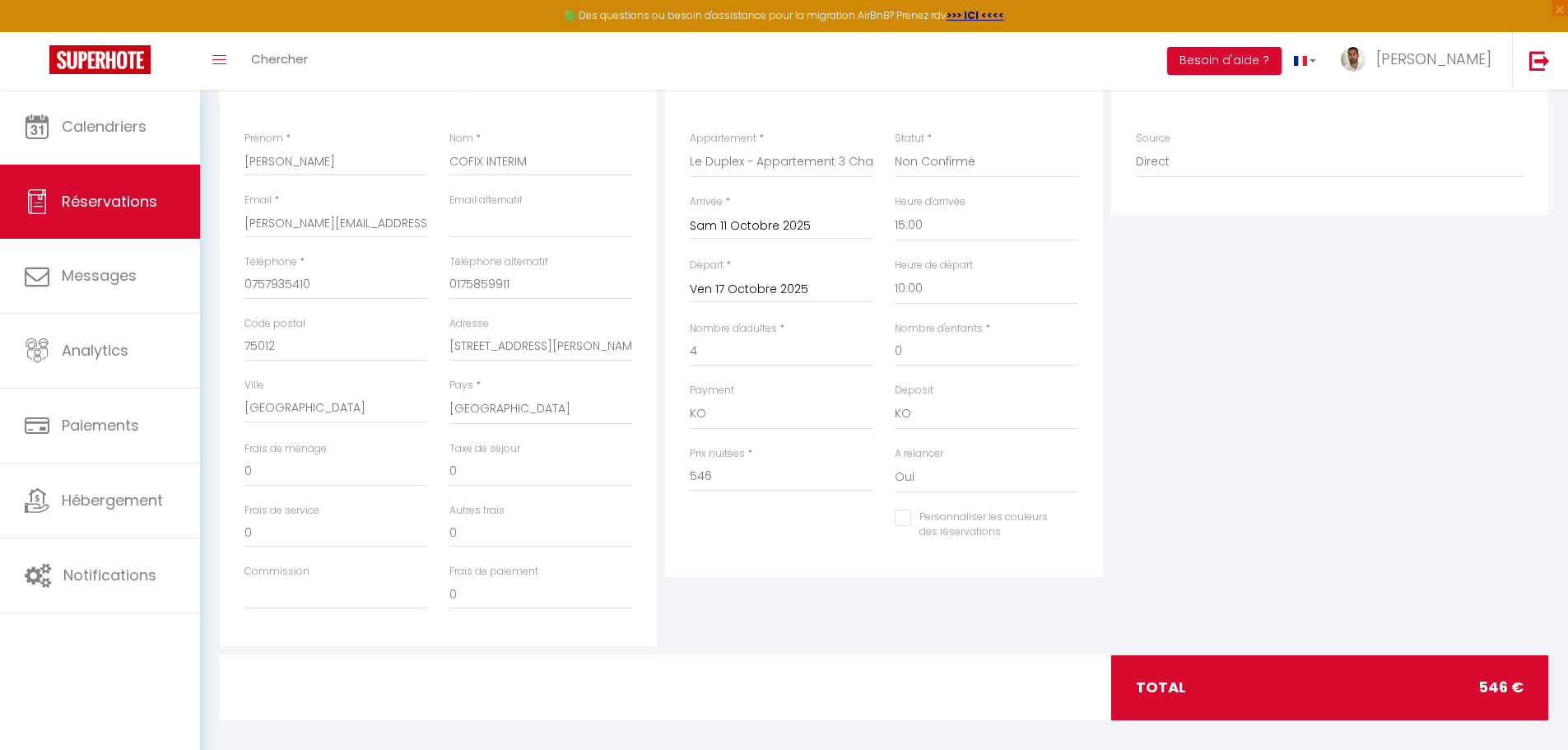
click at [1193, 432] on div "Plateformes Source Direct Airbnb.com Booking.com Chalet montagne Expedia Gite d…" at bounding box center [1330, 351] width 446 height 588
drag, startPoint x: 361, startPoint y: 473, endPoint x: 342, endPoint y: 474, distance: 19.0
click at [358, 474] on input "0" at bounding box center [337, 472] width 184 height 30
drag, startPoint x: 342, startPoint y: 474, endPoint x: 240, endPoint y: 471, distance: 102.0
click at [240, 471] on div "Frais de ménage 0" at bounding box center [336, 472] width 205 height 62
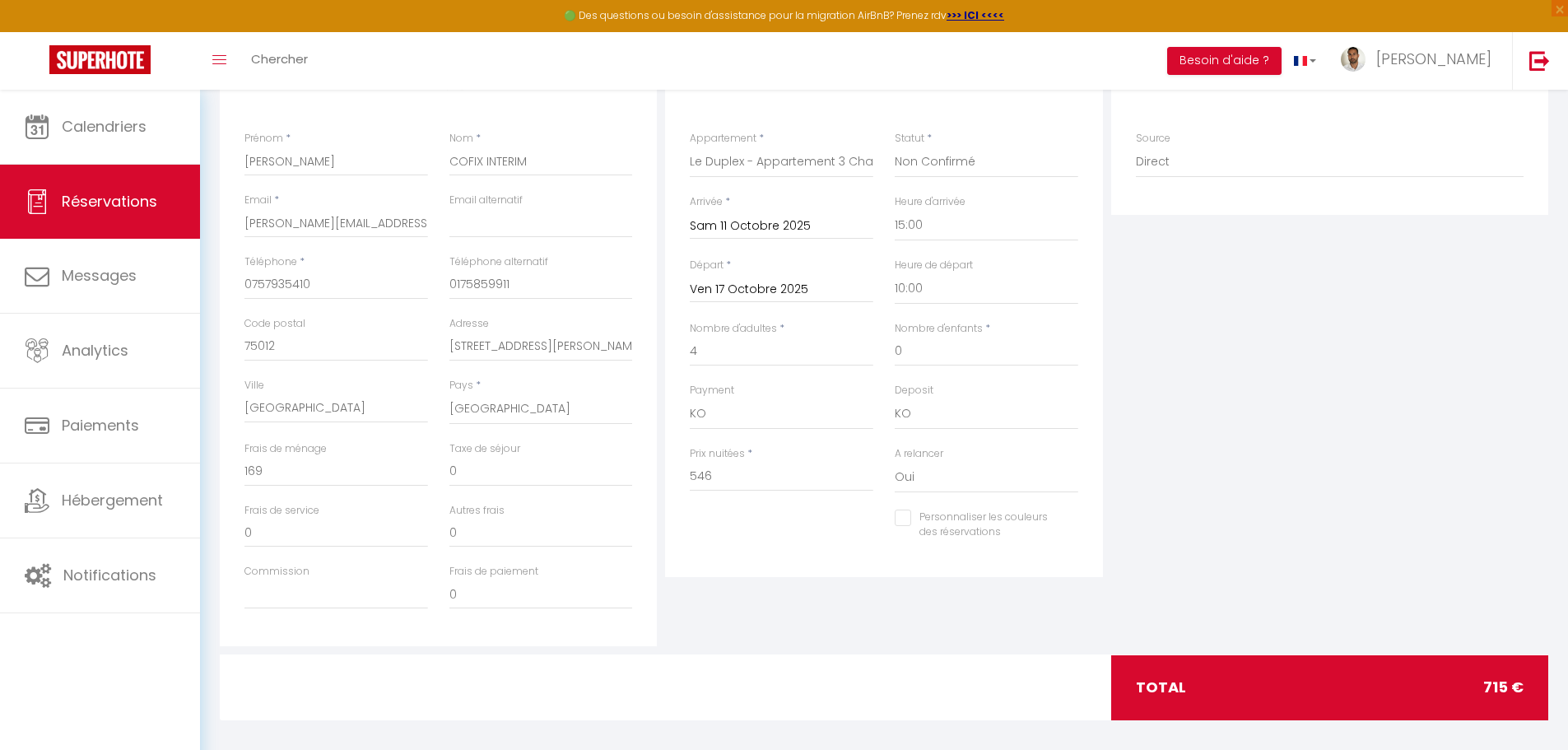
click at [1249, 503] on div "Plateformes Source Direct Airbnb.com Booking.com Chalet montagne Expedia Gite d…" at bounding box center [1330, 351] width 446 height 588
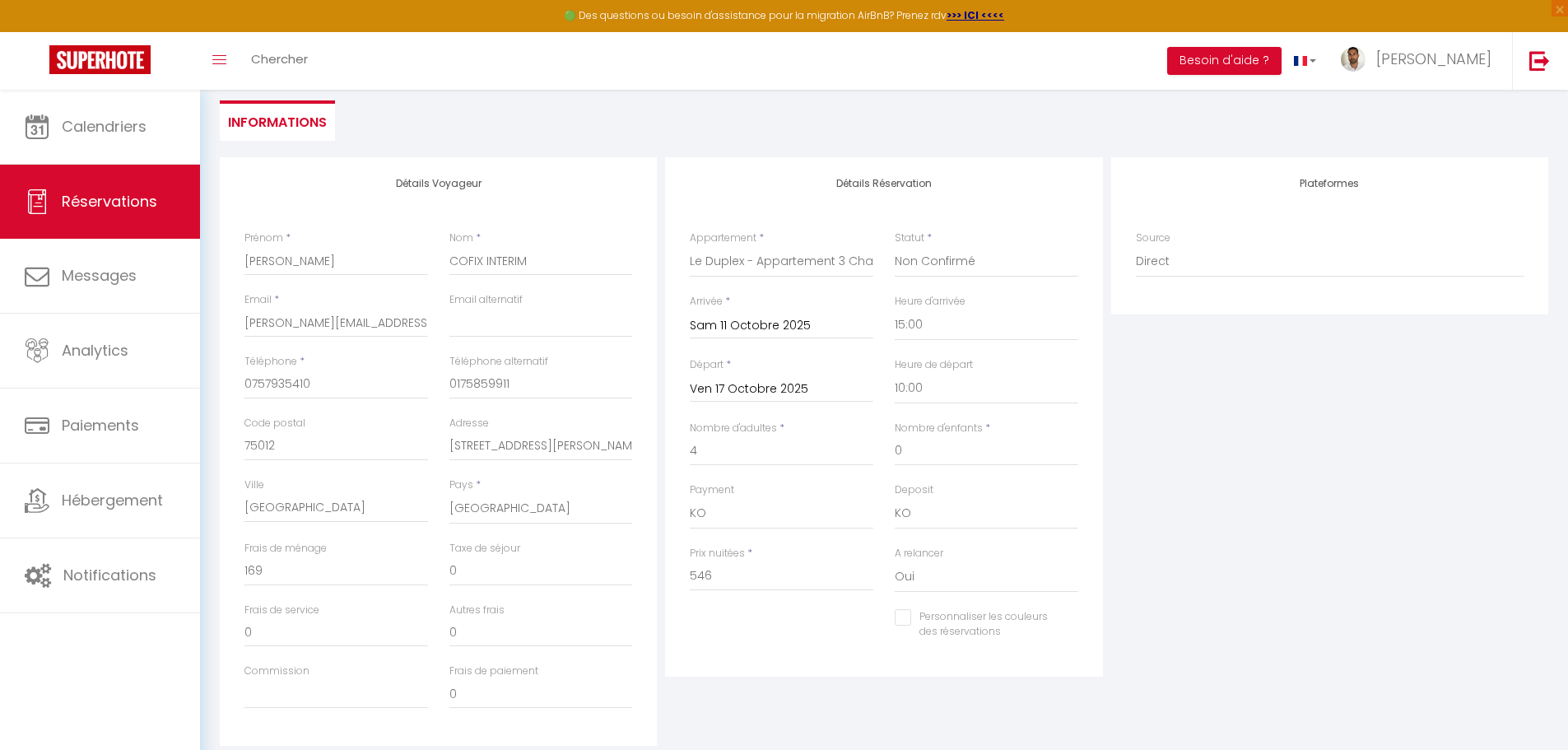
scroll to position [0, 0]
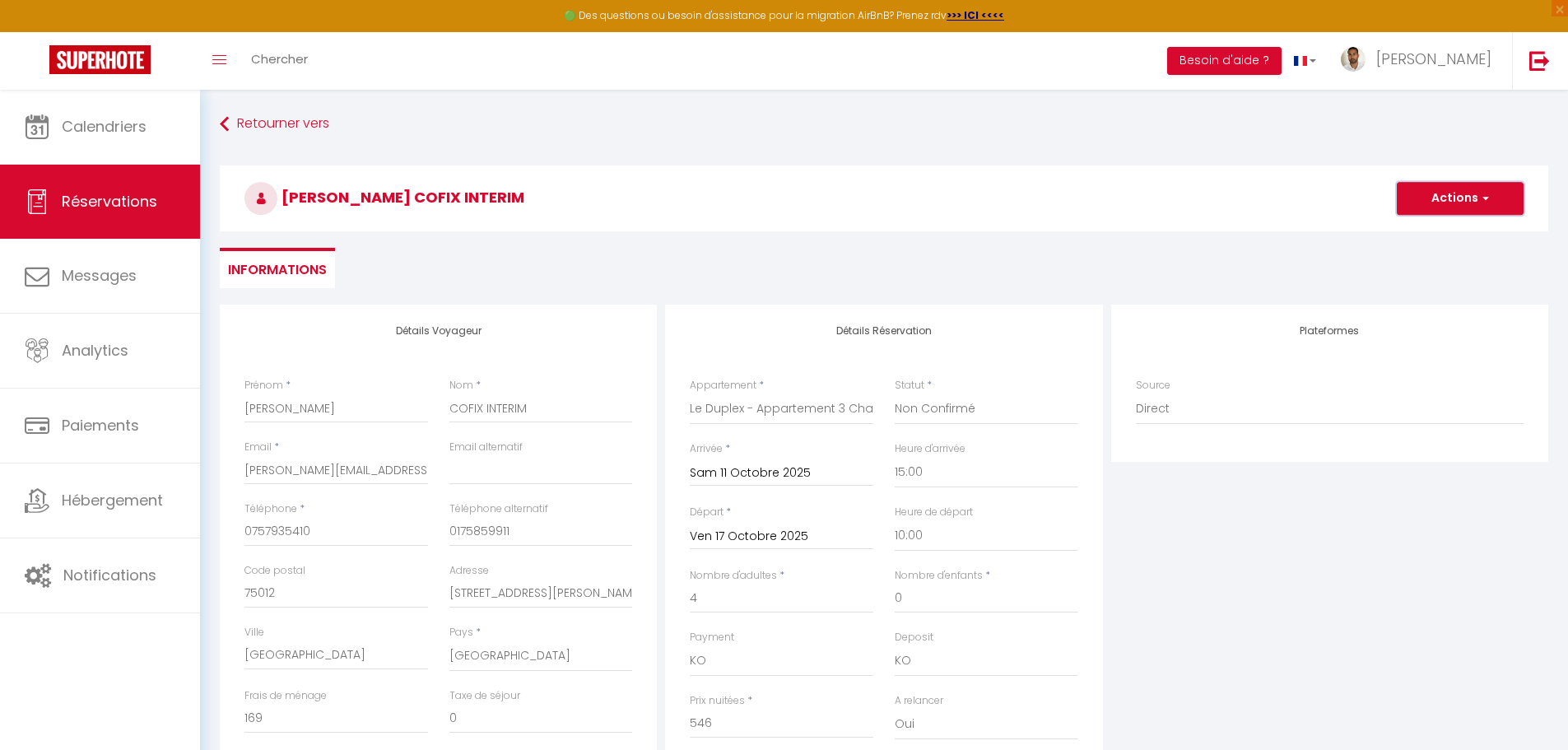
click at [1438, 202] on button "Actions" at bounding box center [1460, 198] width 127 height 33
click at [1434, 230] on link "Enregistrer" at bounding box center [1444, 234] width 130 height 21
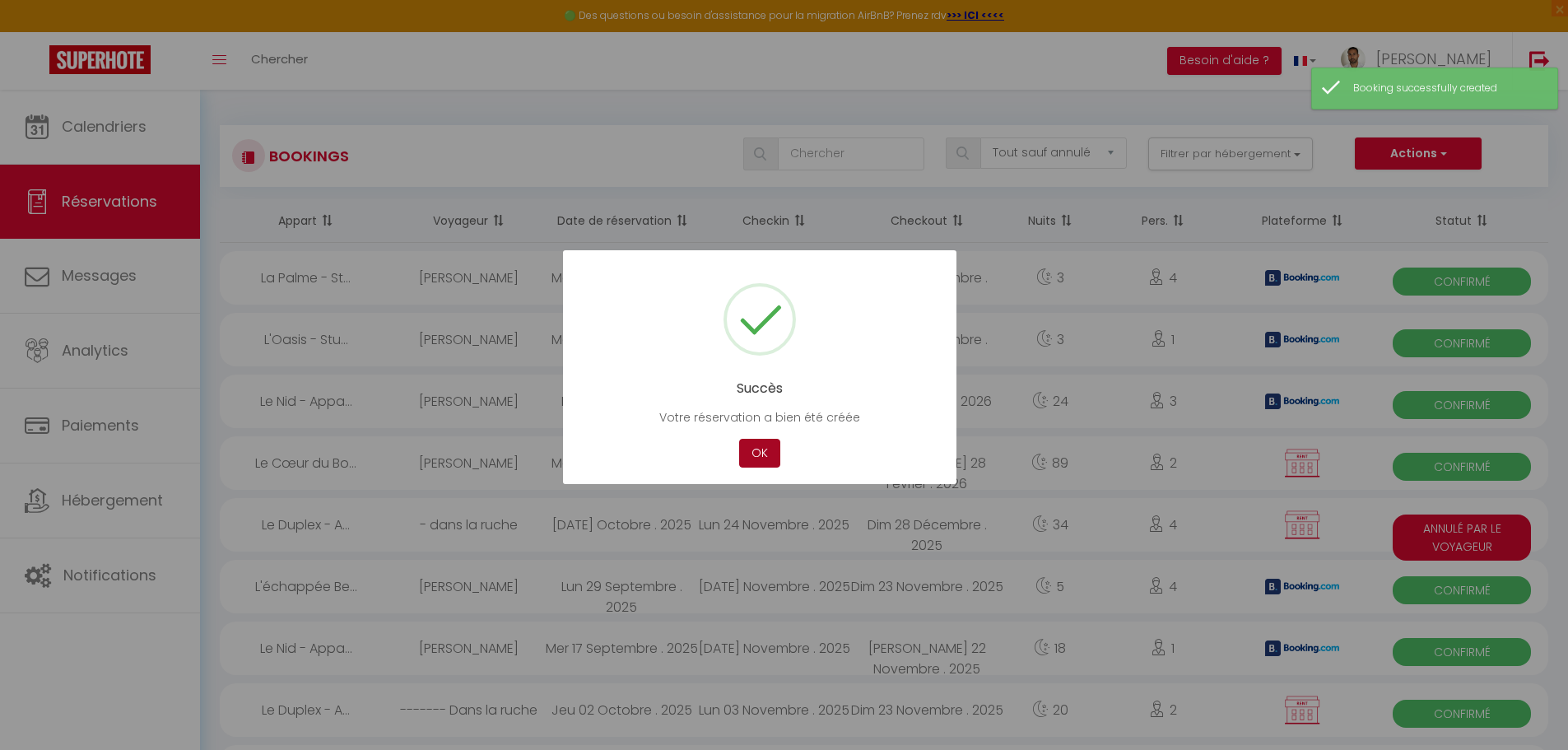
click at [756, 445] on button "OK" at bounding box center [759, 453] width 41 height 29
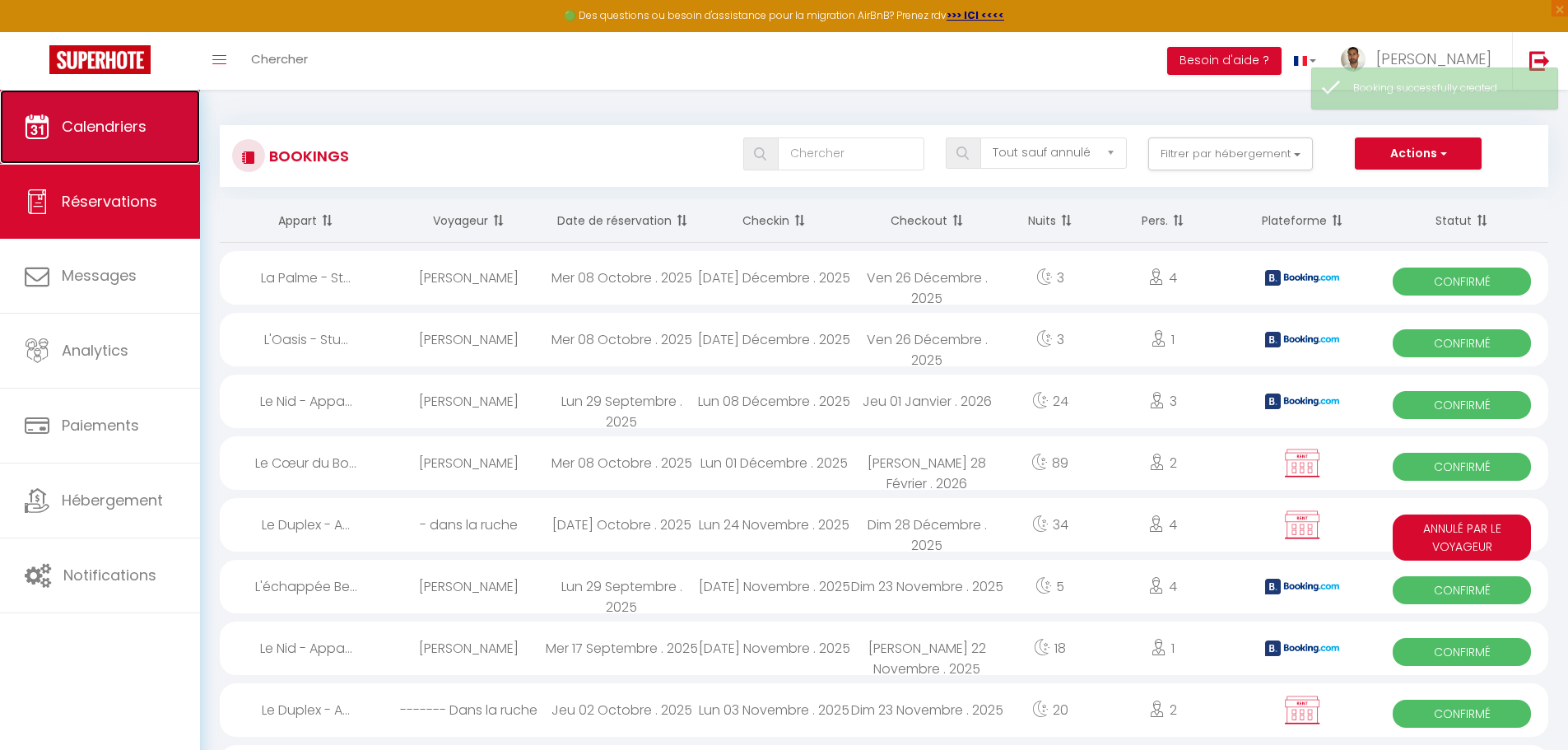
click at [120, 133] on span "Calendriers" at bounding box center [104, 126] width 85 height 21
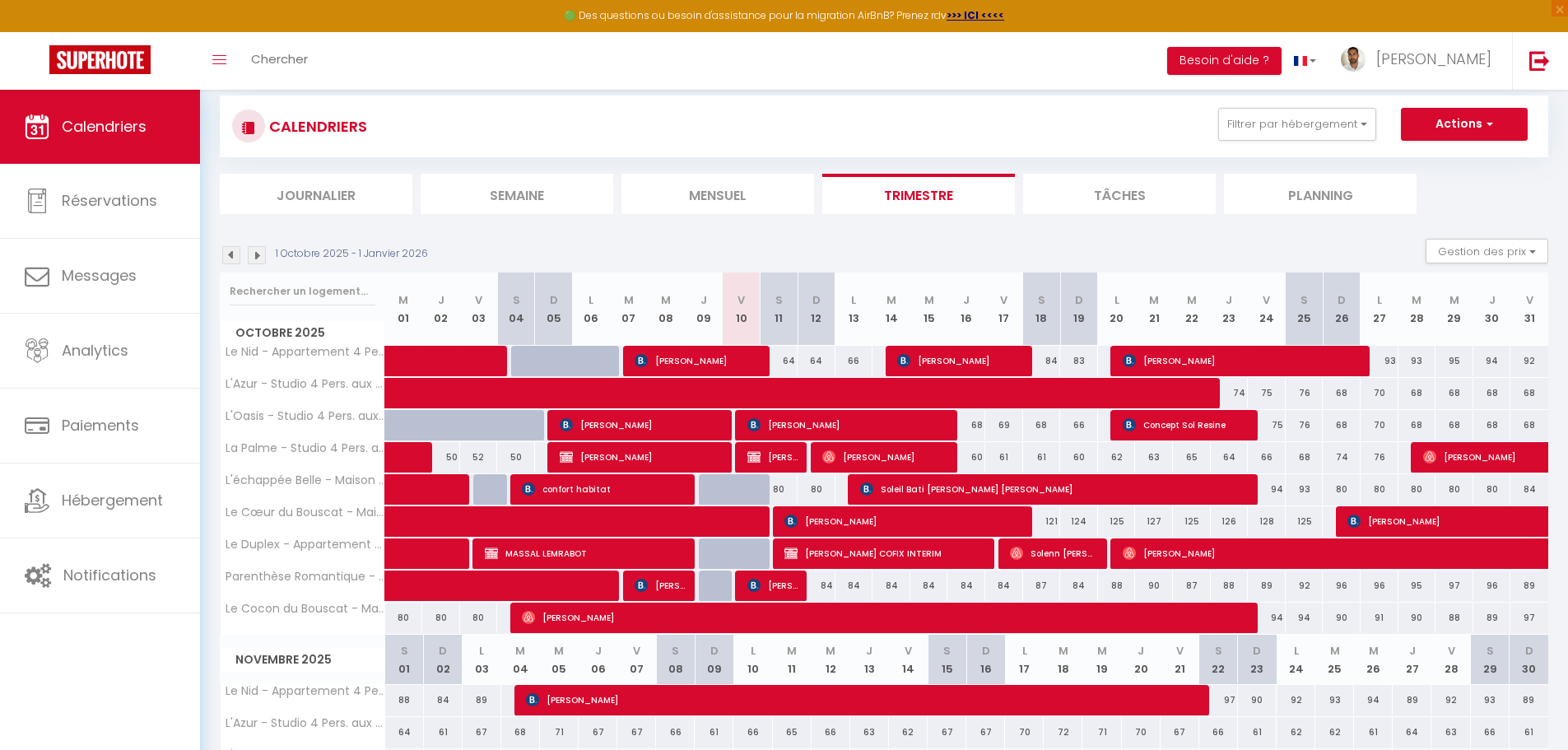
scroll to position [82, 0]
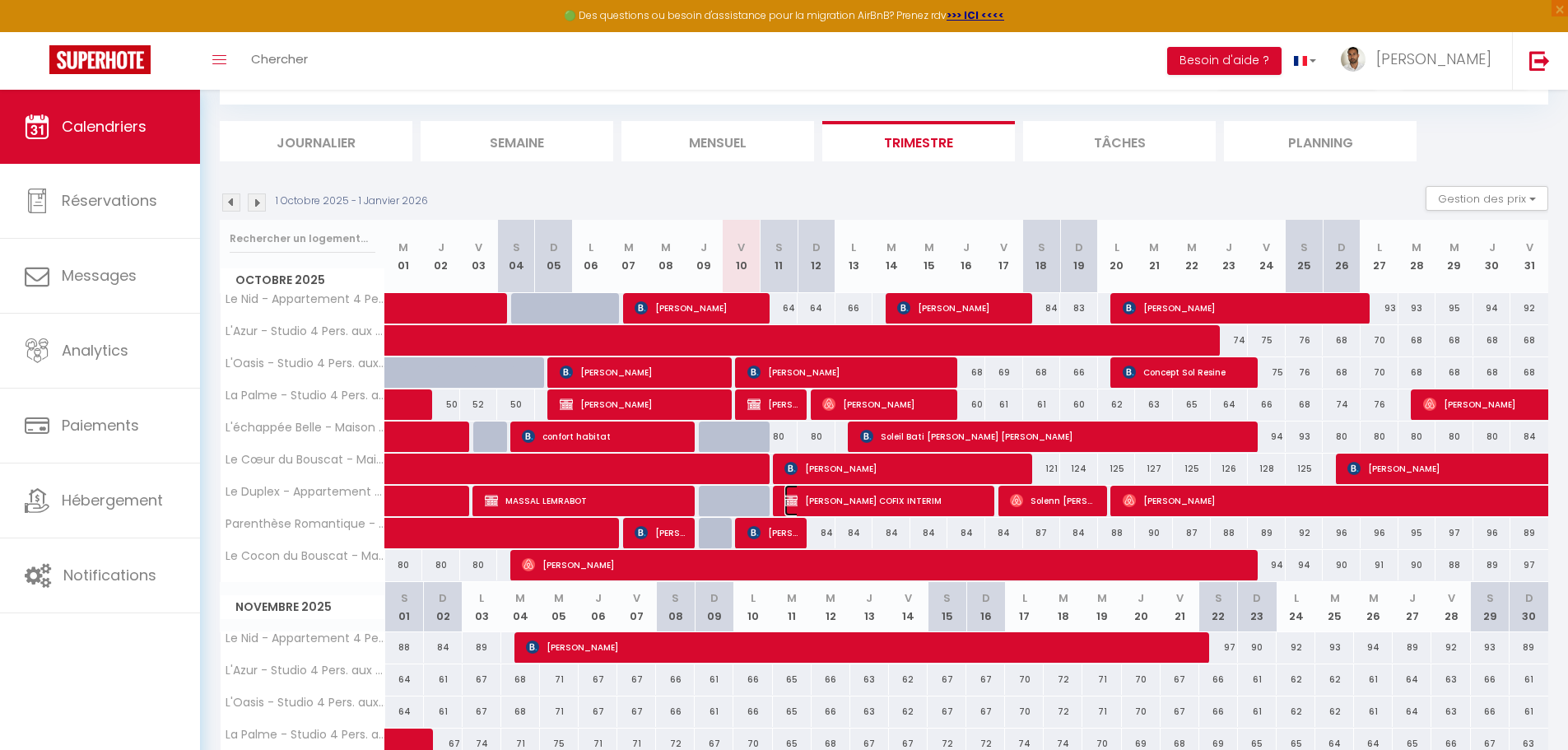
click at [894, 501] on span "Malika IDELCADI COFIX INTERIM" at bounding box center [884, 500] width 202 height 32
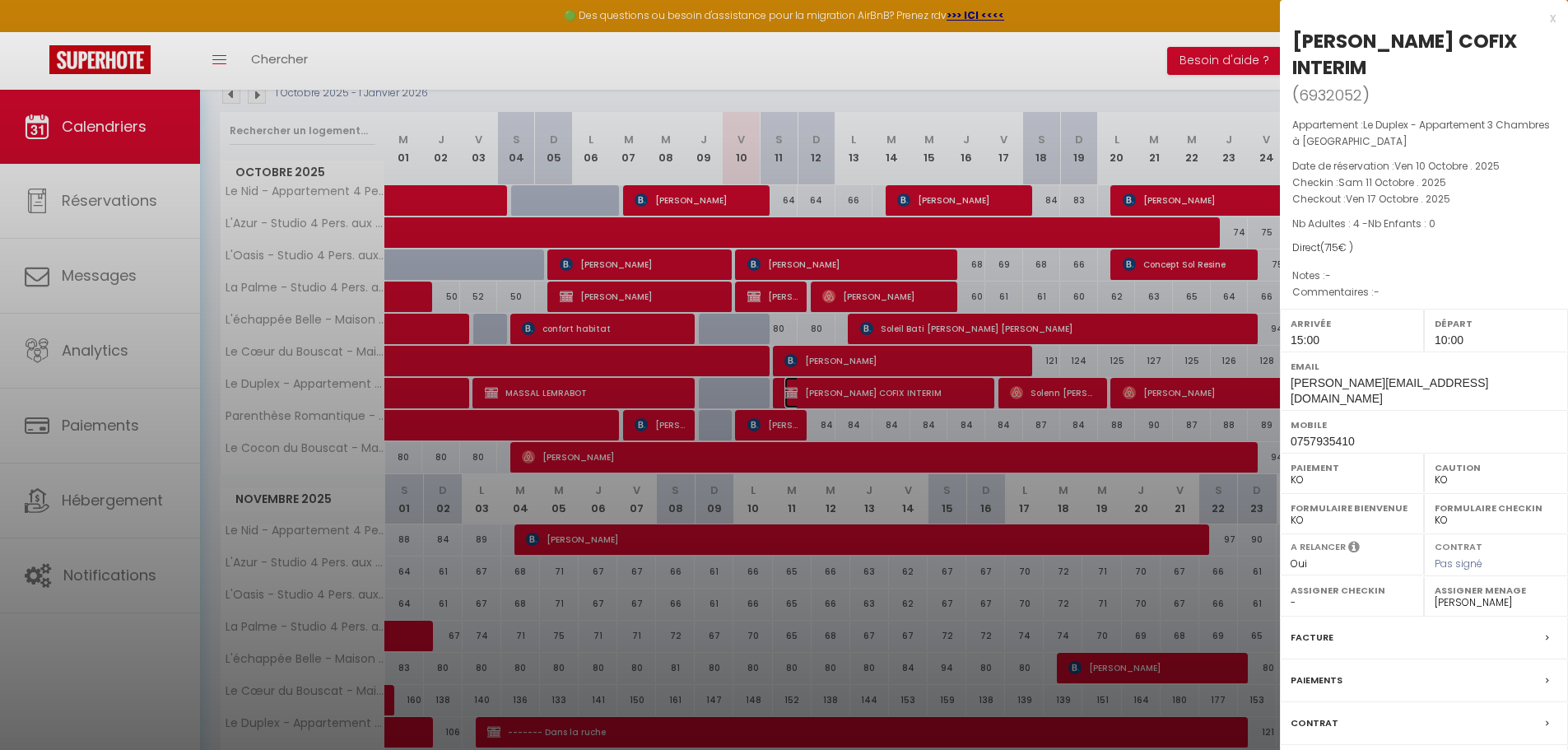
scroll to position [165, 0]
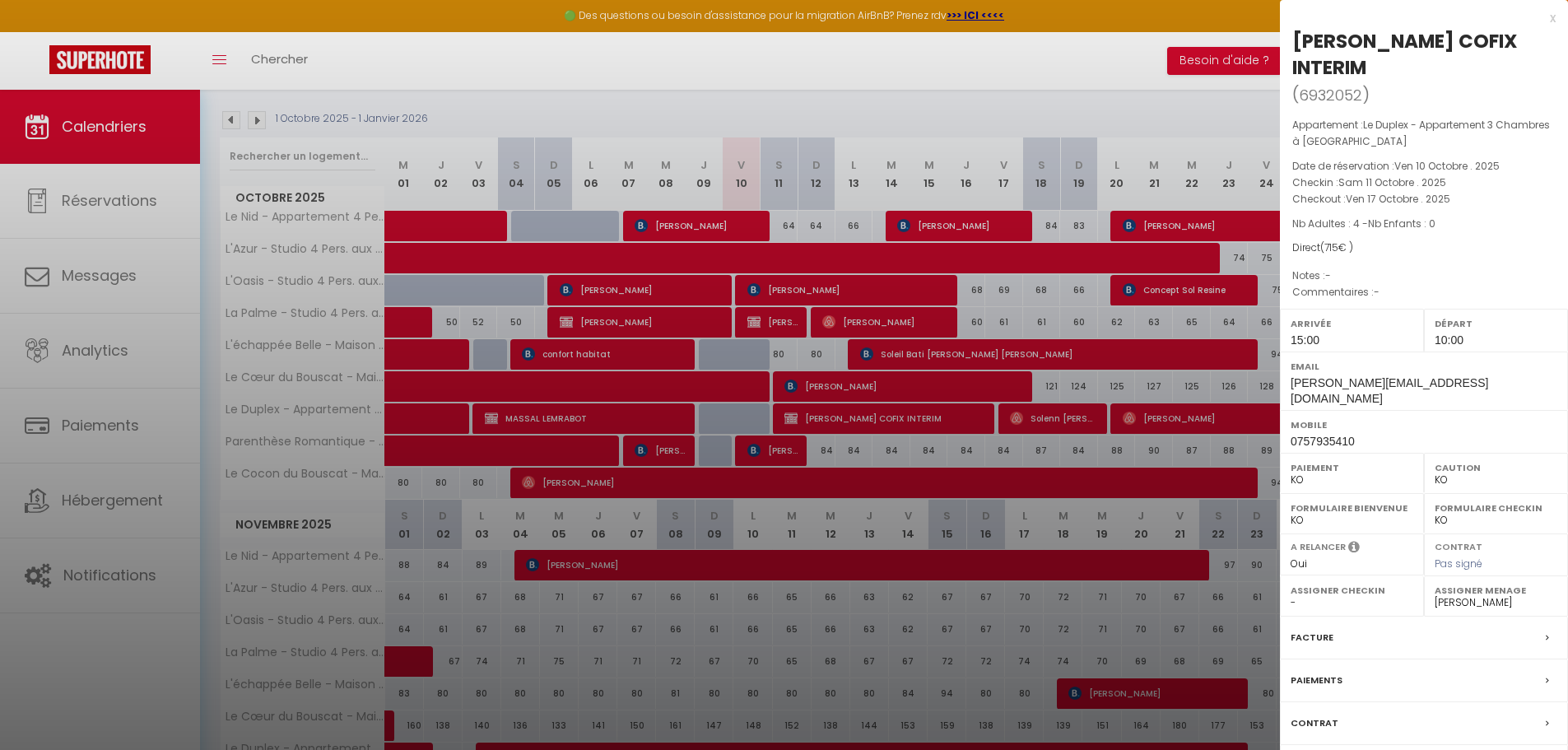
click at [1038, 80] on div at bounding box center [784, 375] width 1568 height 750
